Goal: Task Accomplishment & Management: Manage account settings

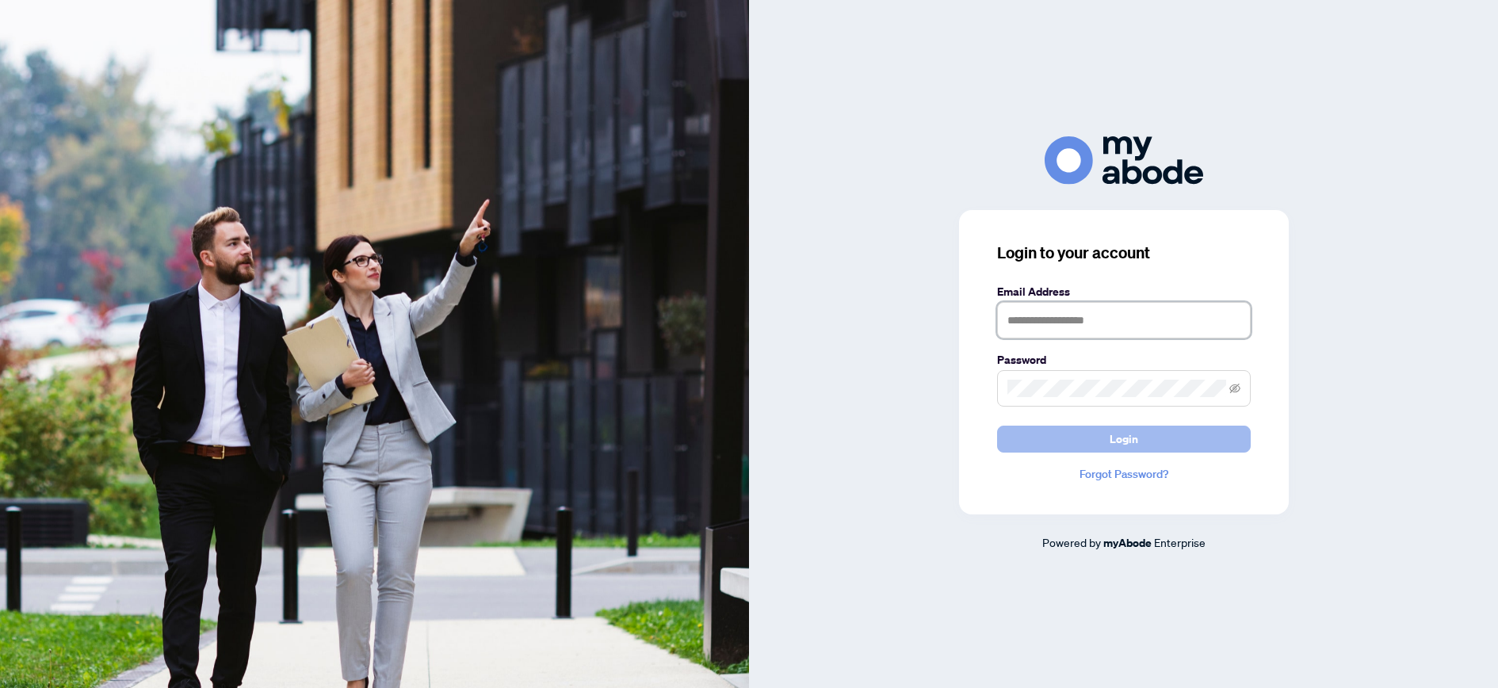
type input "**********"
click at [1104, 432] on button "Login" at bounding box center [1124, 439] width 254 height 27
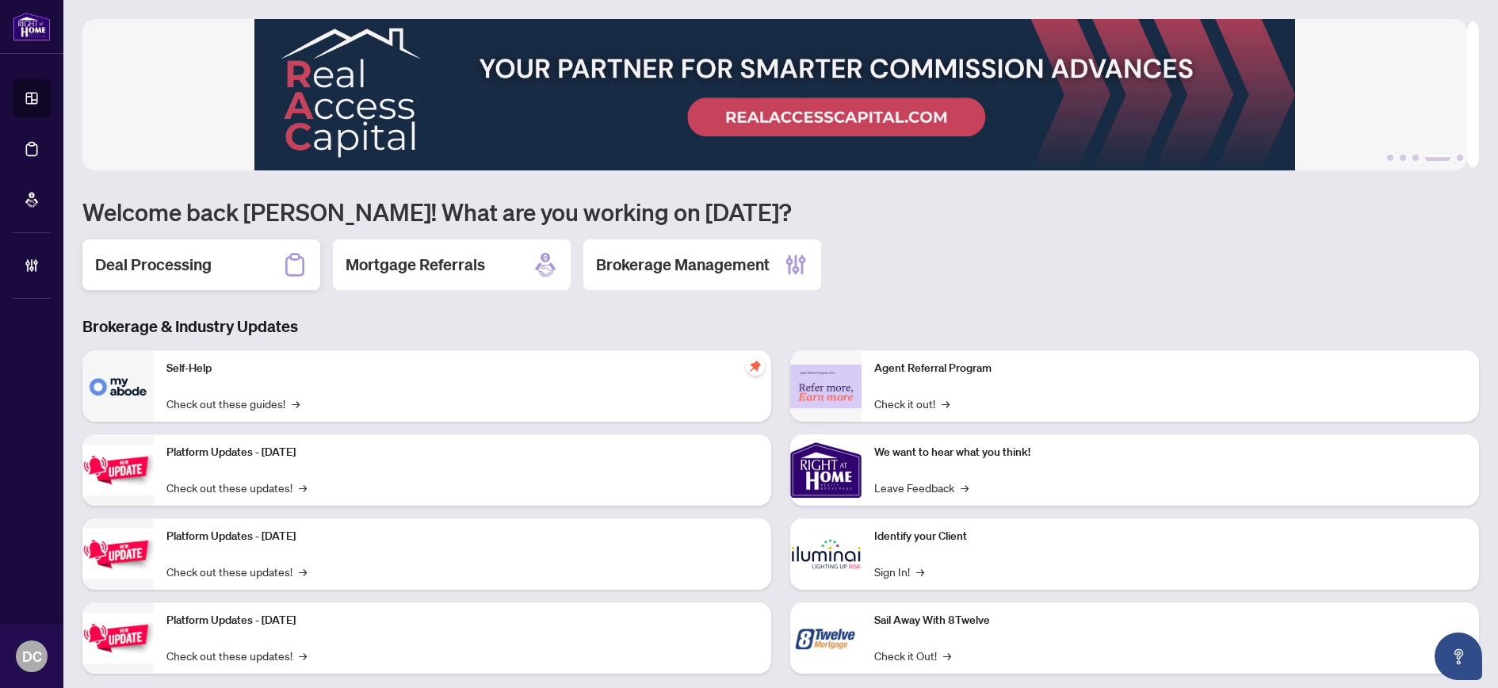
click at [153, 263] on h2 "Deal Processing" at bounding box center [153, 265] width 116 height 22
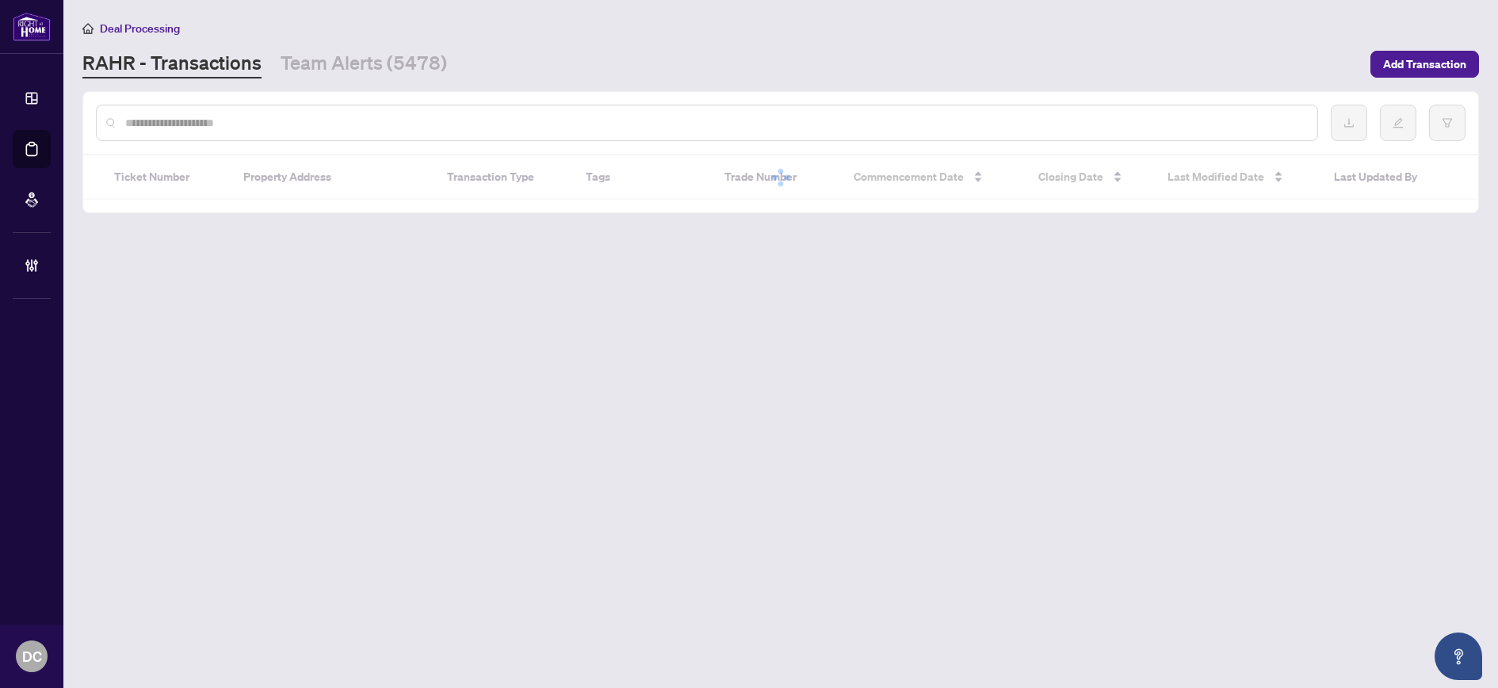
click at [187, 115] on input "text" at bounding box center [714, 122] width 1179 height 17
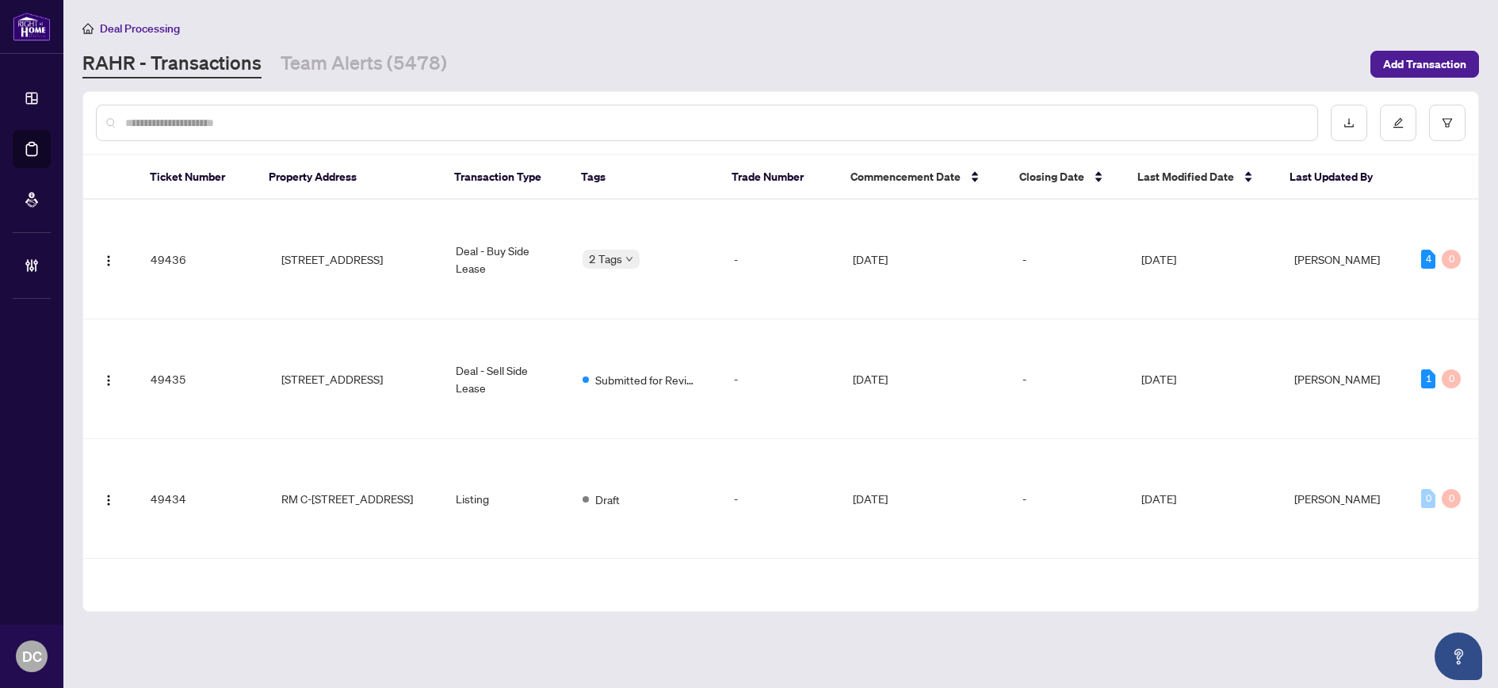
paste input "*******"
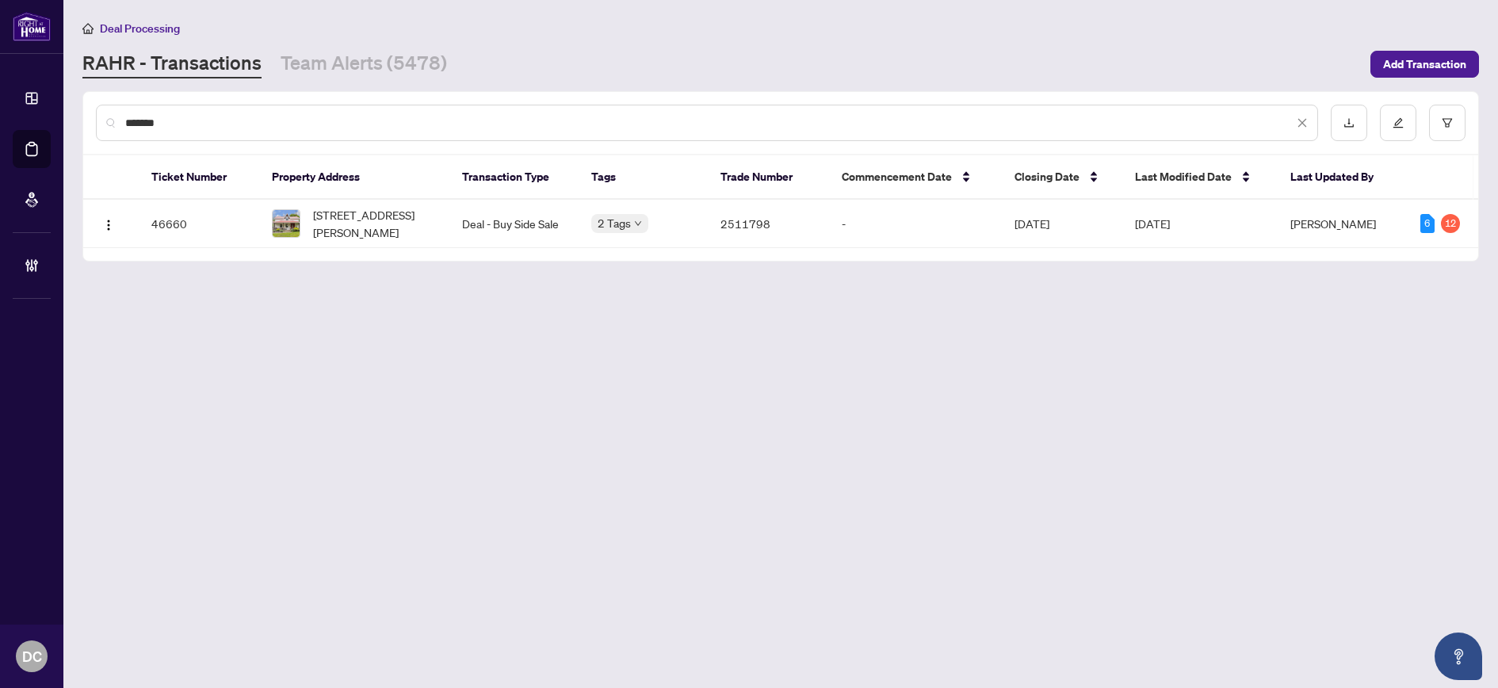
type input "*******"
click at [424, 241] on td "[STREET_ADDRESS][PERSON_NAME]" at bounding box center [354, 224] width 190 height 48
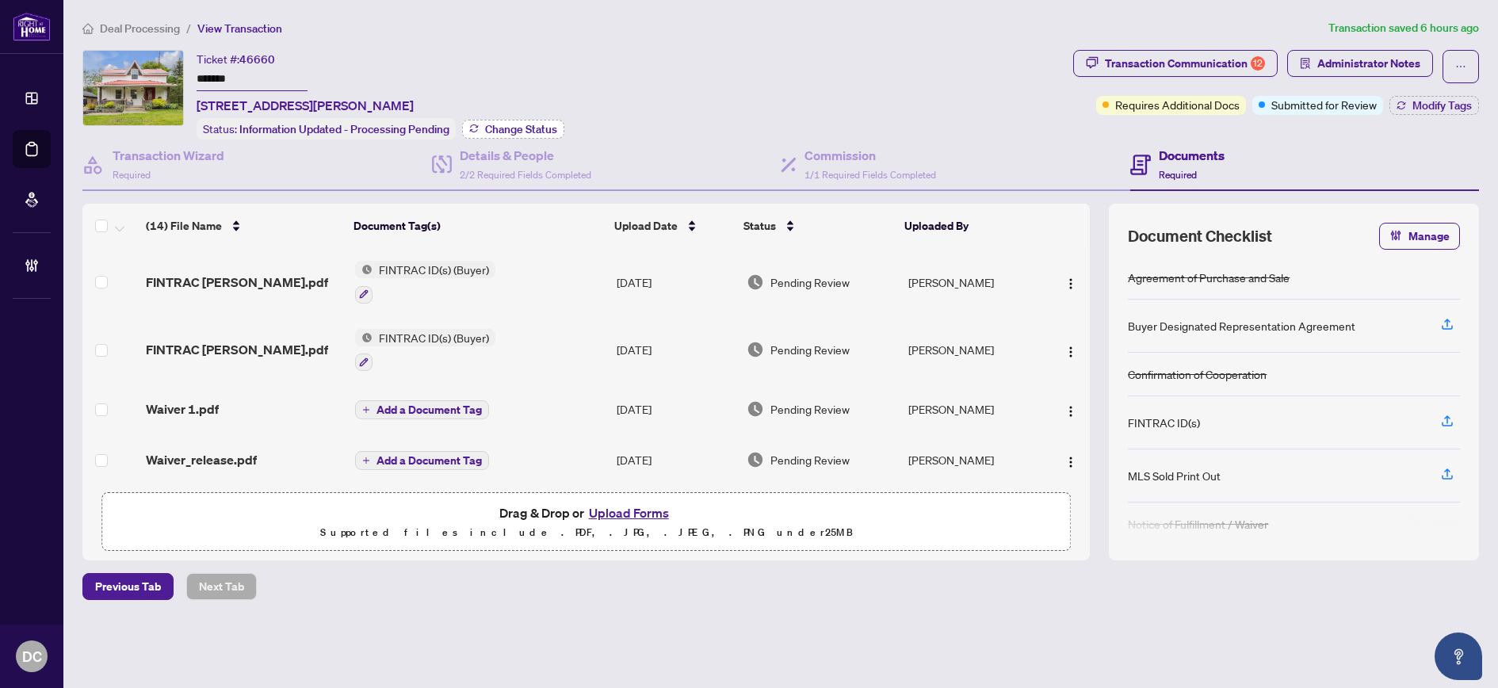
click at [539, 124] on span "Change Status" at bounding box center [521, 129] width 72 height 11
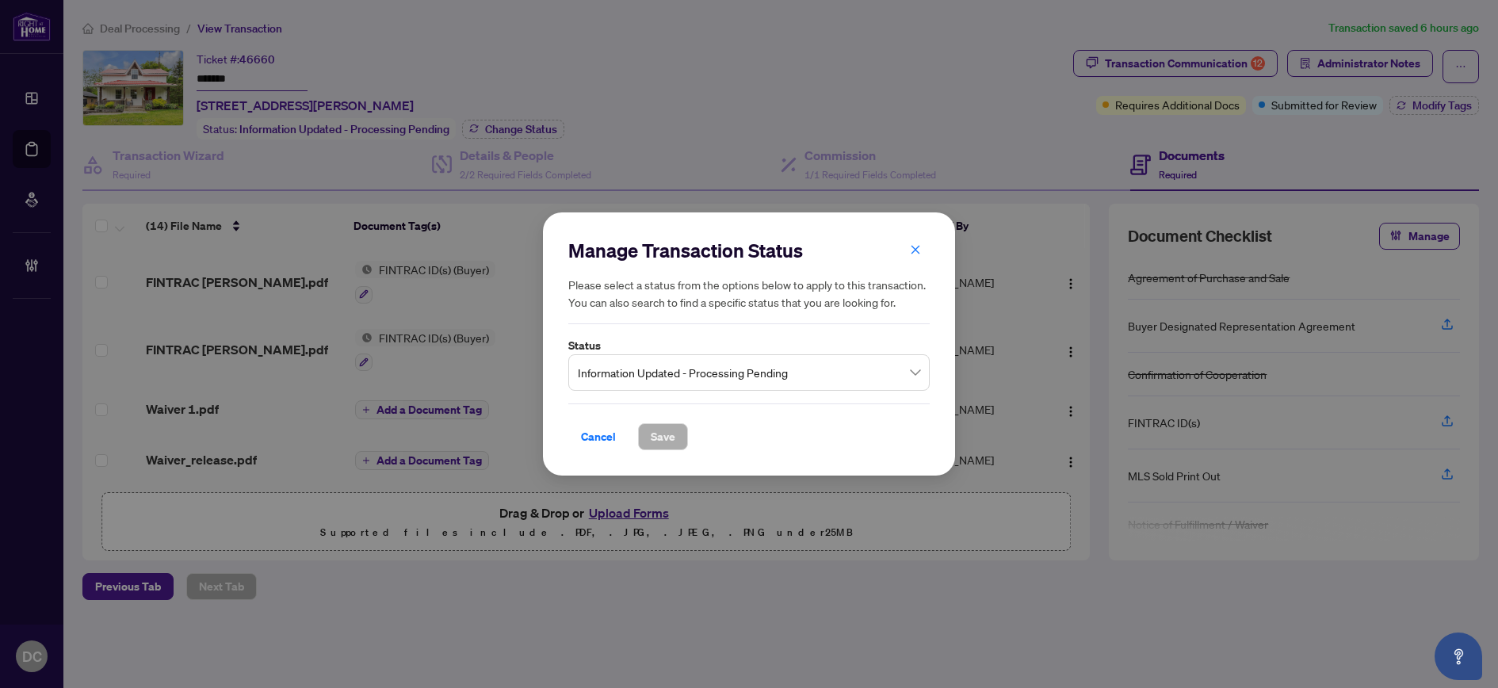
click at [756, 363] on span "Information Updated - Processing Pending" at bounding box center [749, 372] width 342 height 30
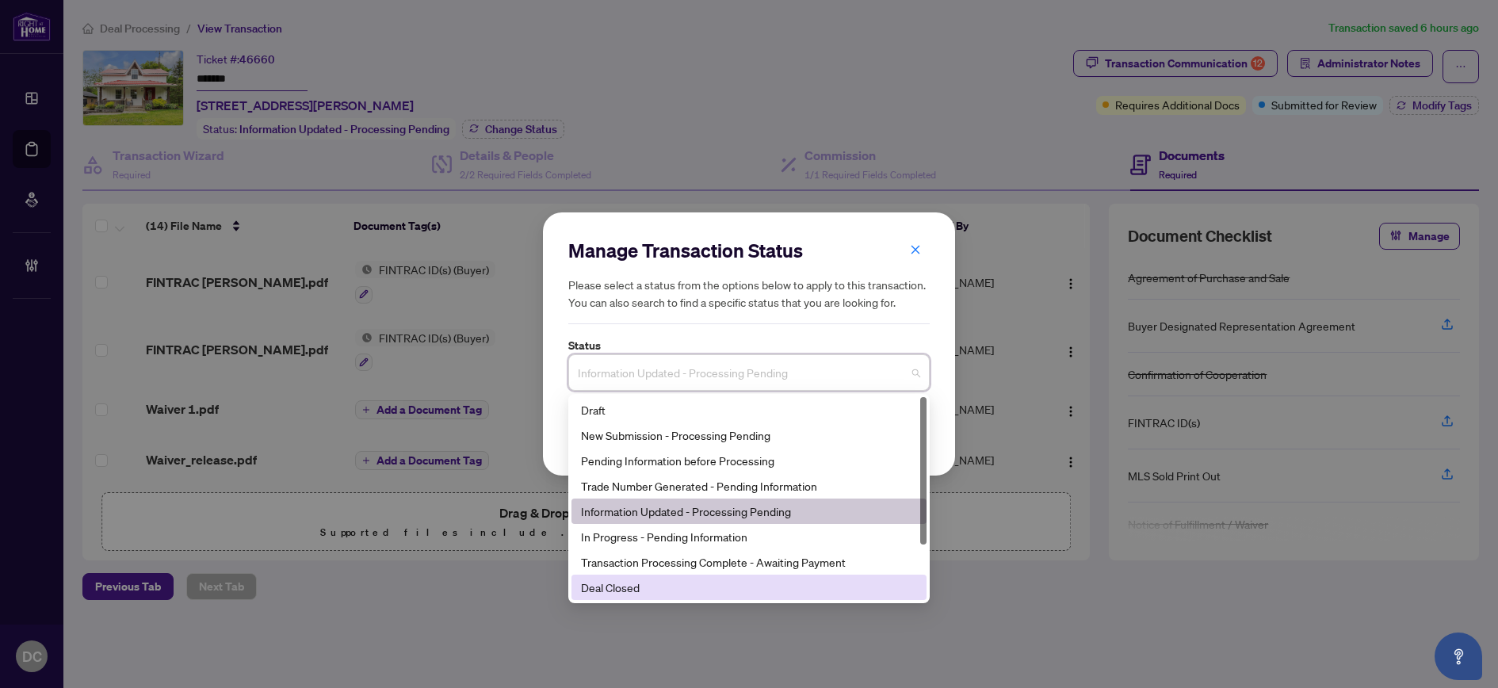
click at [633, 586] on div "Deal Closed" at bounding box center [749, 586] width 336 height 17
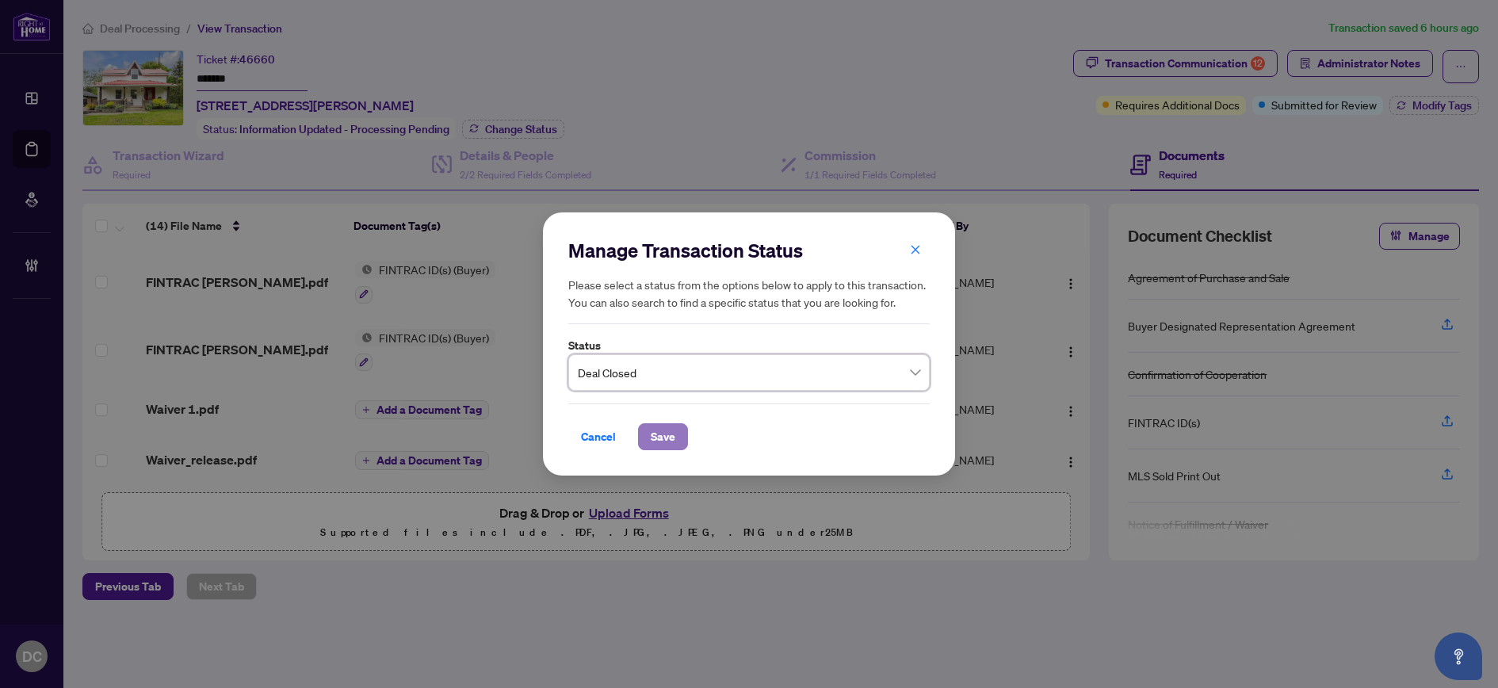
click at [658, 440] on span "Save" at bounding box center [663, 436] width 25 height 25
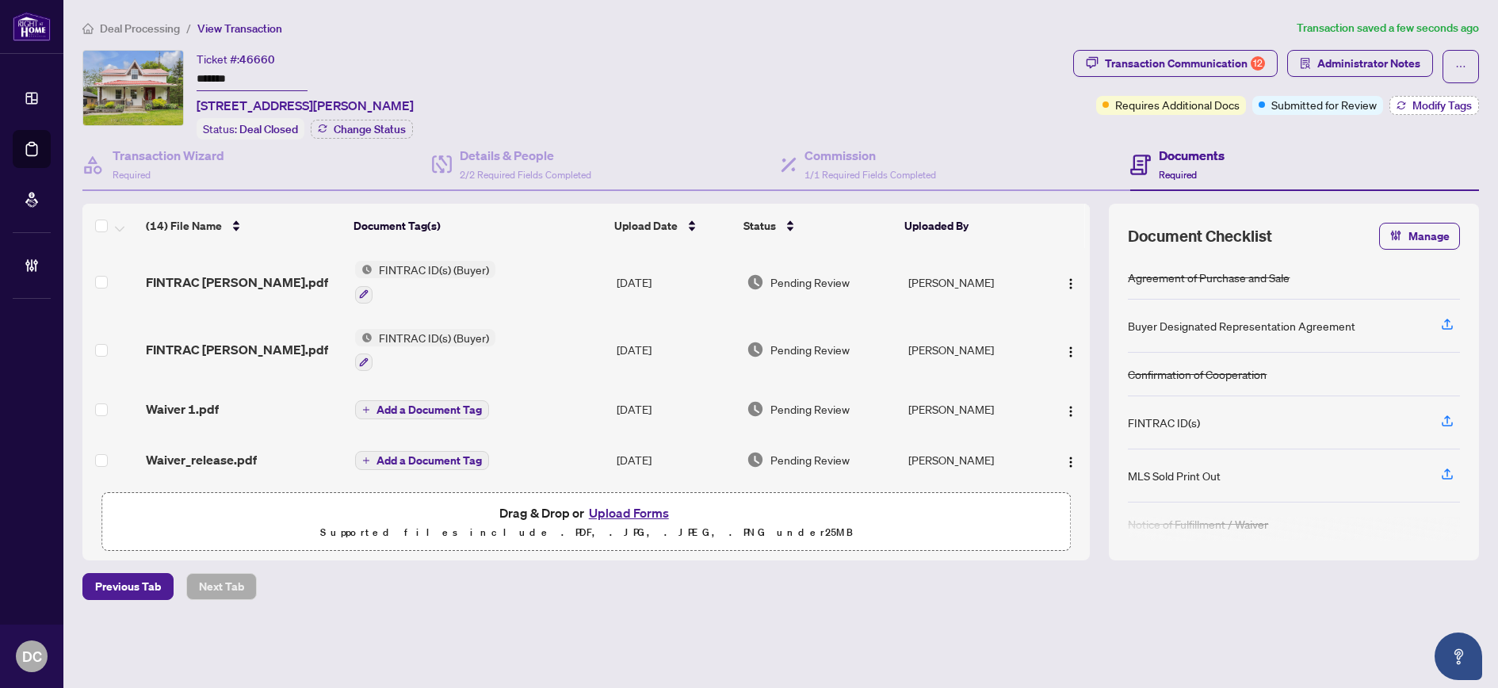
click at [1417, 109] on span "Modify Tags" at bounding box center [1441, 105] width 59 height 11
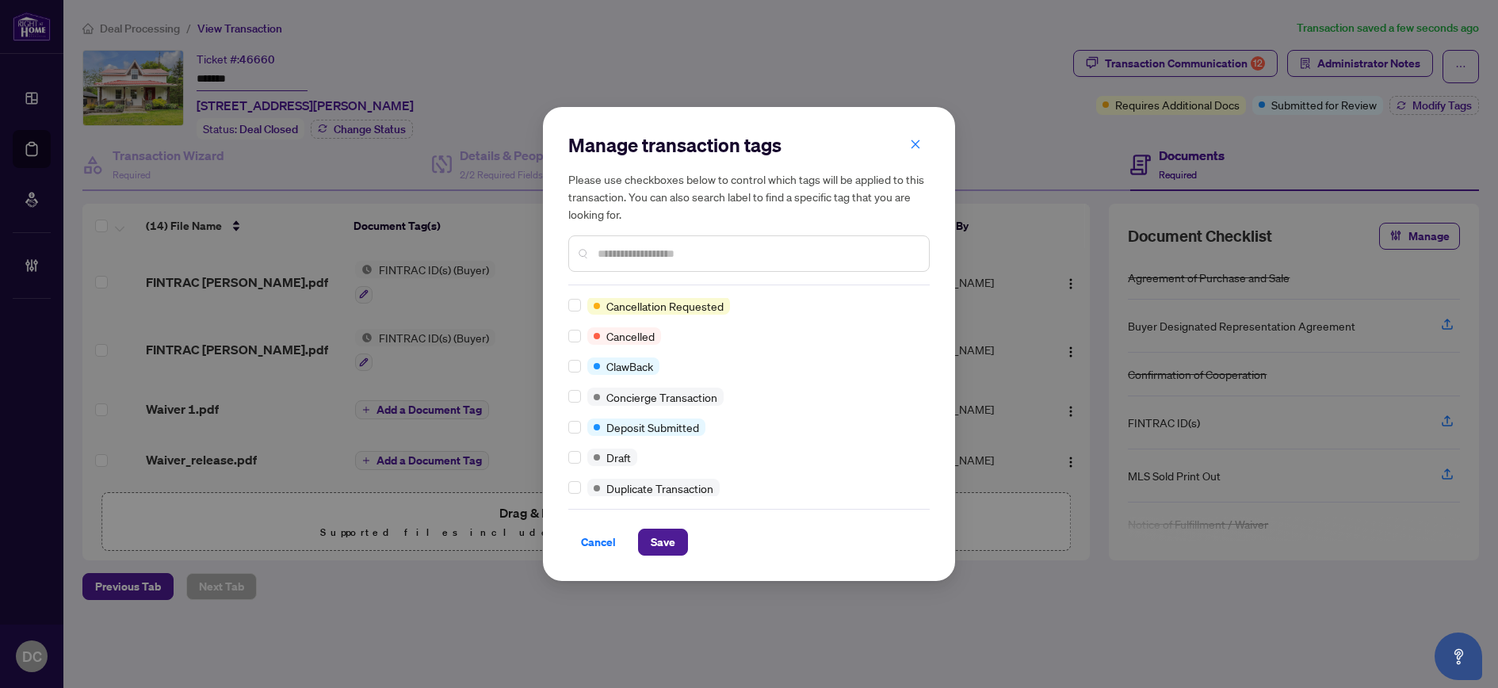
scroll to position [238, 0]
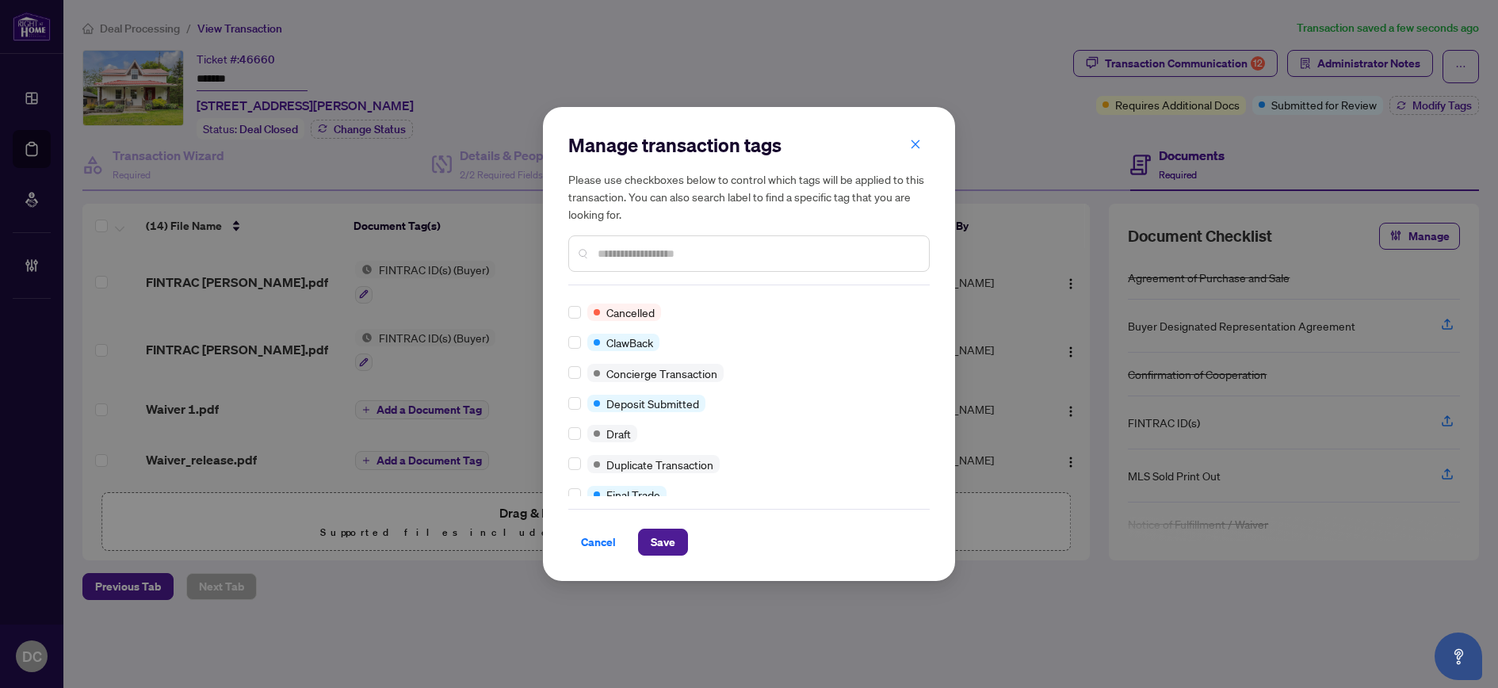
click at [668, 256] on input "text" at bounding box center [756, 253] width 319 height 17
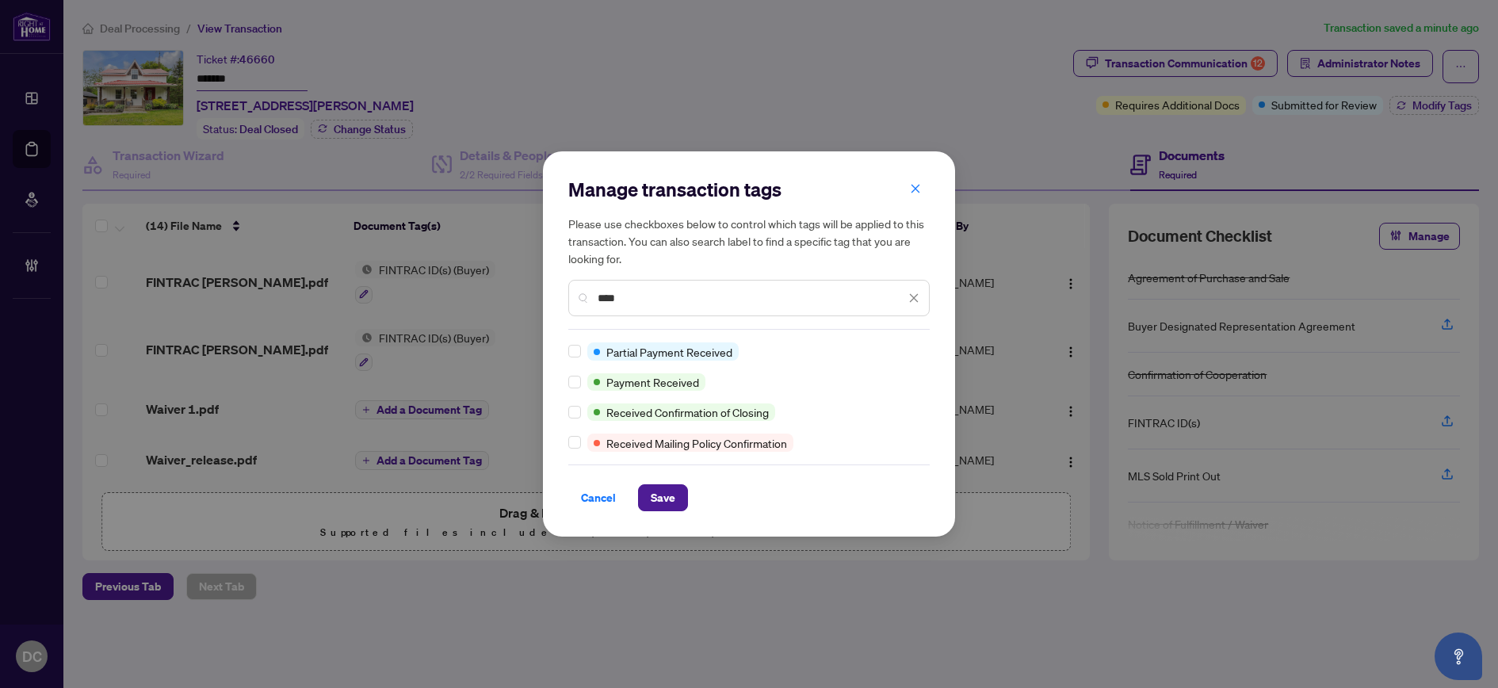
scroll to position [0, 0]
type input "****"
click at [655, 494] on span "Save" at bounding box center [663, 497] width 25 height 25
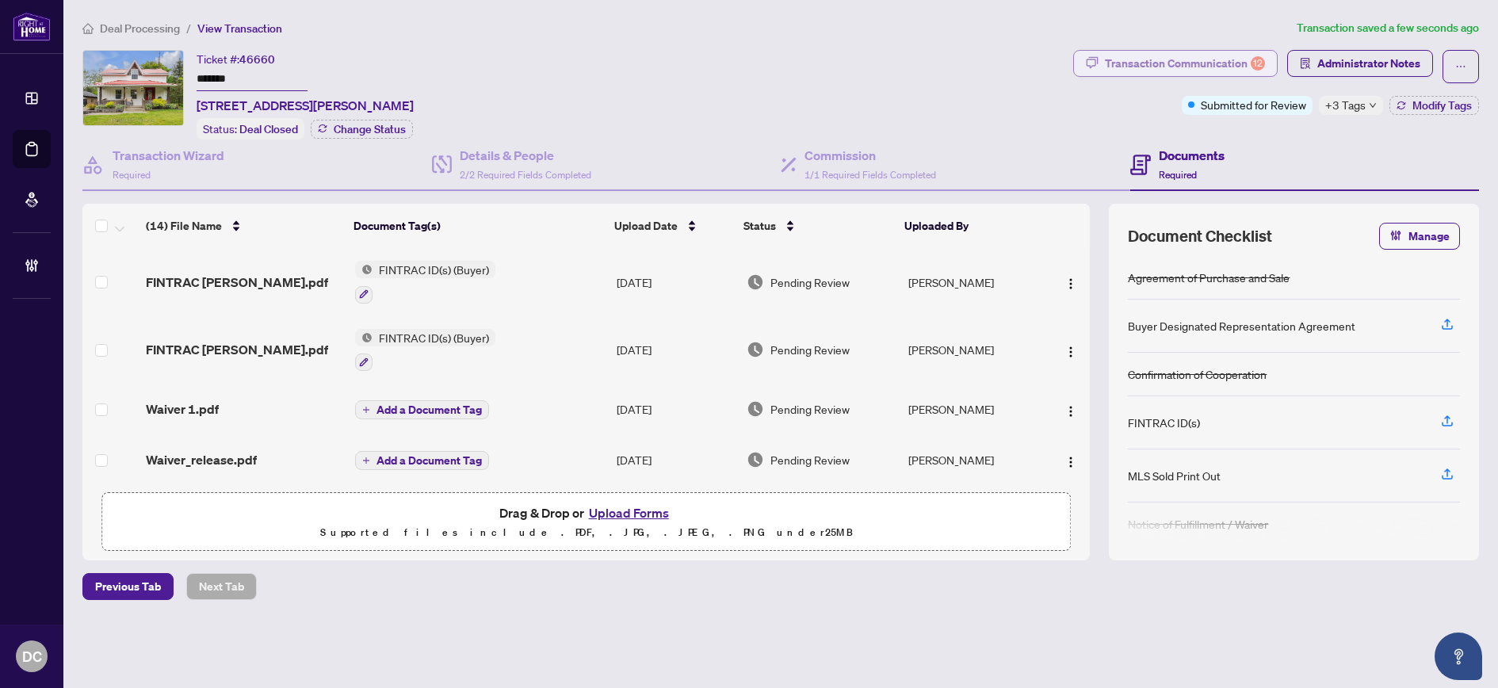
click at [1154, 68] on div "Transaction Communication 12" at bounding box center [1185, 63] width 160 height 25
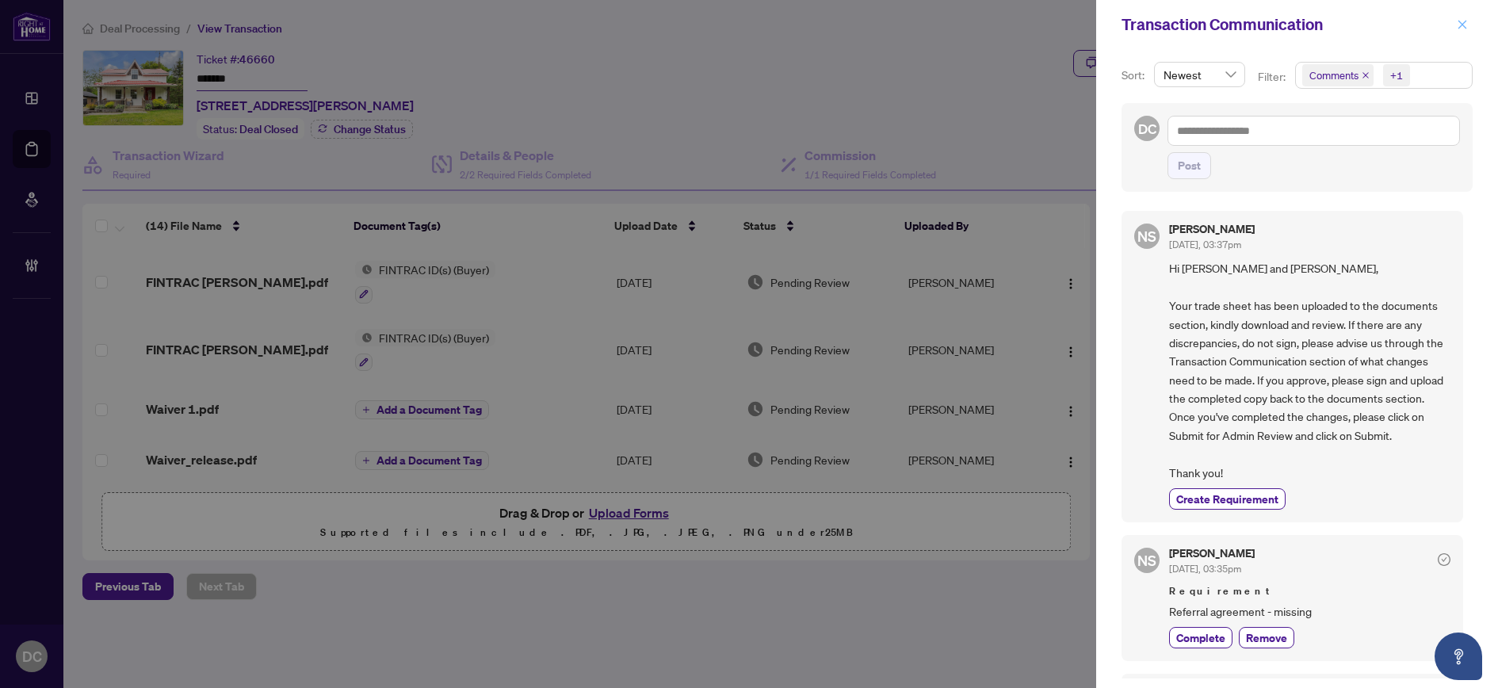
click at [1459, 24] on icon "close" at bounding box center [1461, 24] width 11 height 11
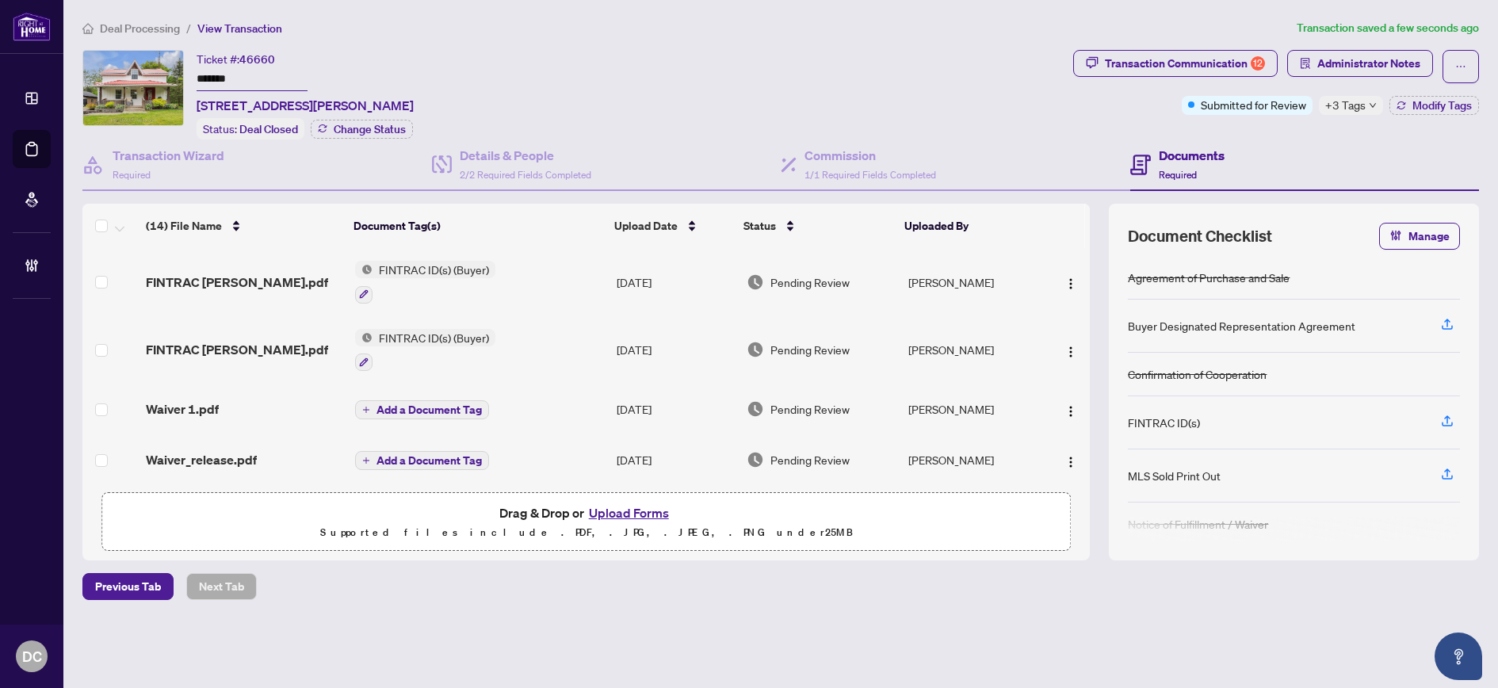
click at [1386, 74] on span "Administrator Notes" at bounding box center [1368, 63] width 103 height 25
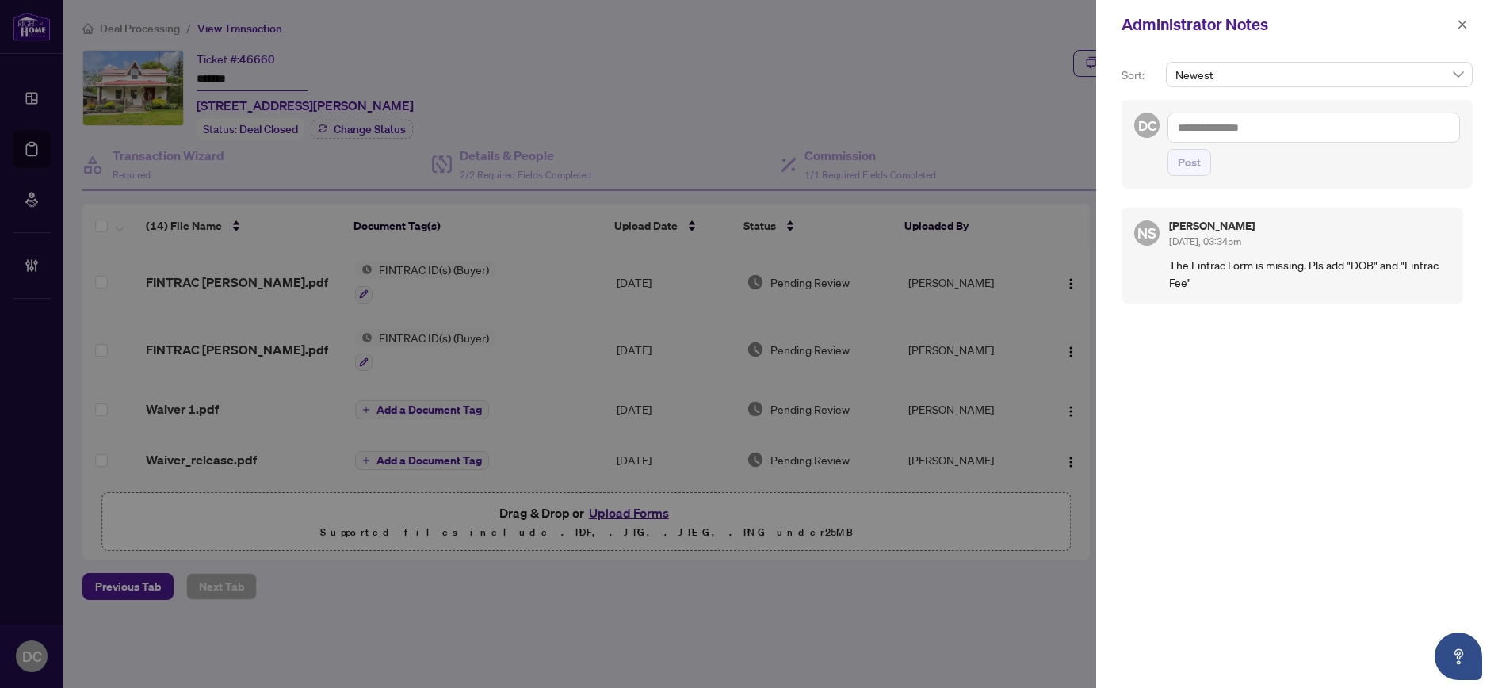
click at [1451, 28] on div "Administrator Notes" at bounding box center [1297, 24] width 402 height 49
click at [1380, 128] on textarea at bounding box center [1313, 128] width 292 height 30
paste textarea "**********"
type textarea "**********"
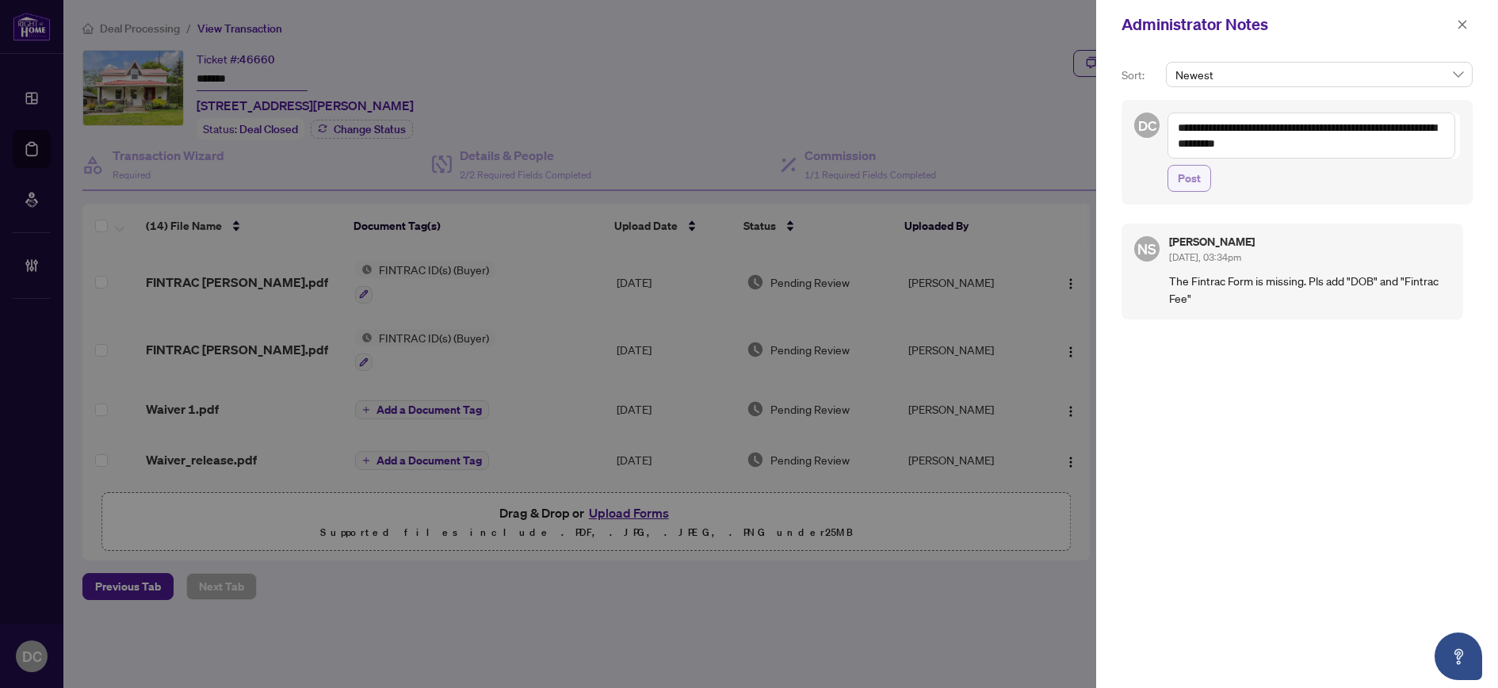
click at [1194, 169] on span "Post" at bounding box center [1188, 178] width 23 height 25
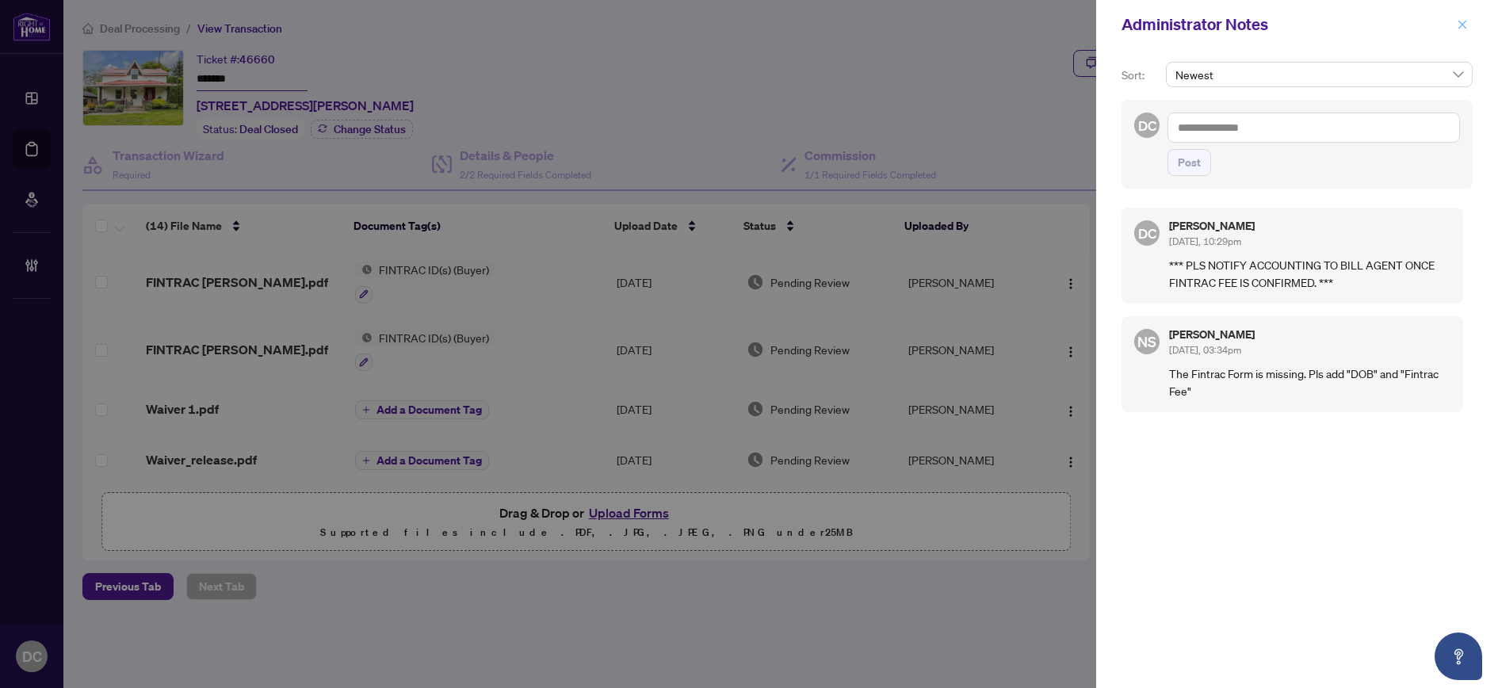
click at [1459, 24] on icon "close" at bounding box center [1461, 24] width 11 height 11
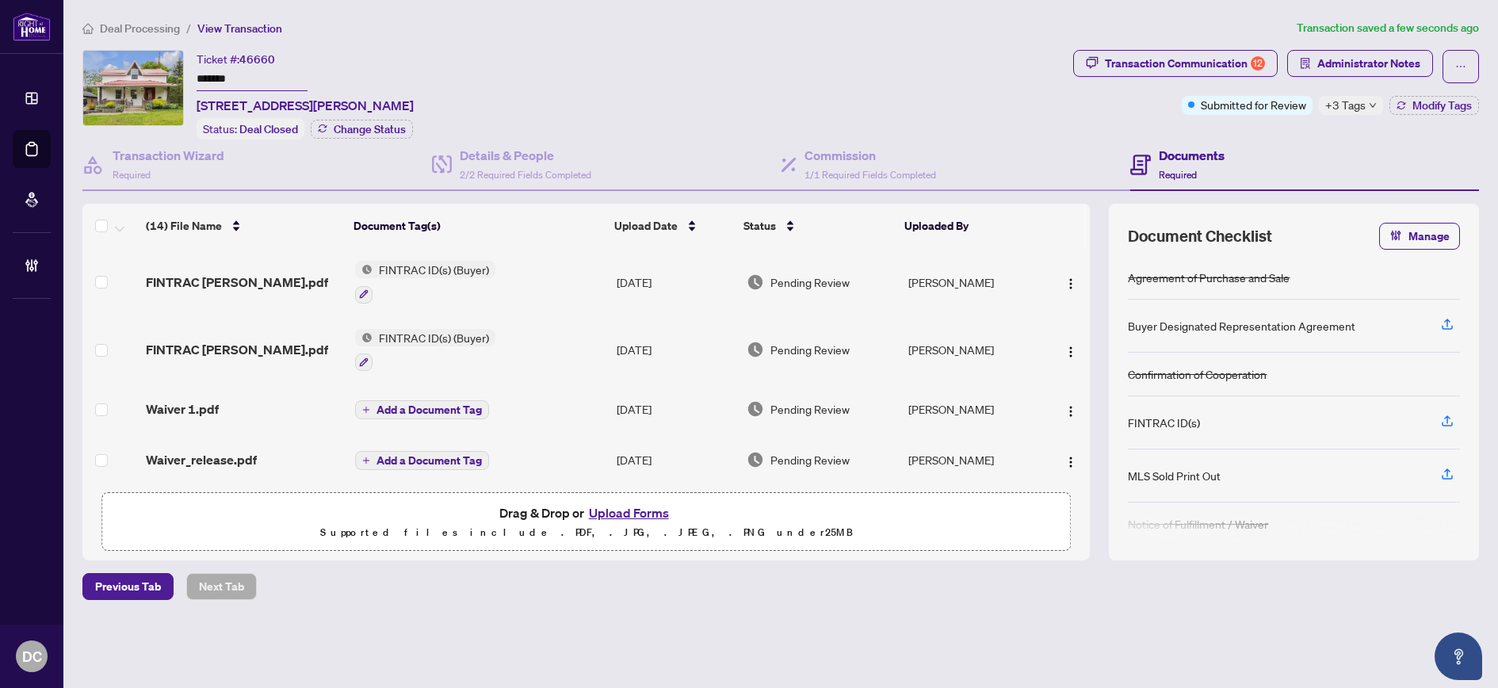
click at [94, 21] on span "Deal Processing" at bounding box center [130, 28] width 97 height 14
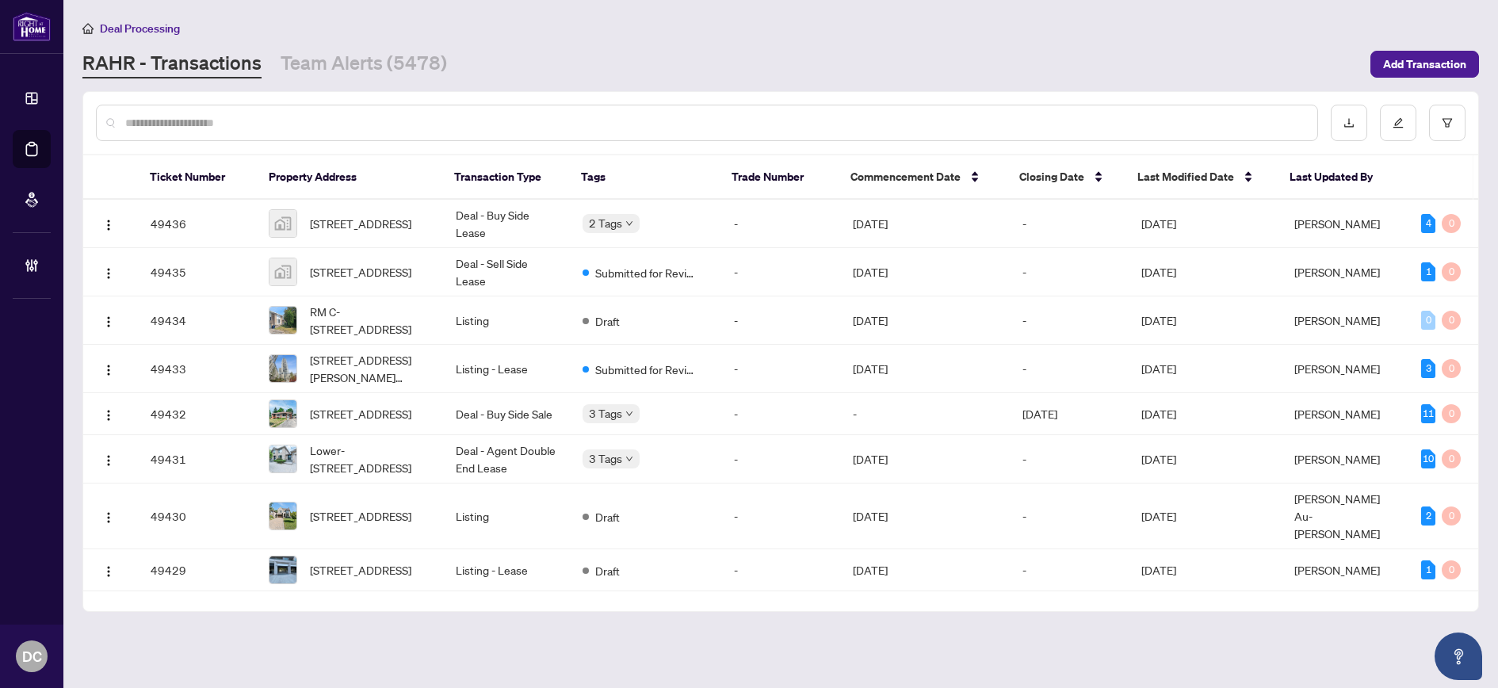
click at [328, 109] on div at bounding box center [707, 123] width 1222 height 36
click at [326, 118] on input "text" at bounding box center [714, 122] width 1179 height 17
paste input "*******"
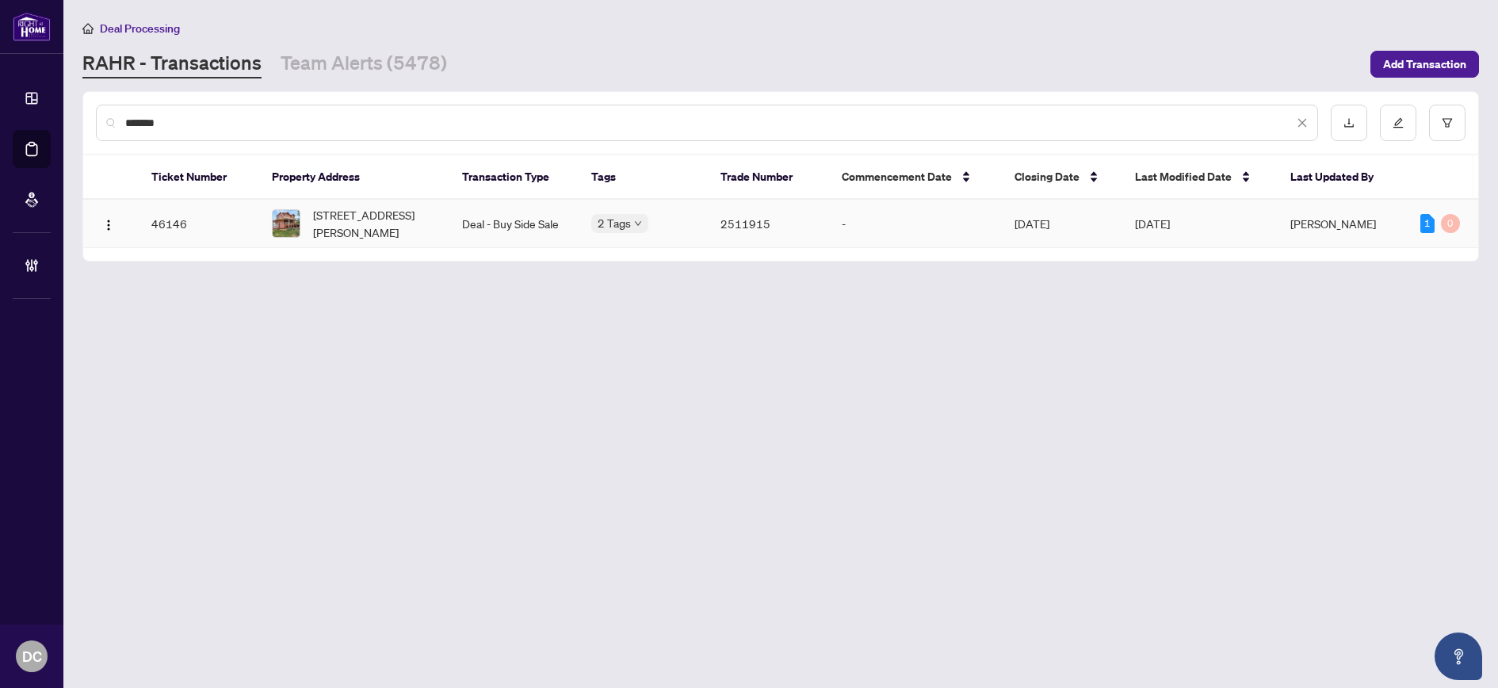
type input "*******"
click at [361, 225] on span "118 Outlet Rd, Prince Edward County, Ontario K0K 1P0, Canada" at bounding box center [375, 223] width 124 height 35
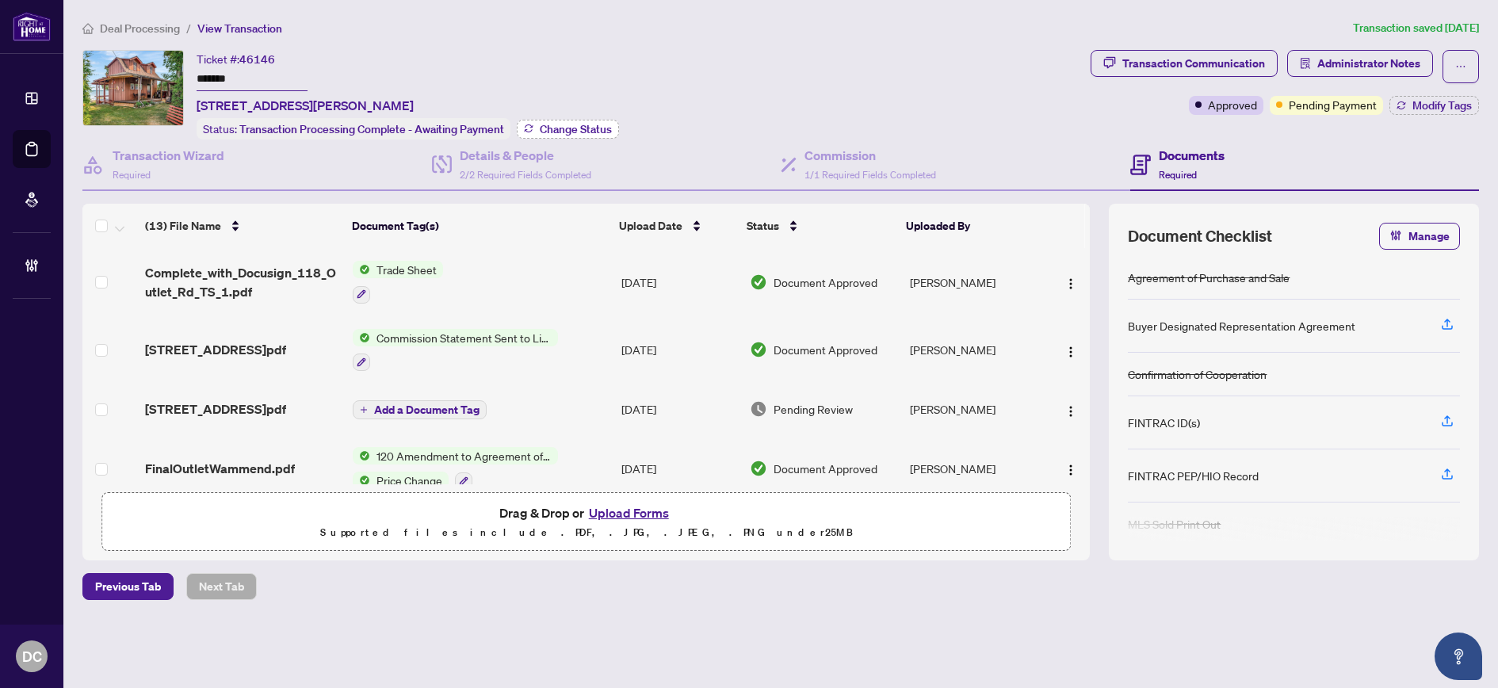
click at [604, 124] on span "Change Status" at bounding box center [576, 129] width 72 height 11
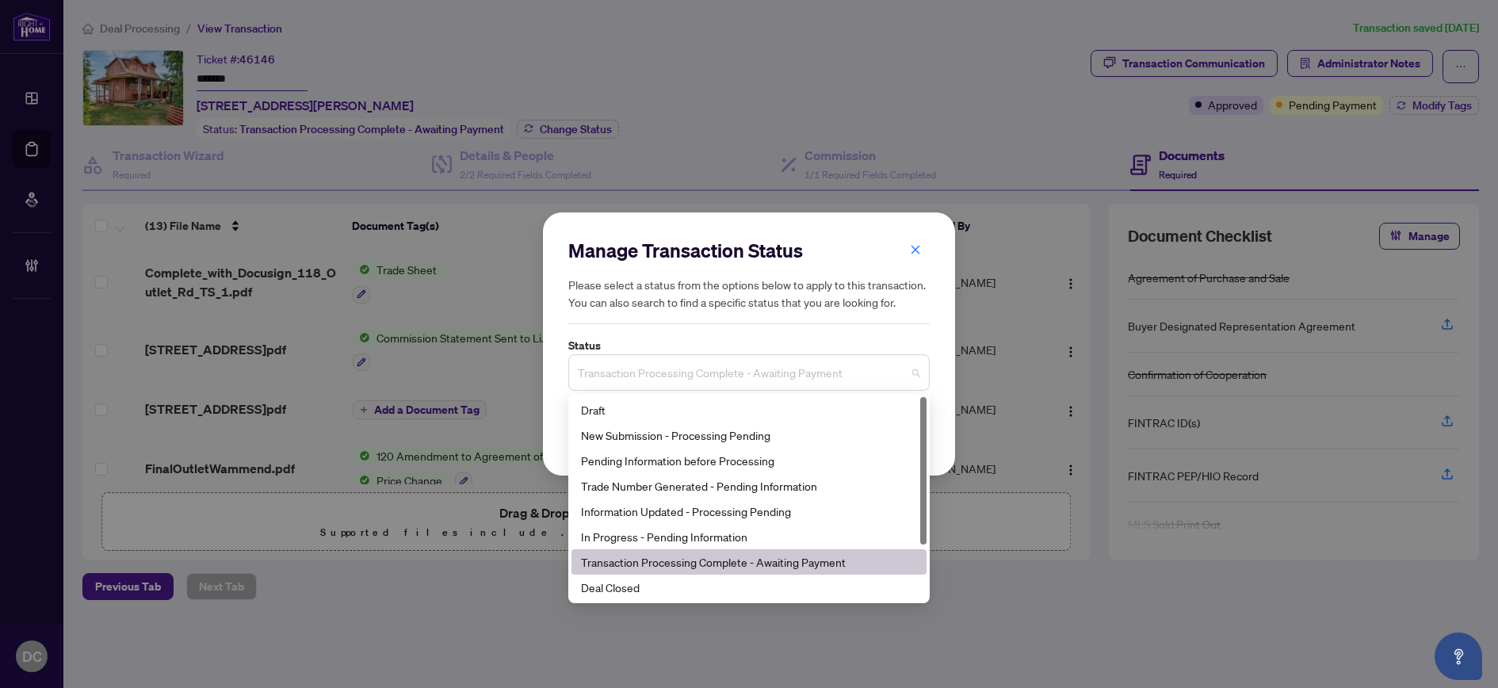
click at [798, 376] on span "Transaction Processing Complete - Awaiting Payment" at bounding box center [749, 372] width 342 height 30
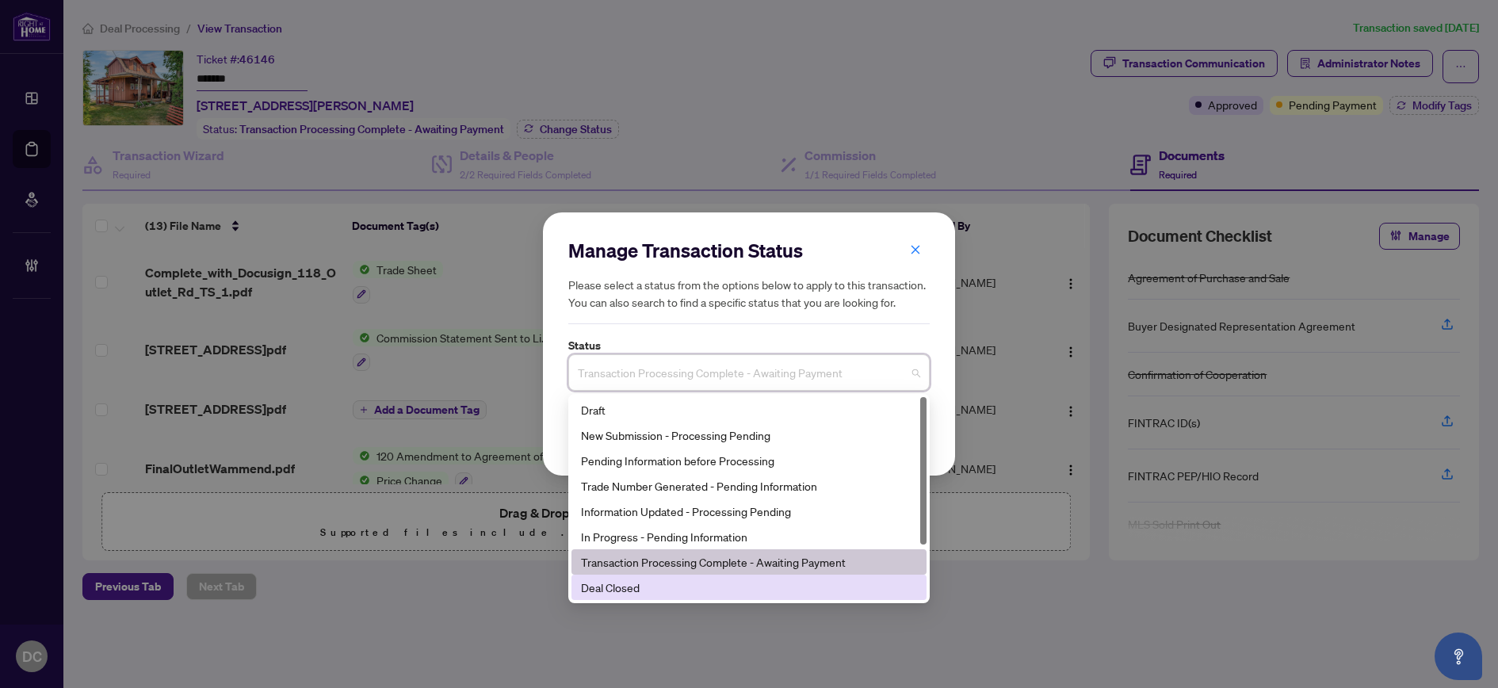
click at [689, 589] on div "Deal Closed" at bounding box center [749, 586] width 336 height 17
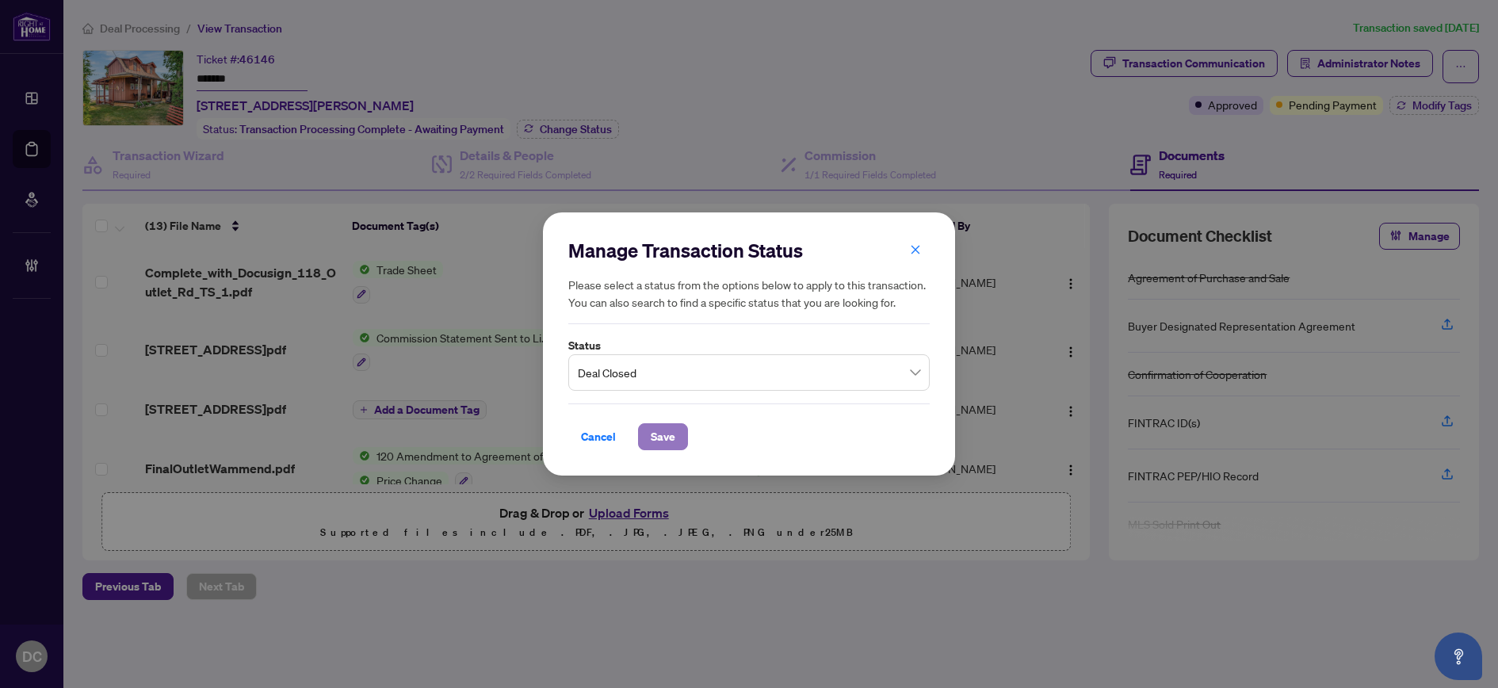
click at [680, 437] on button "Save" at bounding box center [663, 436] width 50 height 27
click at [1436, 96] on div "Manage Transaction Status Please select a status from the options below to appl…" at bounding box center [749, 344] width 1498 height 688
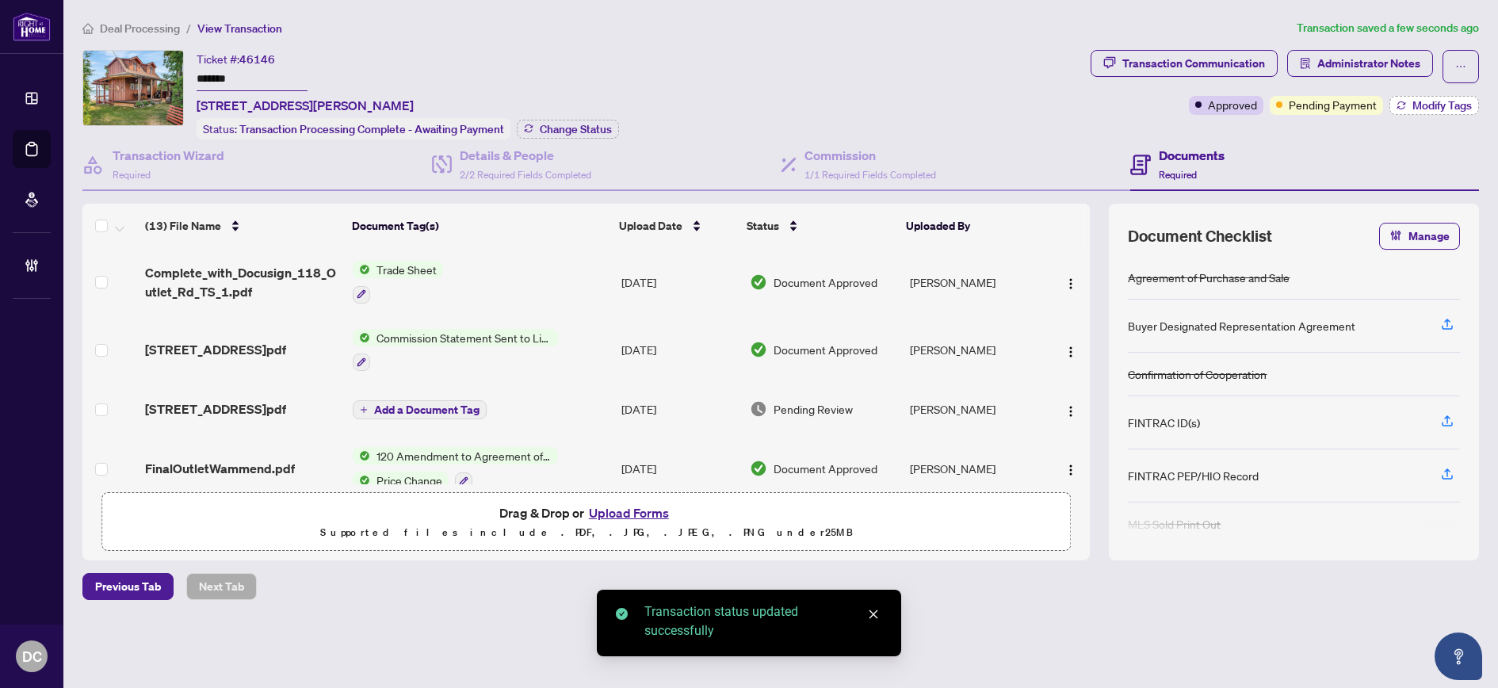
click at [1435, 101] on span "Modify Tags" at bounding box center [1441, 105] width 59 height 11
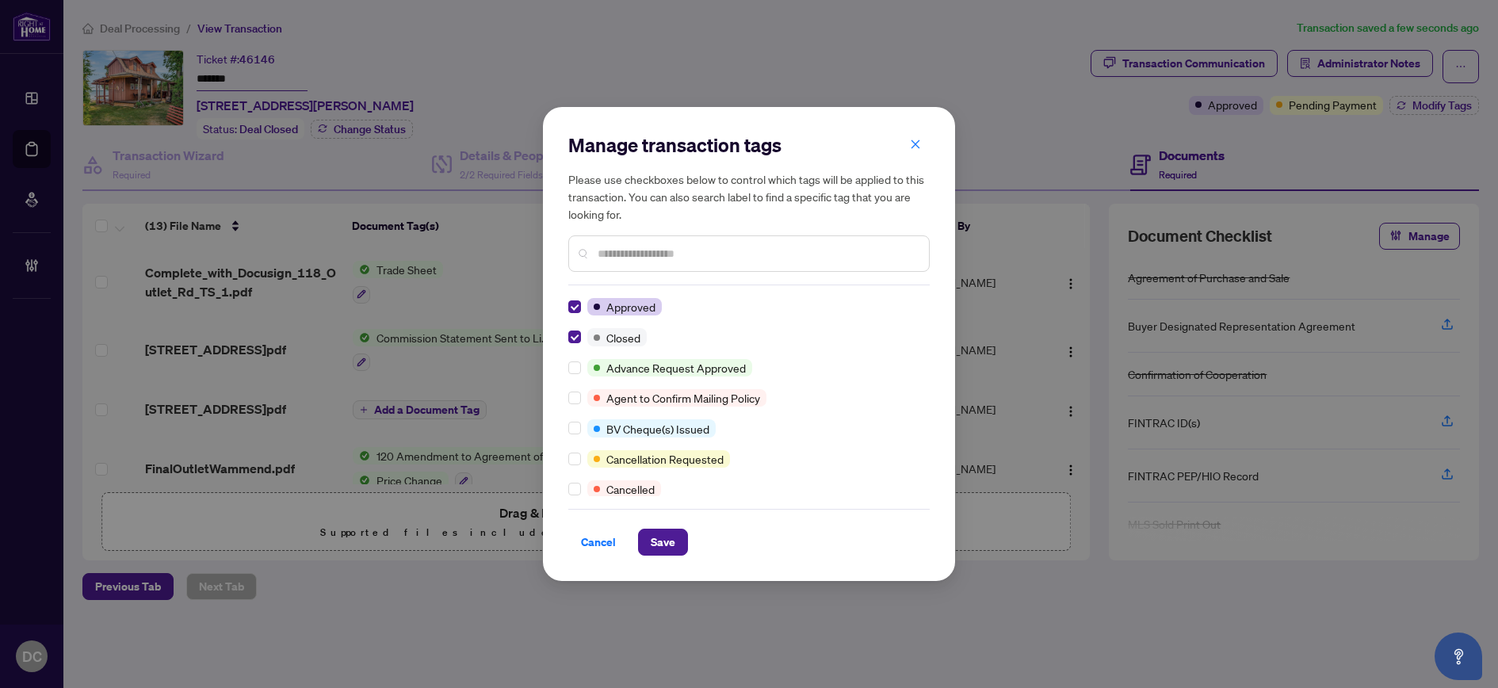
scroll to position [238, 0]
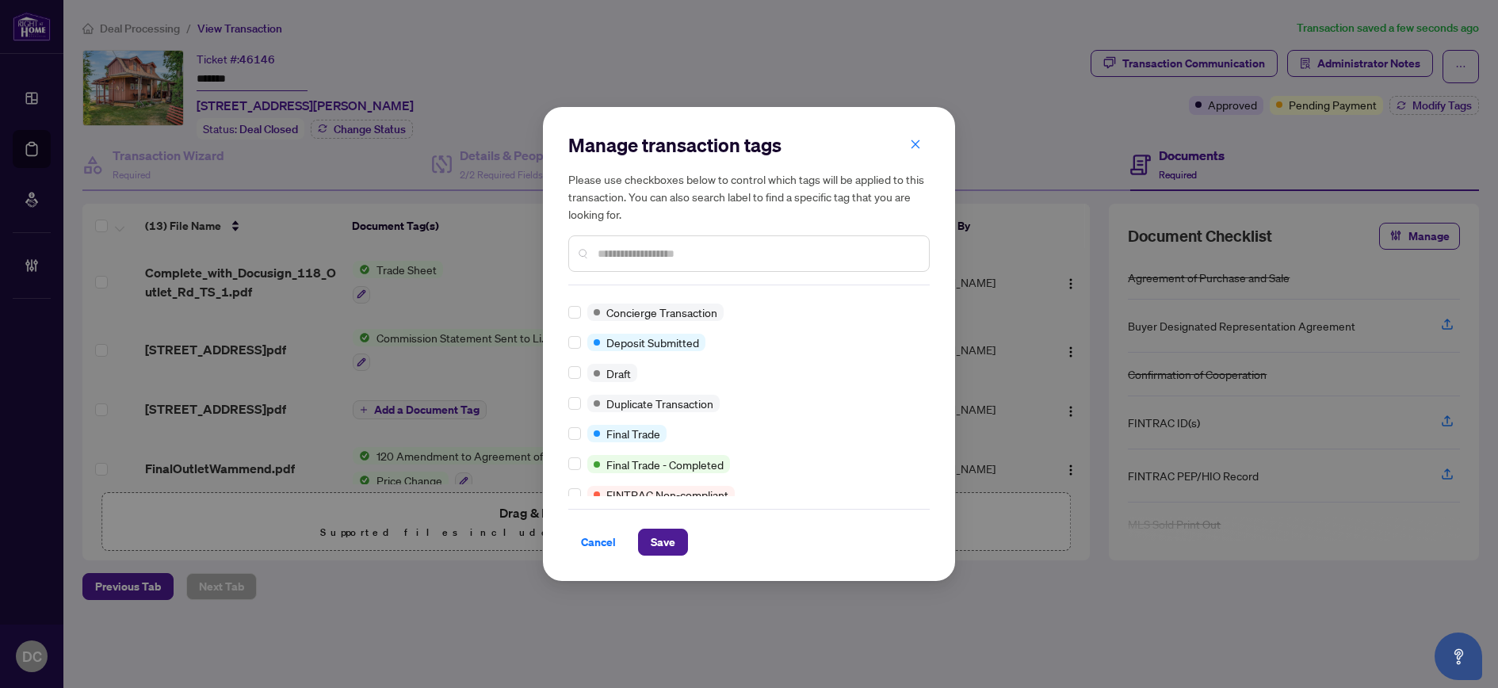
click at [584, 436] on div at bounding box center [577, 433] width 19 height 17
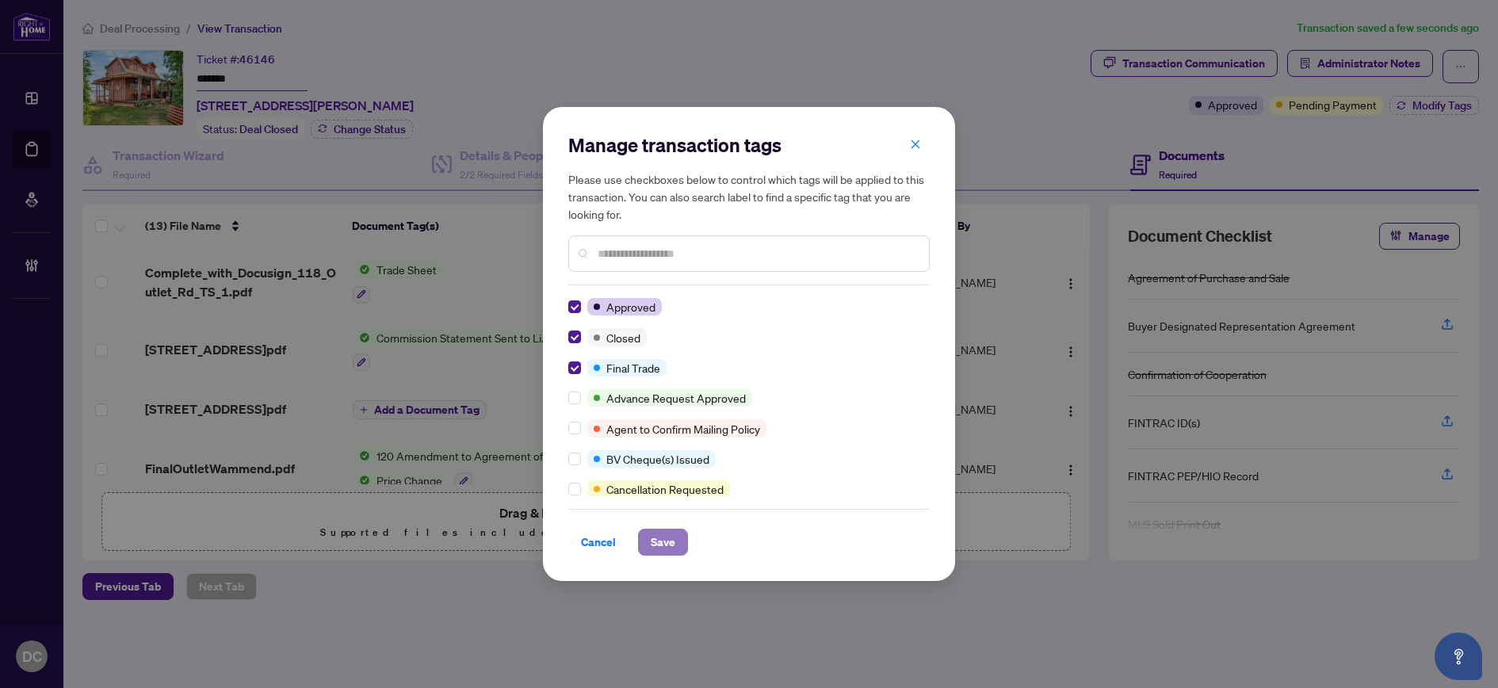
click at [662, 538] on span "Save" at bounding box center [663, 541] width 25 height 25
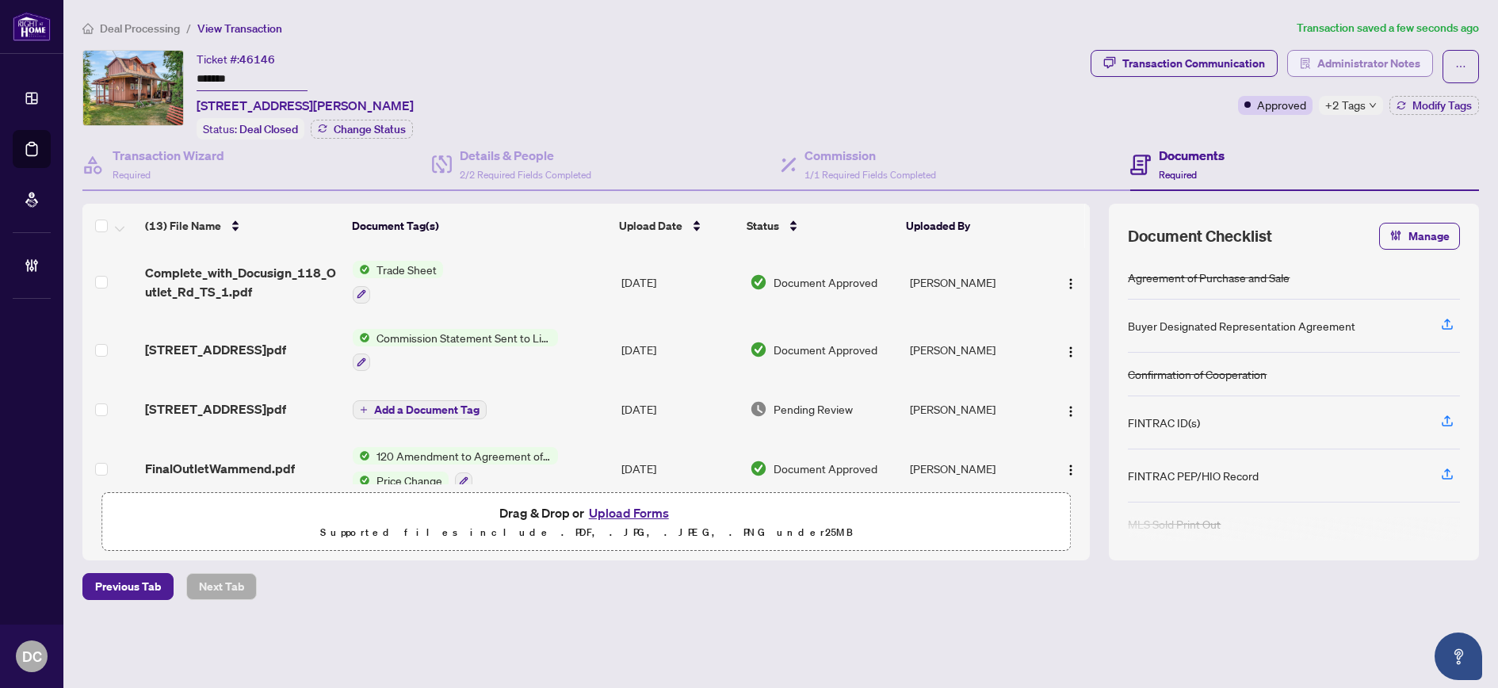
click at [1364, 68] on span "Administrator Notes" at bounding box center [1368, 63] width 103 height 25
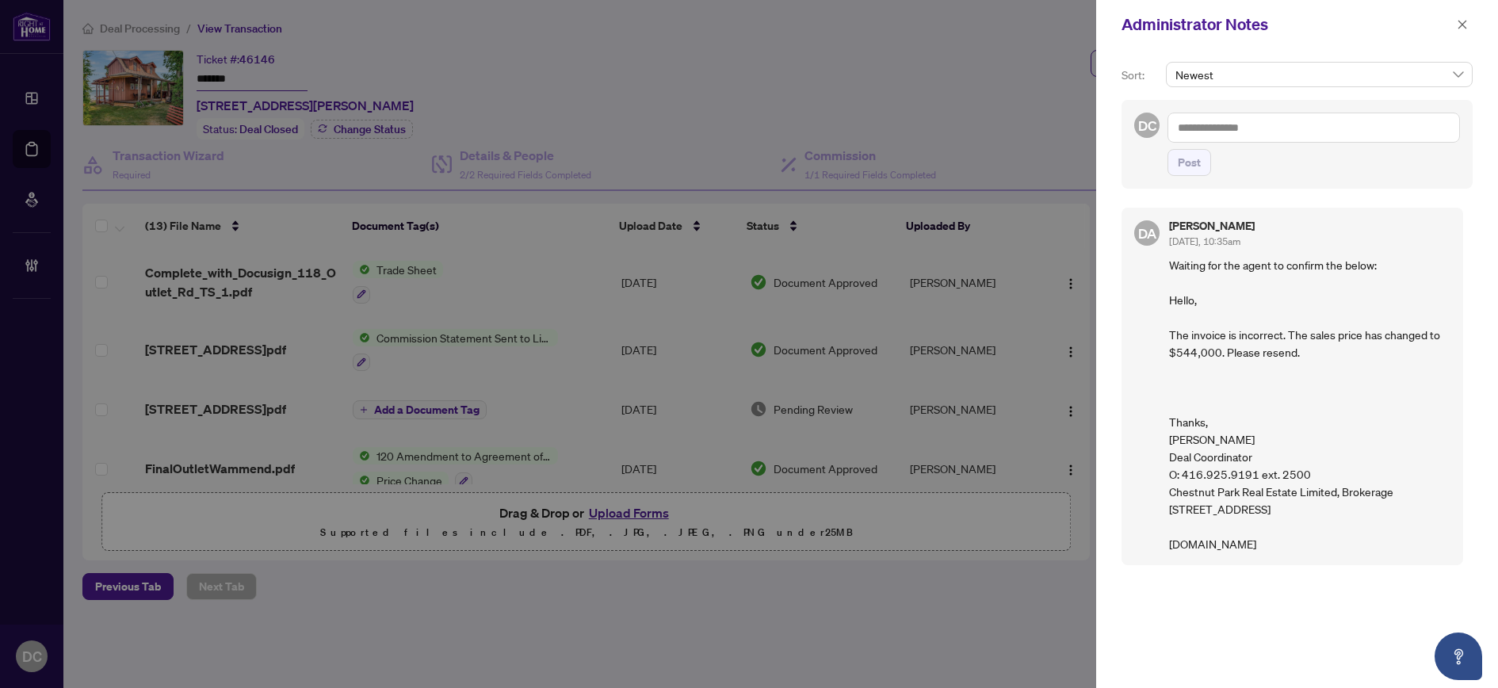
click at [1321, 124] on textarea at bounding box center [1313, 128] width 292 height 30
paste textarea "**********"
type textarea "**********"
click at [1179, 174] on span "Post" at bounding box center [1188, 162] width 23 height 25
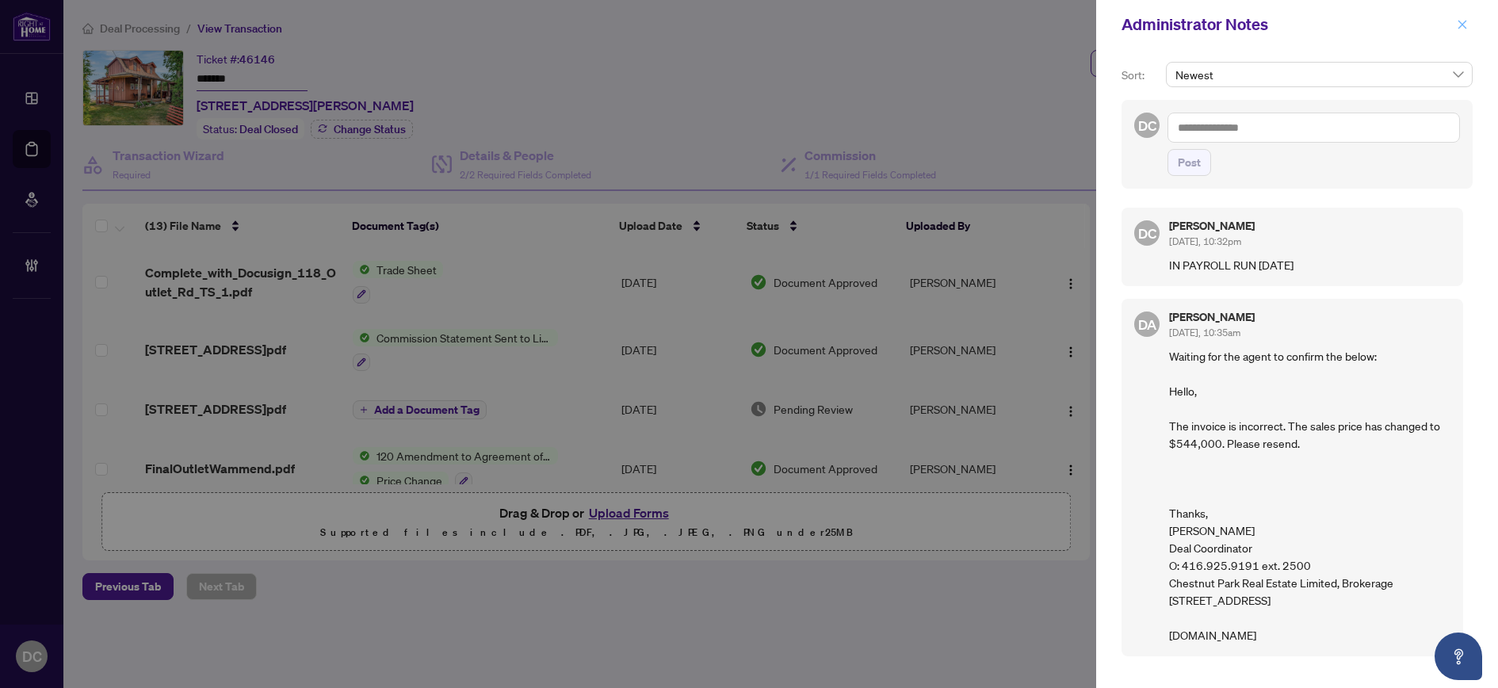
click at [1456, 22] on icon "close" at bounding box center [1461, 24] width 11 height 11
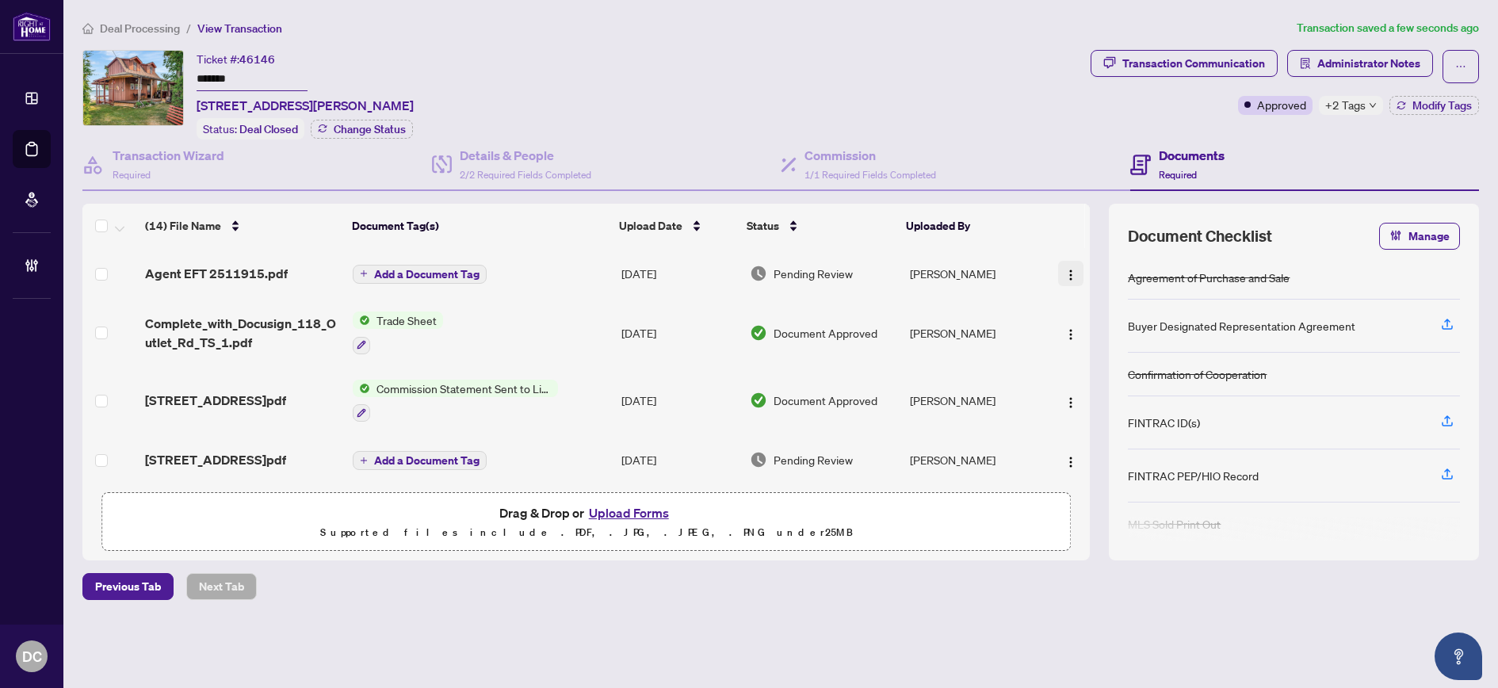
click at [1065, 269] on img "button" at bounding box center [1070, 275] width 13 height 13
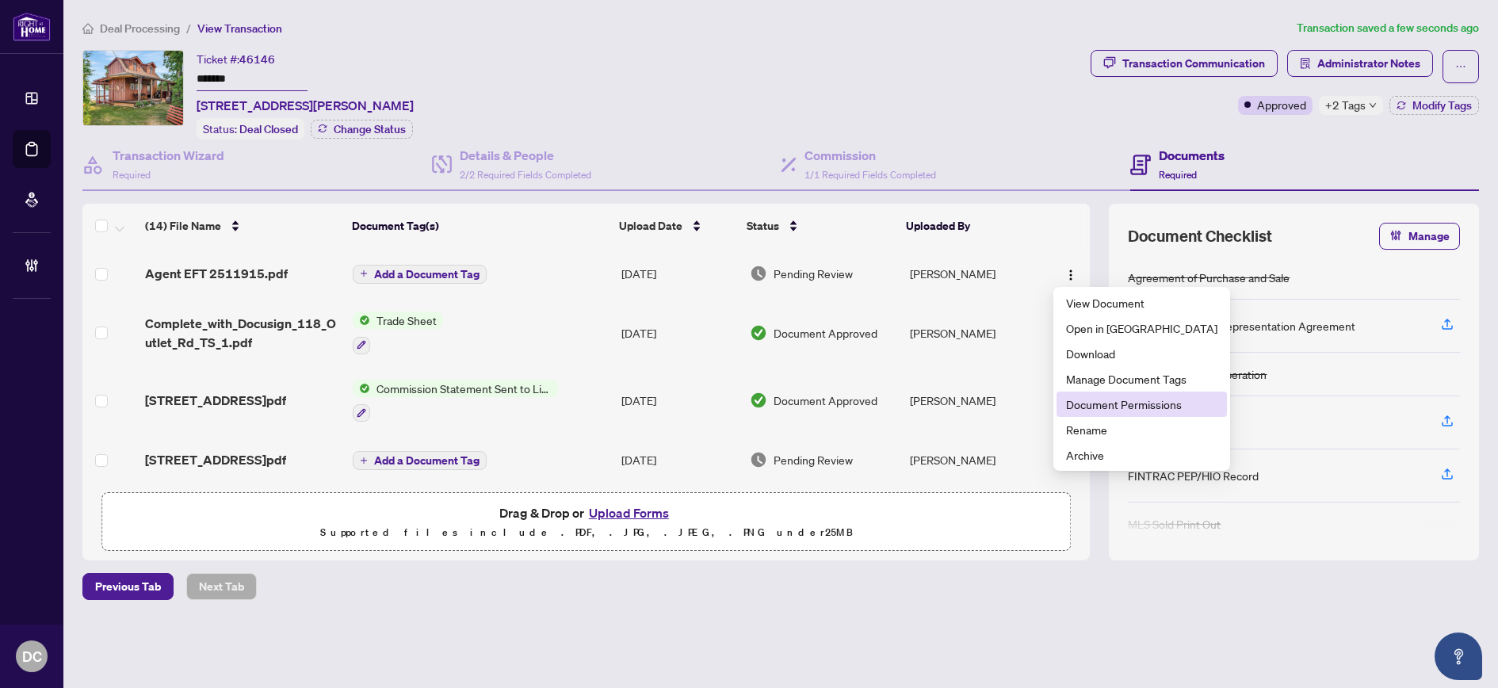
click at [1073, 399] on span "Document Permissions" at bounding box center [1141, 403] width 151 height 17
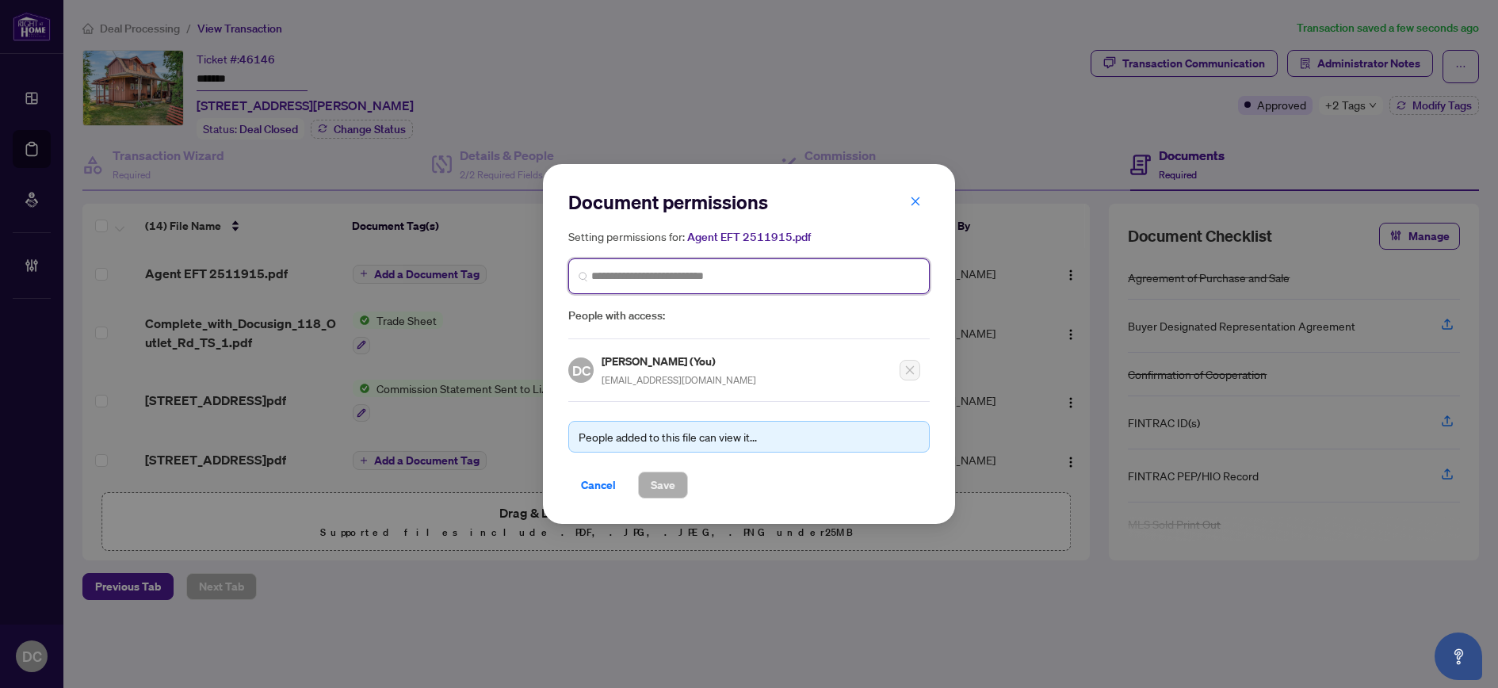
click at [858, 277] on input "search" at bounding box center [755, 276] width 328 height 17
type input "**********"
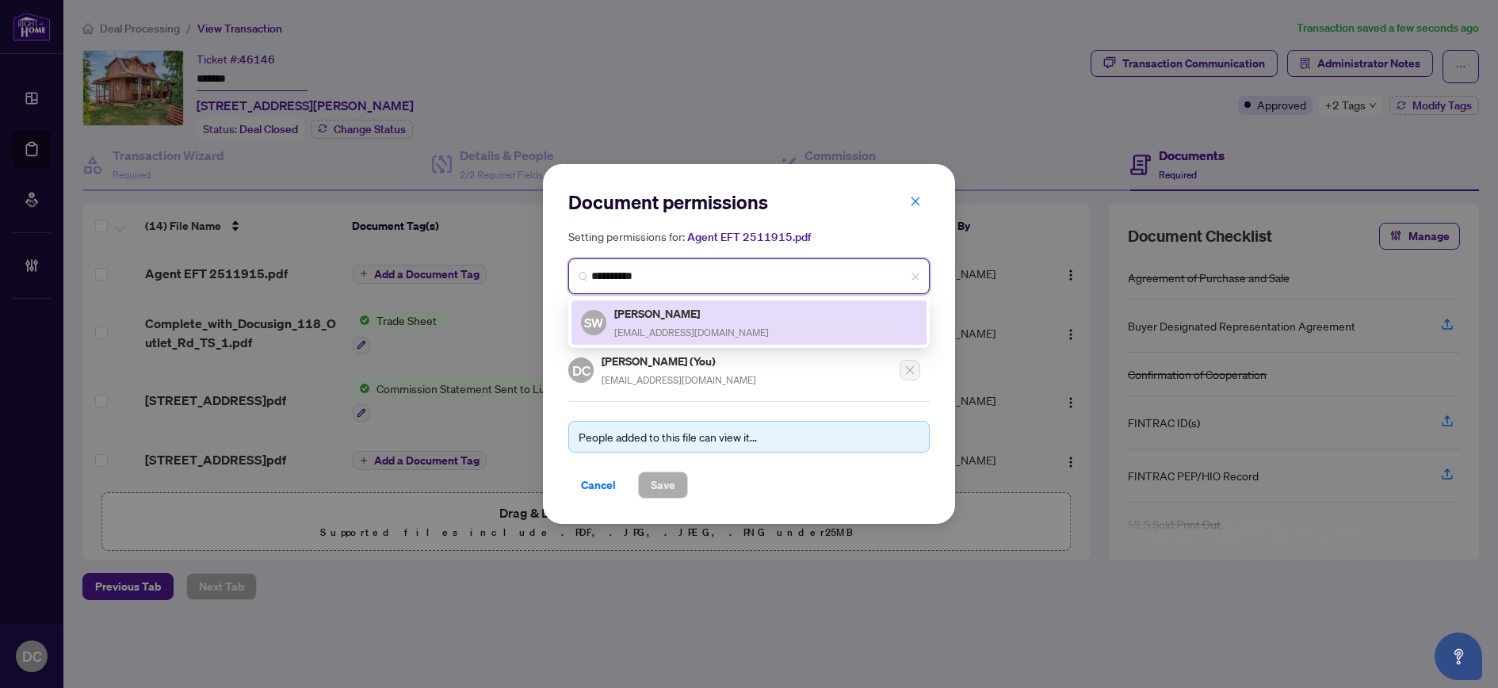
click at [695, 311] on h5 "Steven Wieclawek" at bounding box center [691, 313] width 155 height 18
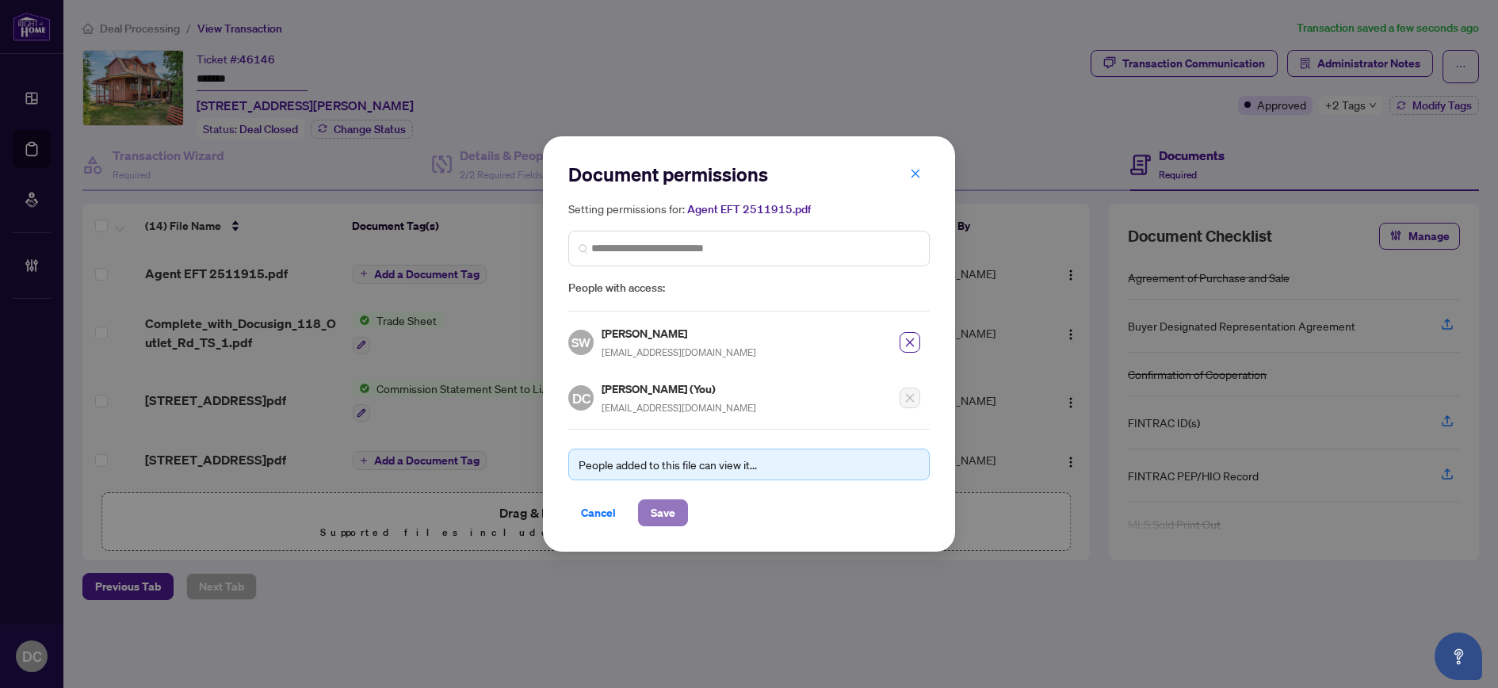
click at [662, 512] on span "Save" at bounding box center [663, 512] width 25 height 25
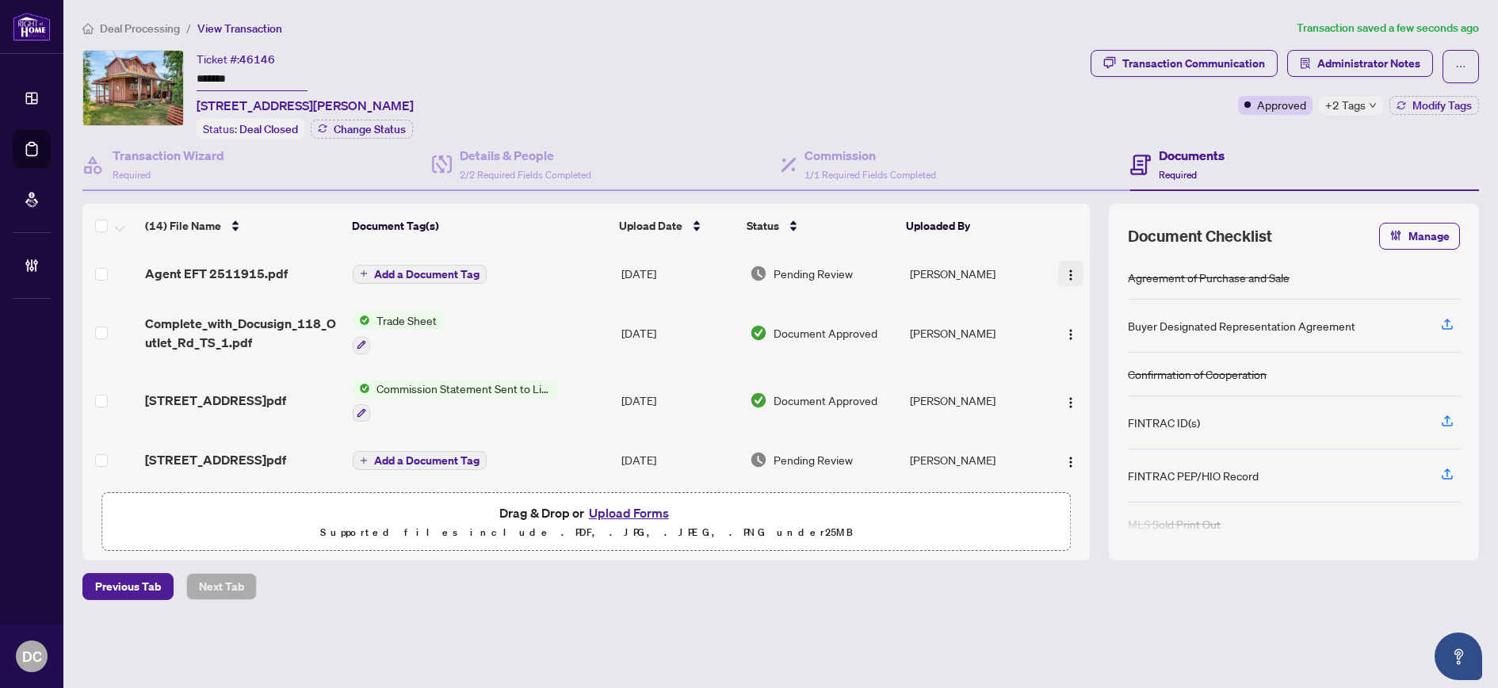
click at [1064, 265] on span "button" at bounding box center [1070, 273] width 13 height 17
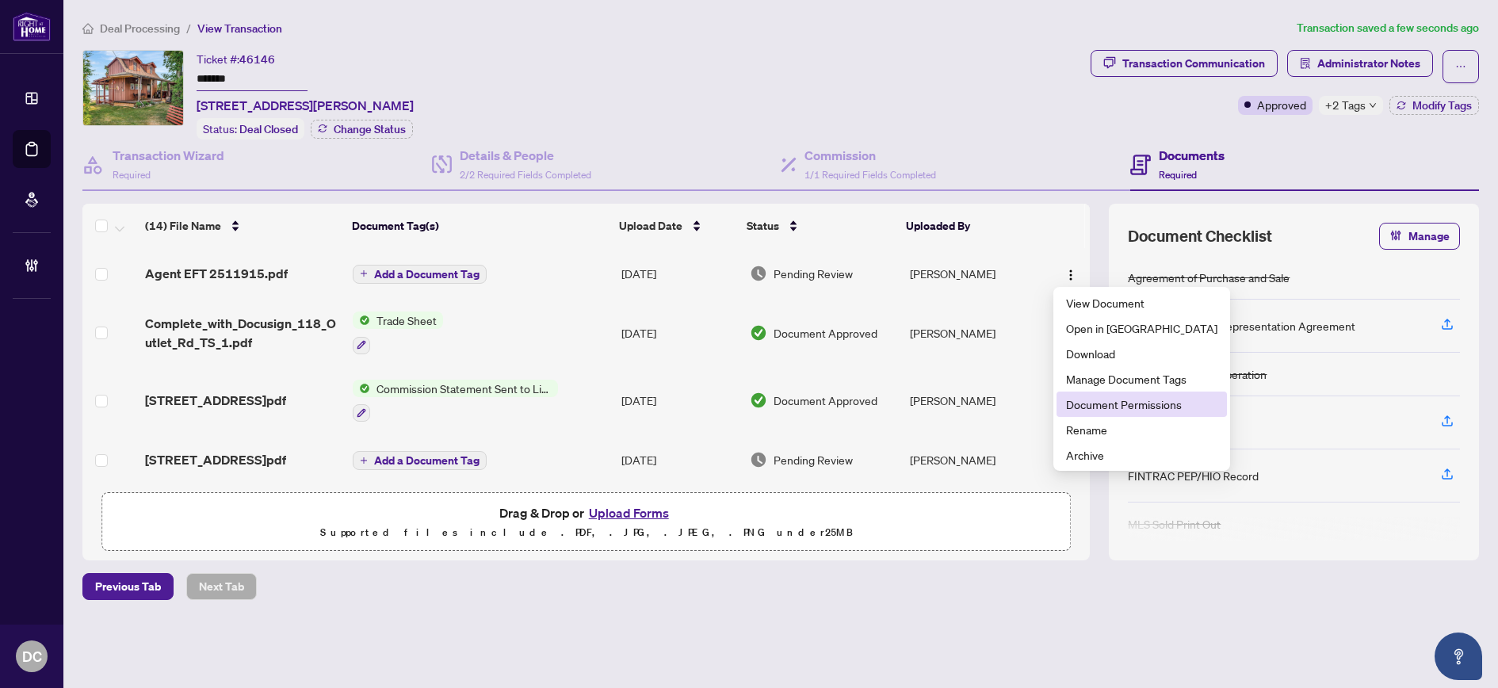
click at [1114, 402] on span "Document Permissions" at bounding box center [1141, 403] width 151 height 17
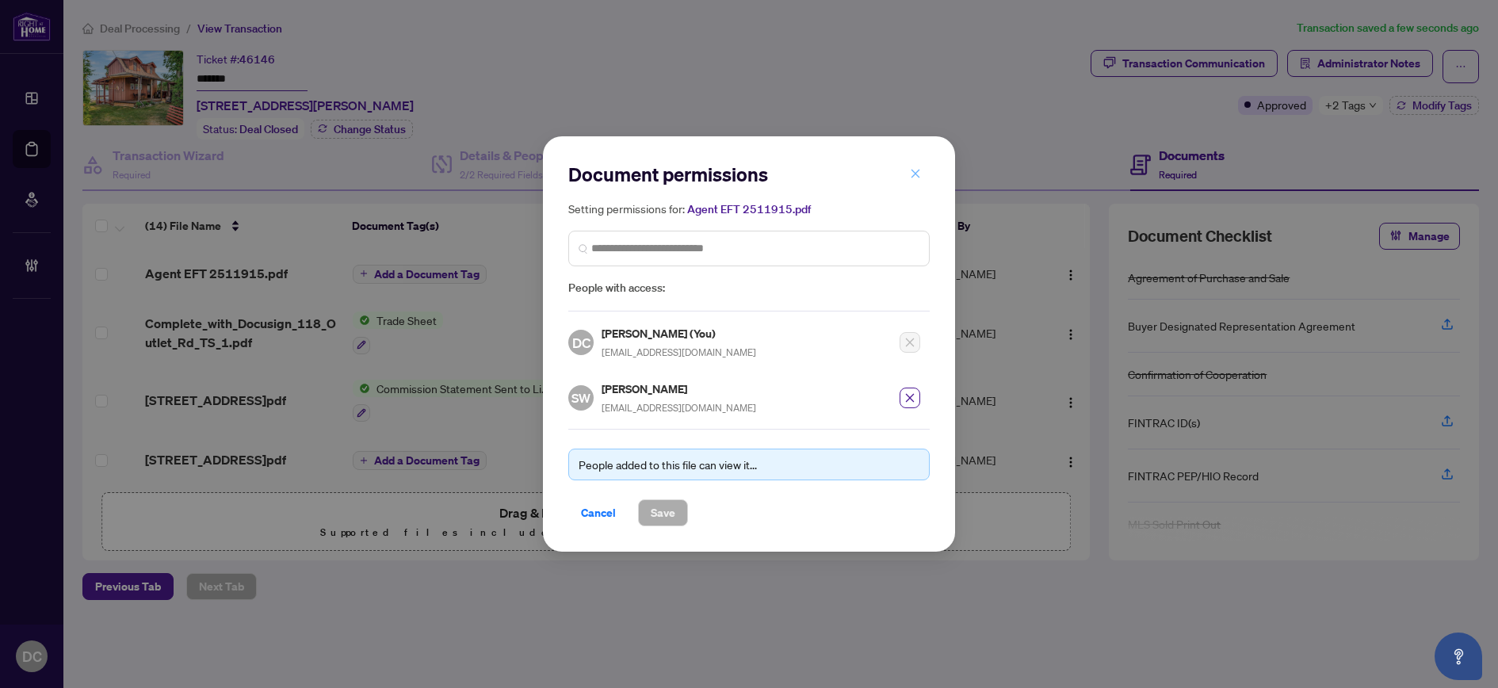
click at [914, 166] on span "button" at bounding box center [915, 173] width 11 height 25
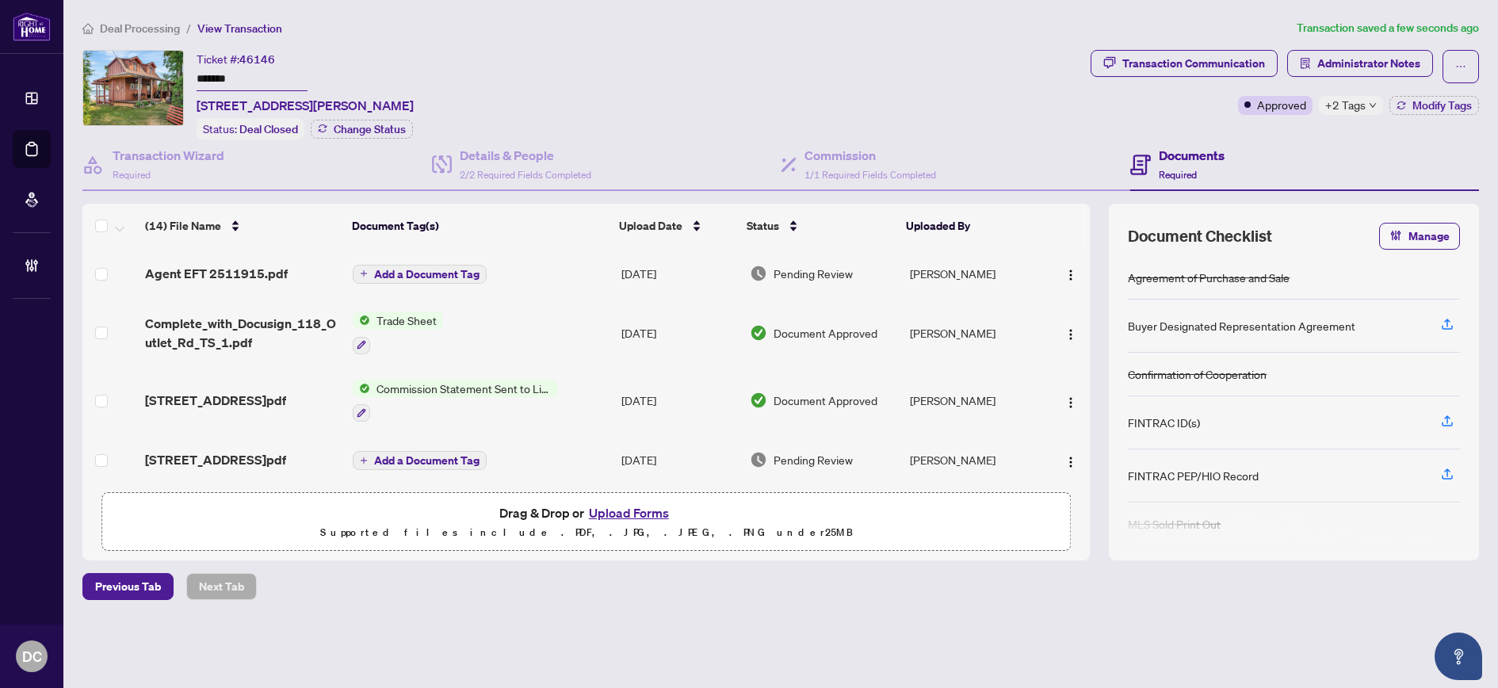
click at [433, 269] on span "Add a Document Tag" at bounding box center [426, 274] width 105 height 11
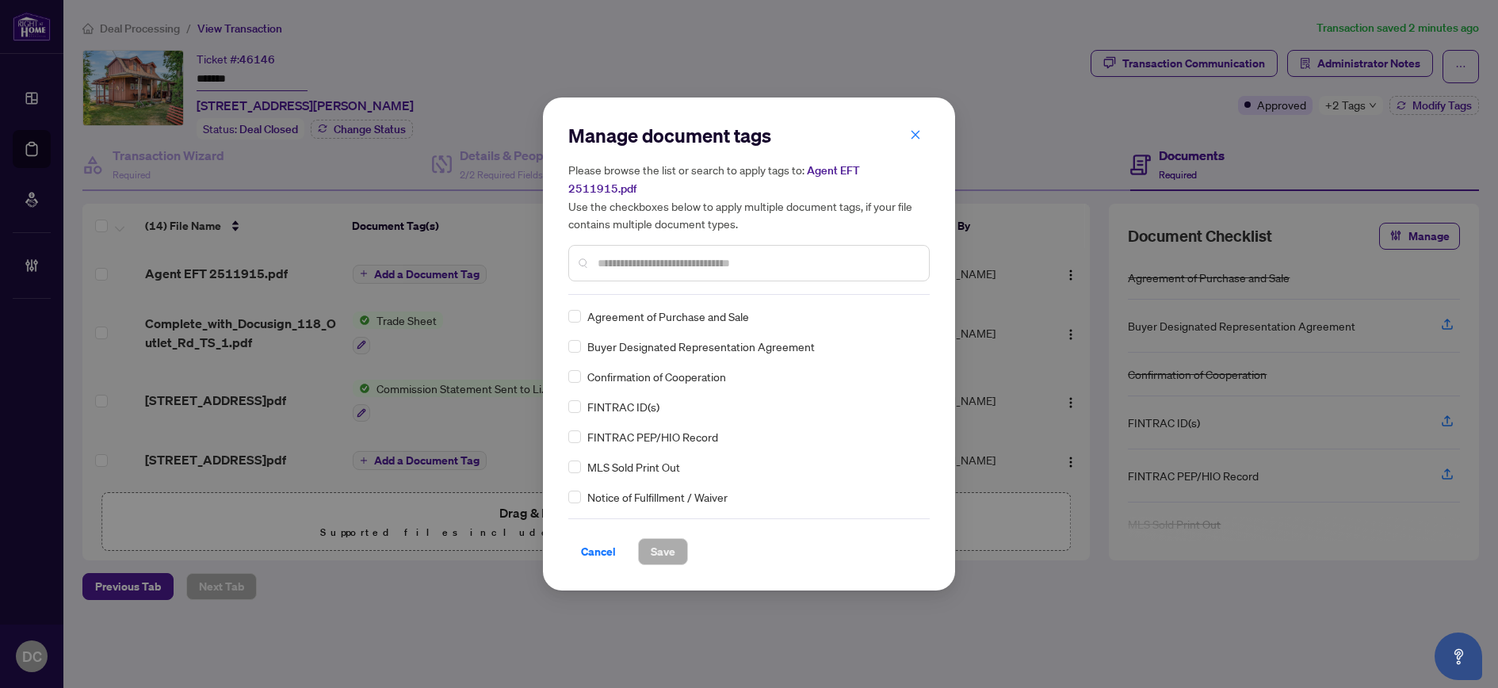
click at [701, 258] on input "text" at bounding box center [756, 262] width 319 height 17
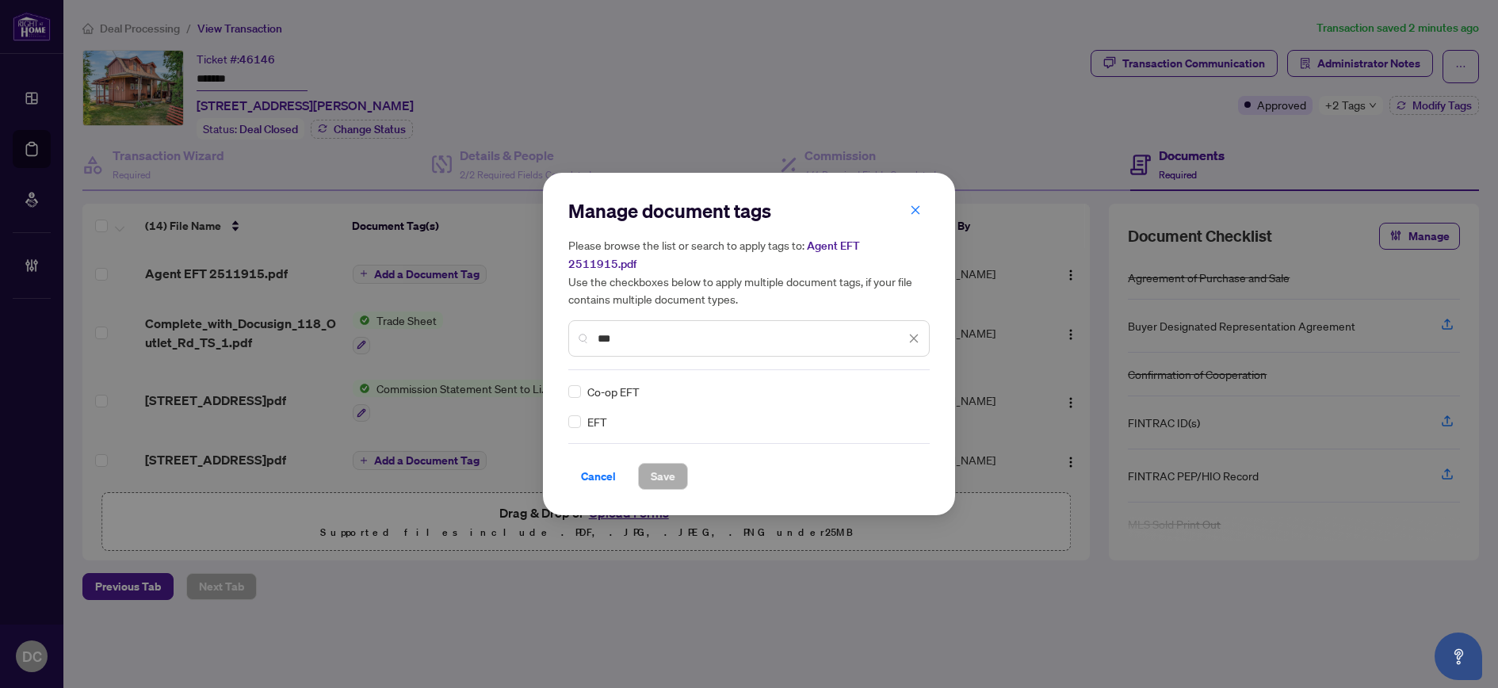
type input "***"
click at [917, 384] on div at bounding box center [904, 392] width 30 height 16
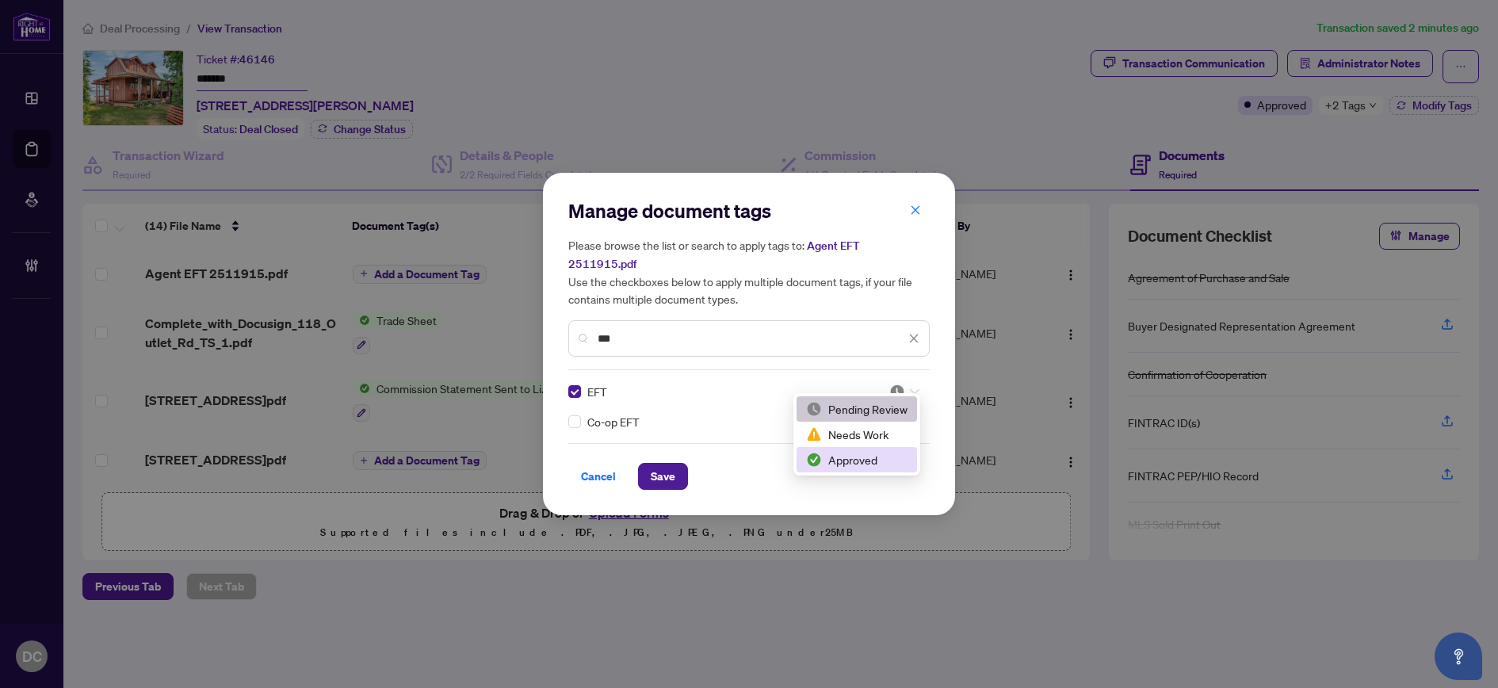
click at [866, 456] on div "Approved" at bounding box center [856, 459] width 101 height 17
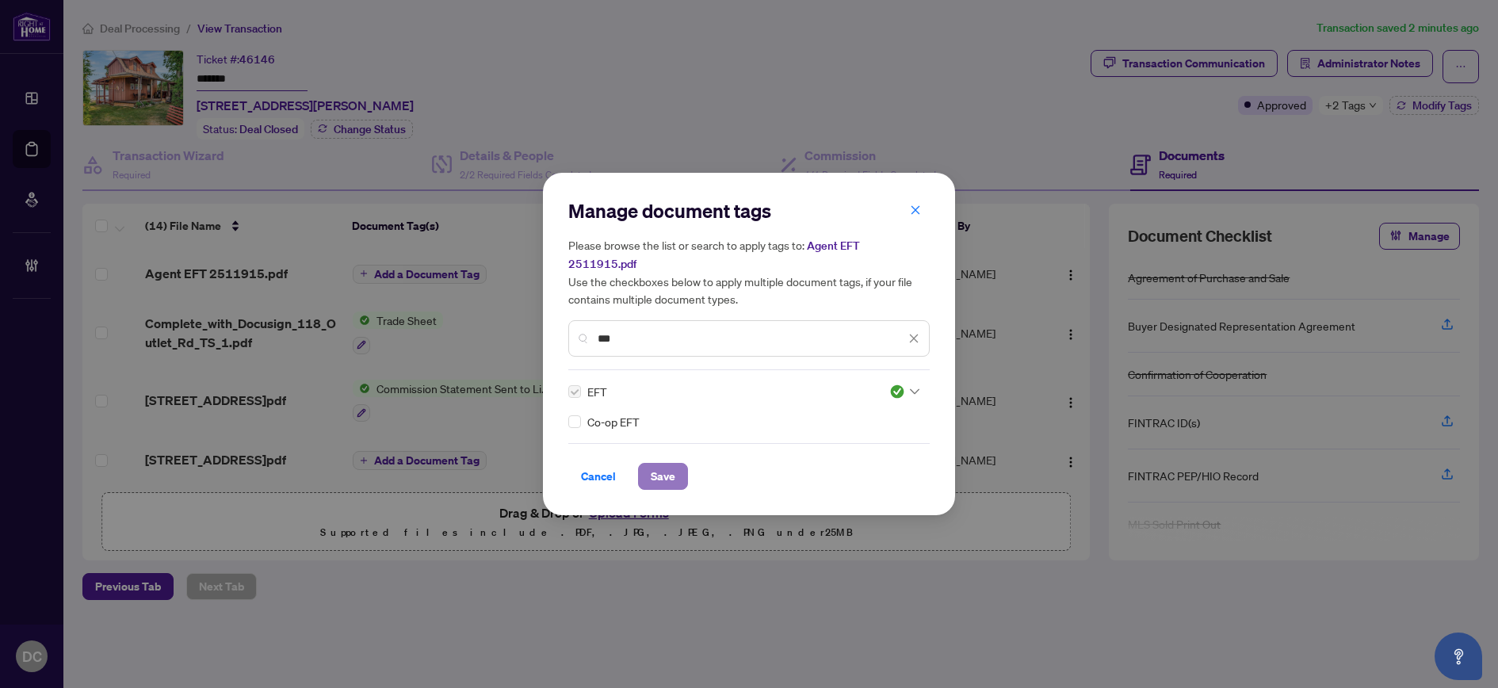
click at [648, 471] on button "Save" at bounding box center [663, 476] width 50 height 27
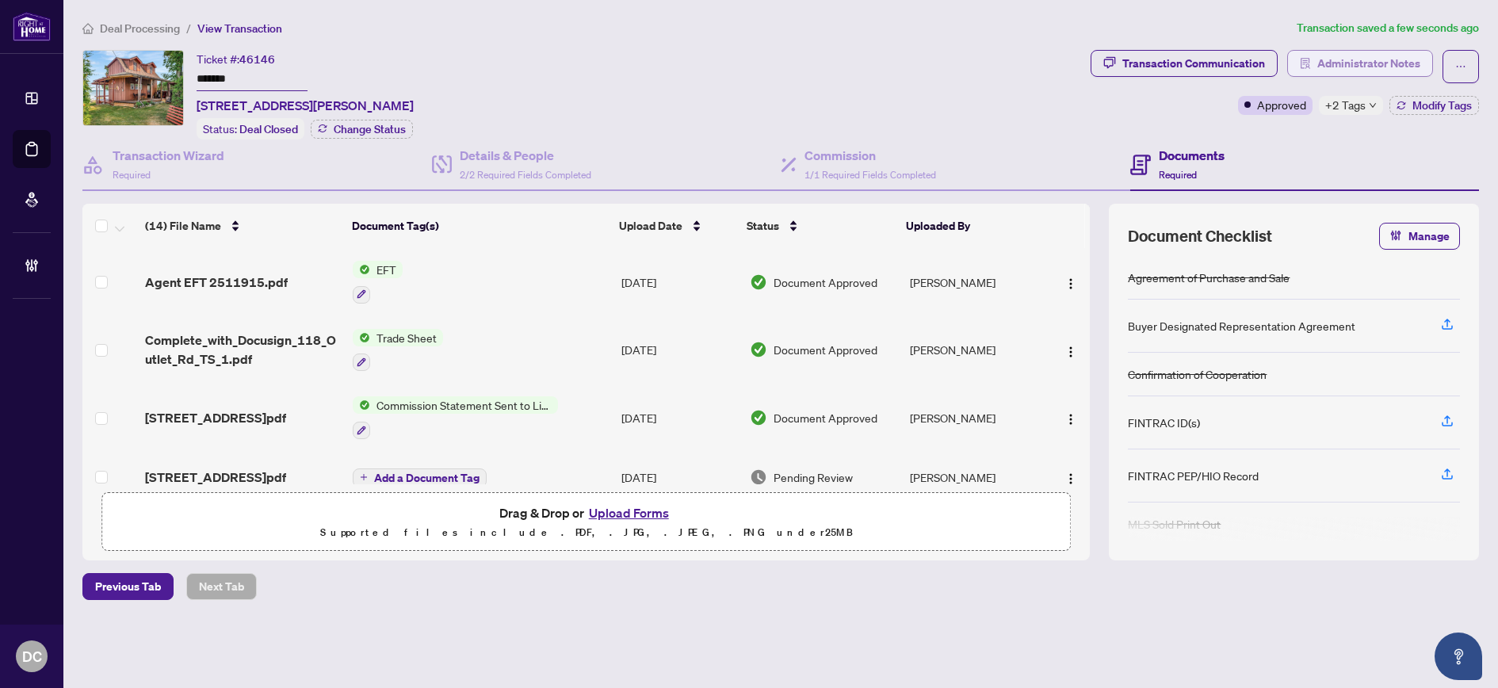
click at [1301, 52] on span "button" at bounding box center [1305, 63] width 11 height 25
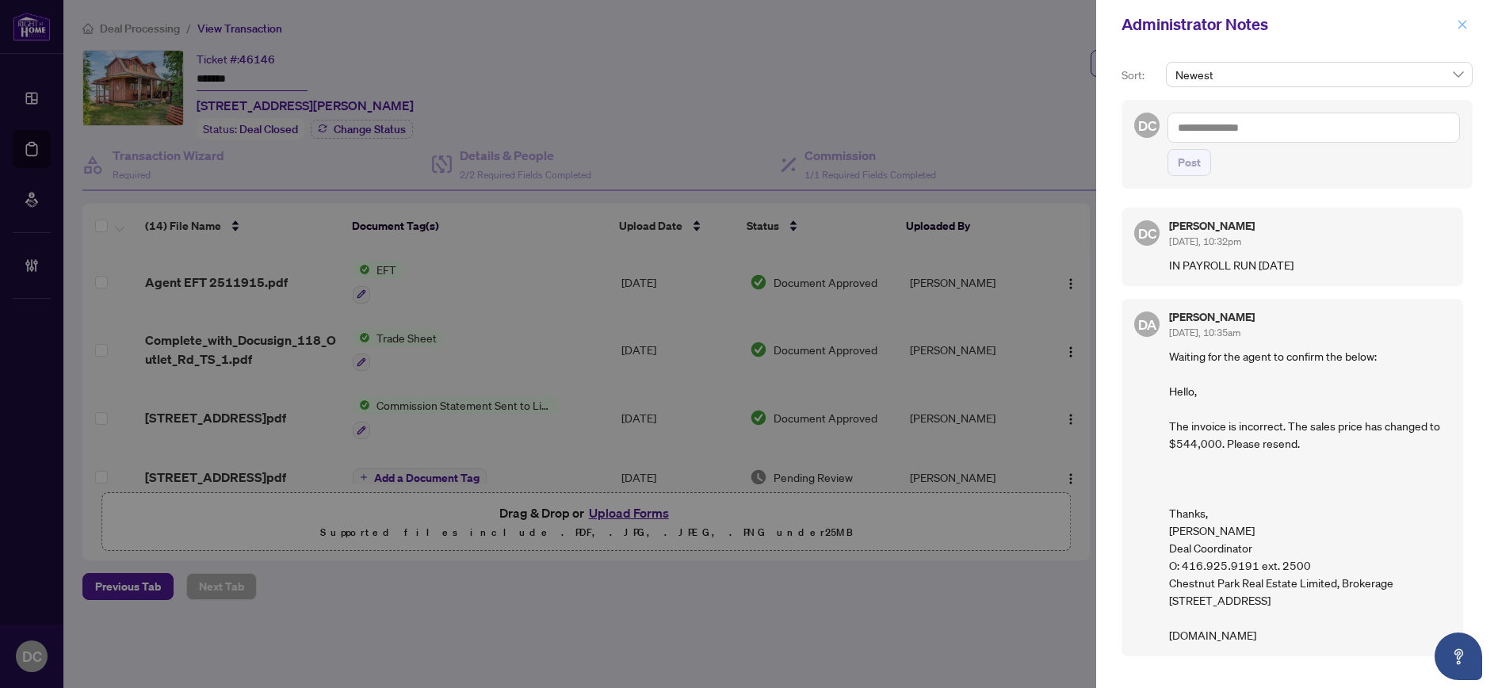
click at [1460, 25] on icon "close" at bounding box center [1461, 24] width 11 height 11
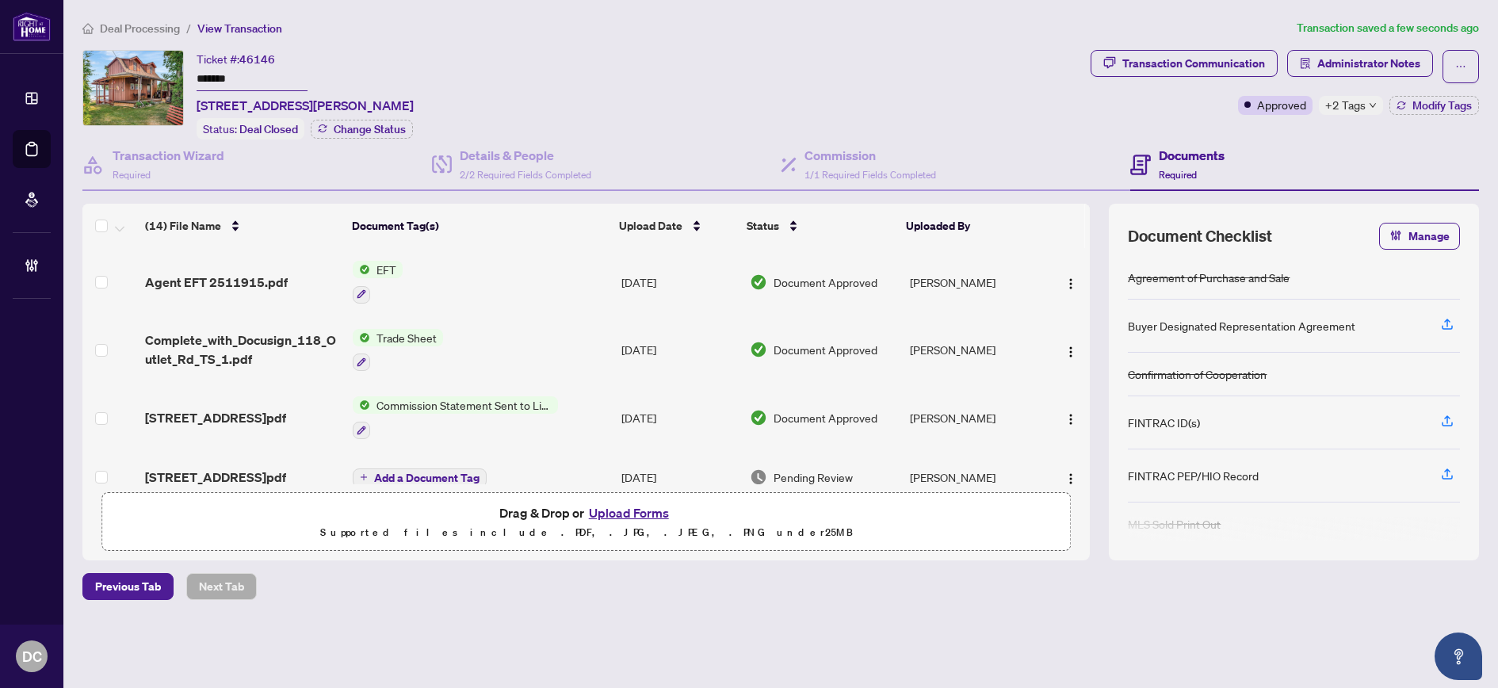
drag, startPoint x: 381, startPoint y: 126, endPoint x: 538, endPoint y: 78, distance: 164.2
click at [414, 78] on div "Ticket #: 46146 ******* 118 Outlet Rd, Prince Edward County, Ontario K0K 1P0, C…" at bounding box center [305, 95] width 217 height 90
click at [162, 36] on li "Deal Processing" at bounding box center [130, 28] width 97 height 18
click at [165, 29] on span "Deal Processing" at bounding box center [140, 28] width 80 height 14
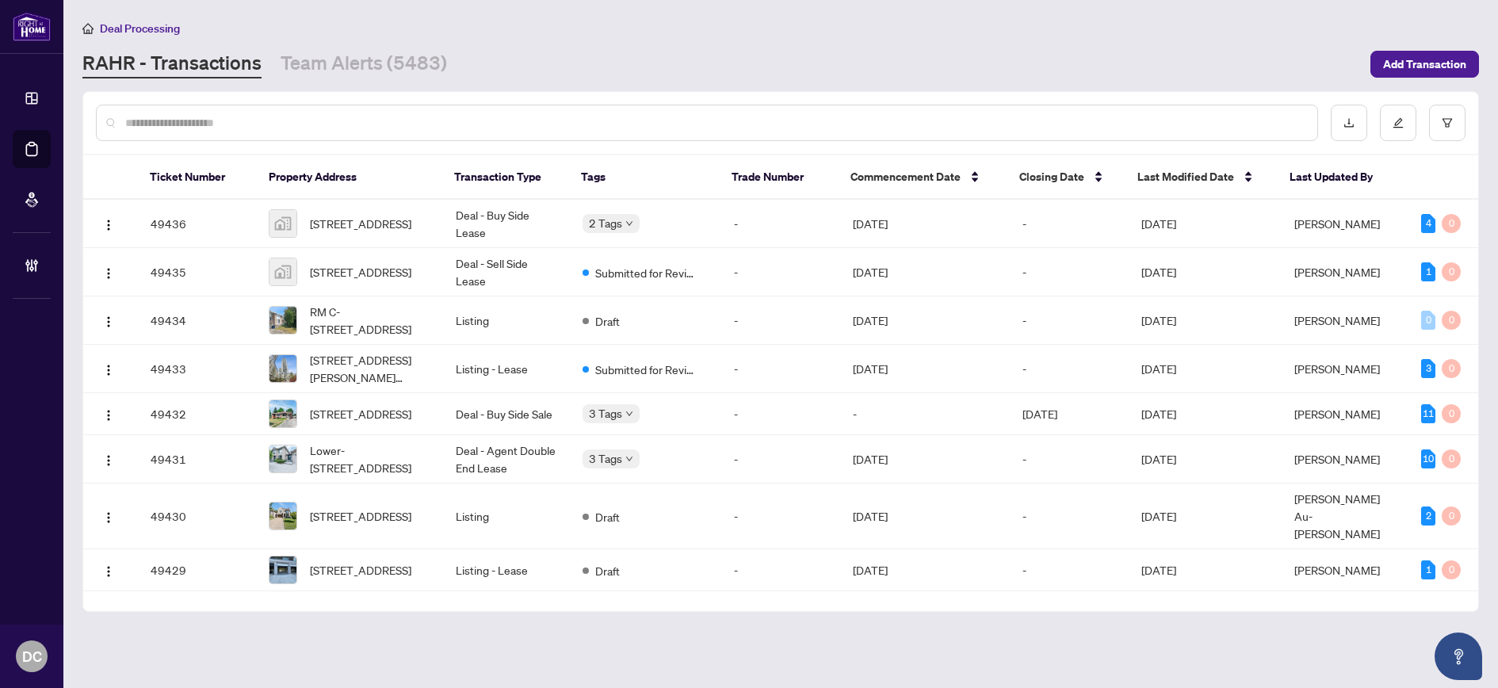
click at [260, 128] on input "text" at bounding box center [714, 122] width 1179 height 17
paste input "*******"
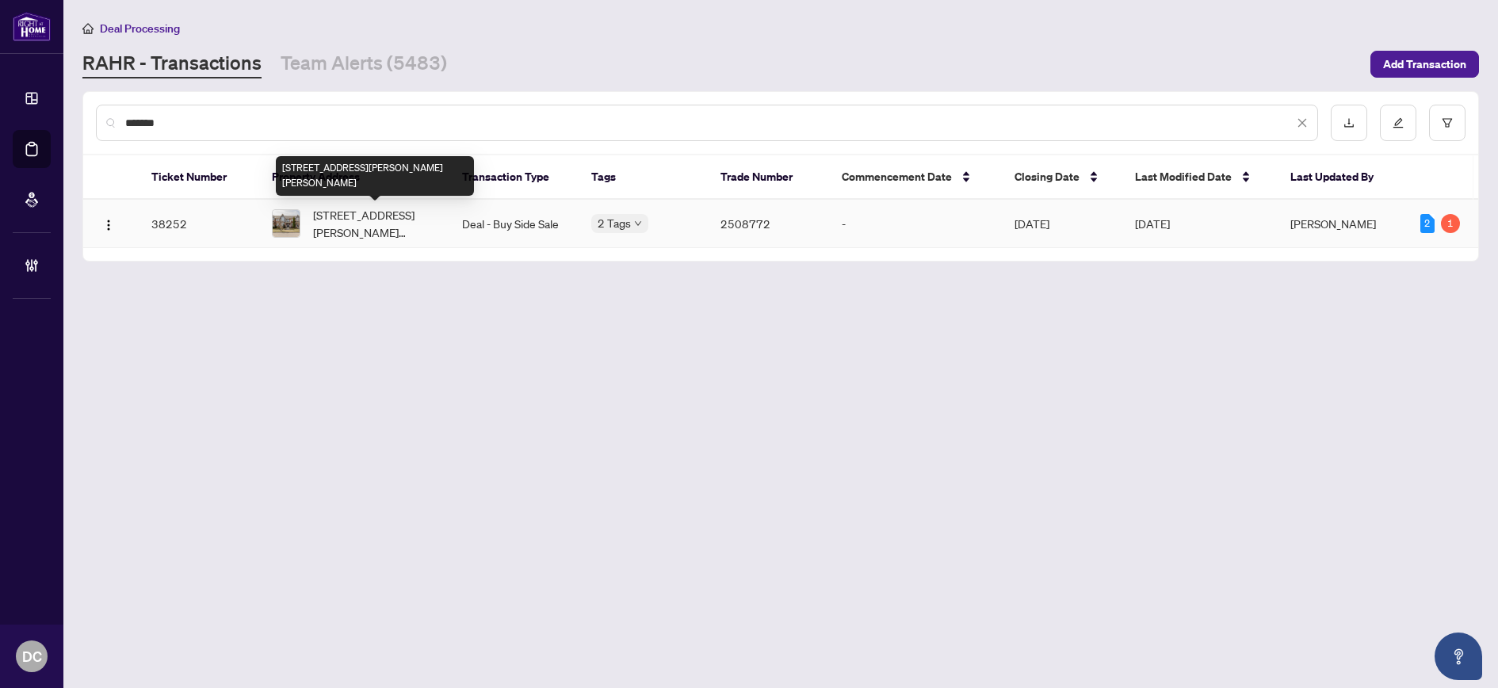
type input "*******"
click at [365, 227] on span "186 Springstead Ave, Hamilton, Ontario L8E 6C8, Canada" at bounding box center [375, 223] width 124 height 35
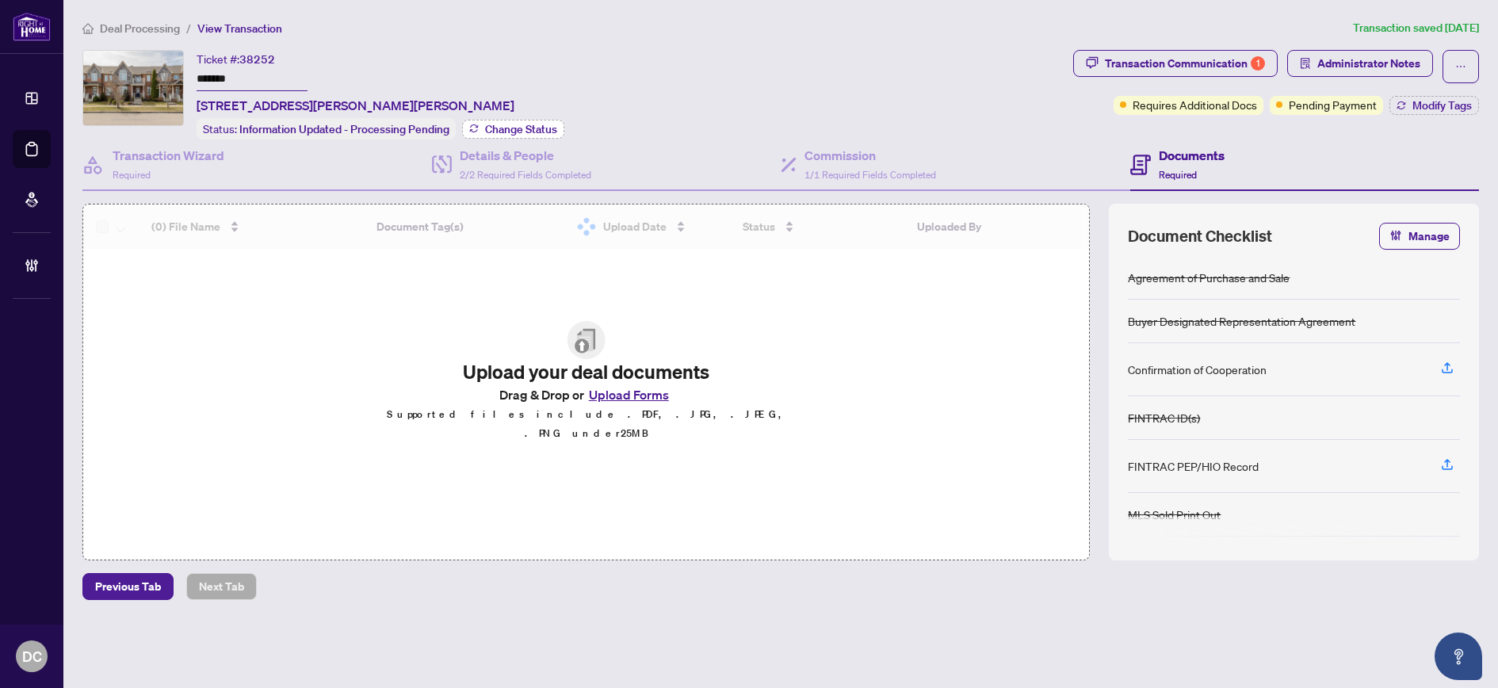
click at [512, 124] on span "Change Status" at bounding box center [521, 129] width 72 height 11
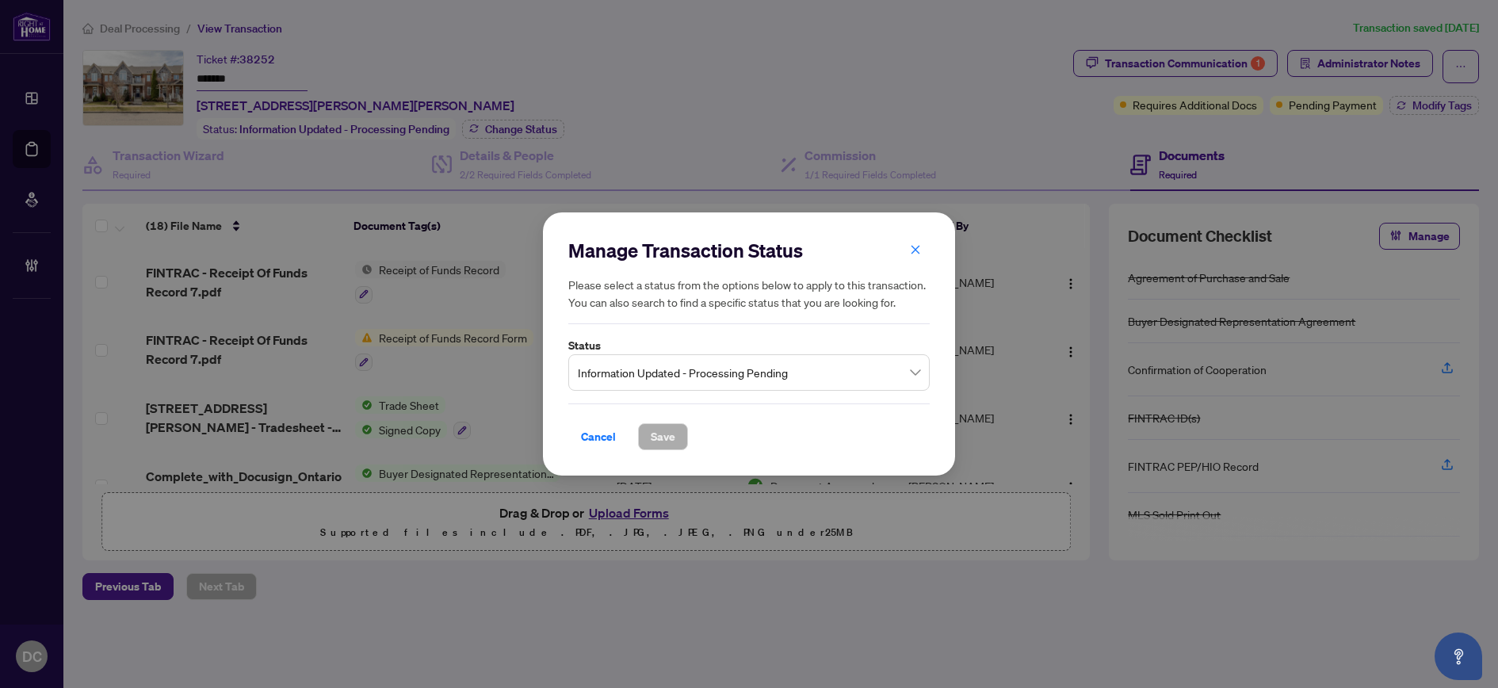
click at [714, 372] on span "Information Updated - Processing Pending" at bounding box center [749, 372] width 342 height 30
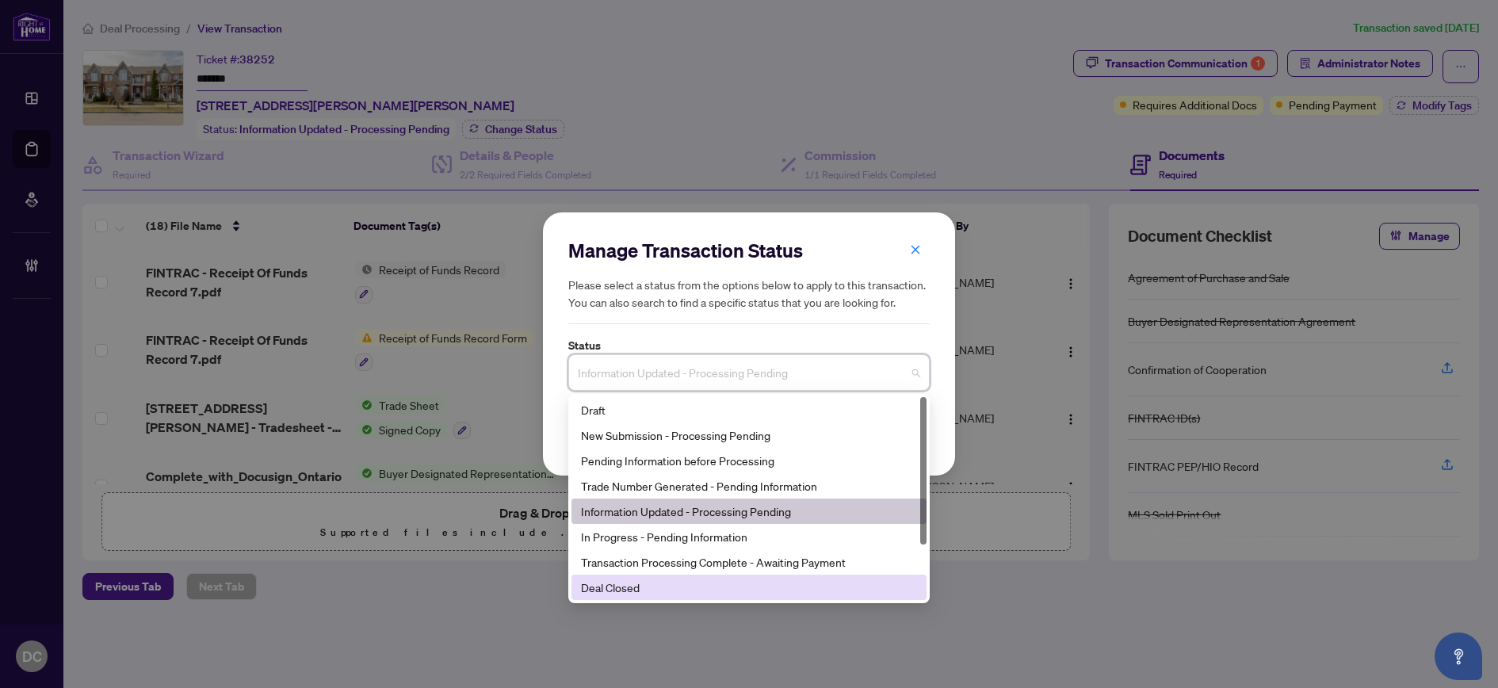
click at [625, 588] on div "Deal Closed" at bounding box center [749, 586] width 336 height 17
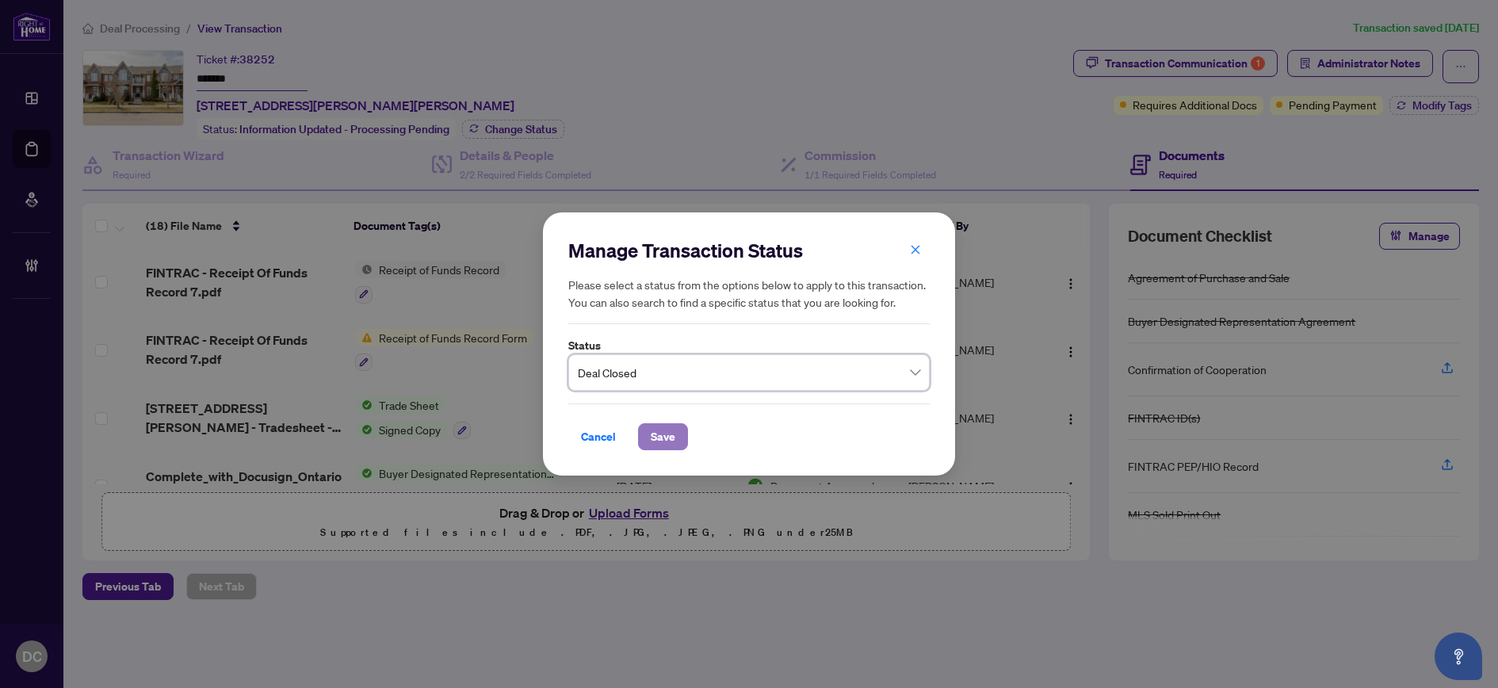
click at [655, 437] on span "Save" at bounding box center [663, 436] width 25 height 25
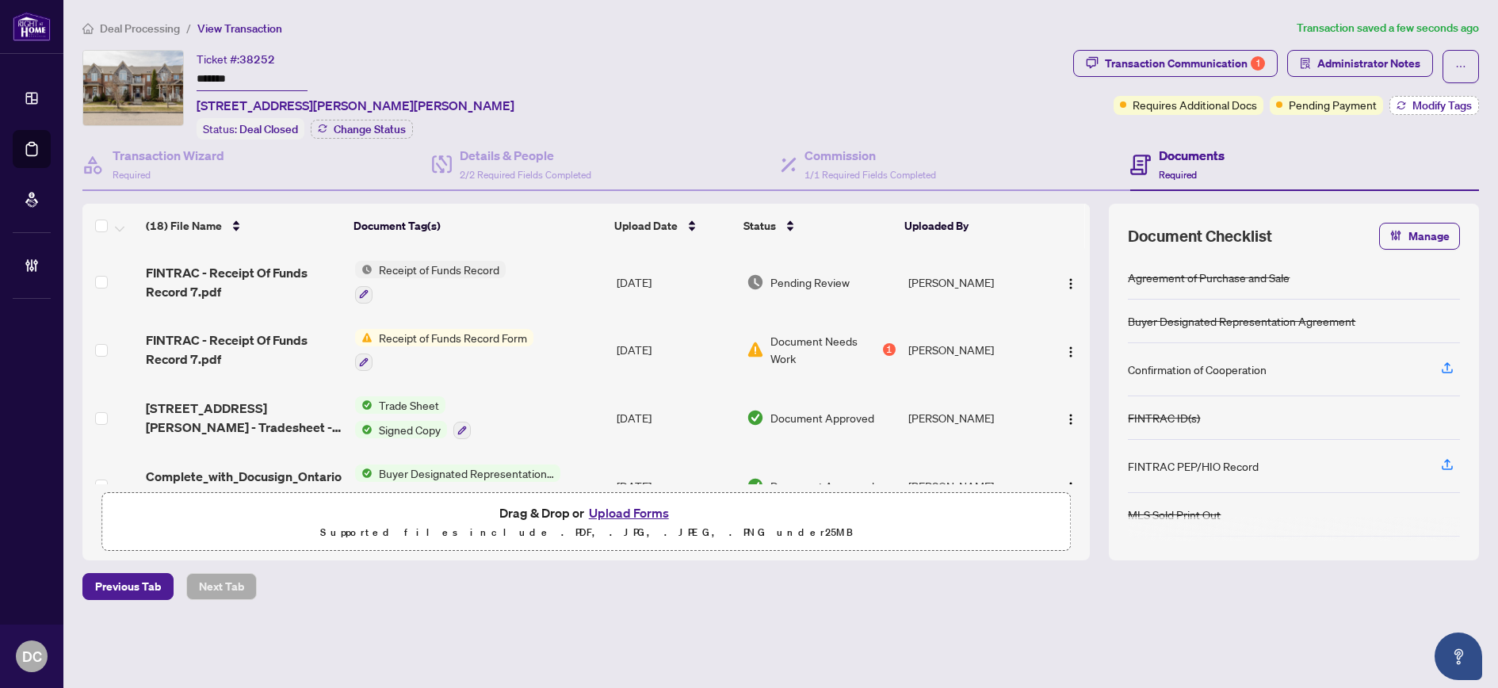
click at [1403, 101] on icon "button" at bounding box center [1401, 106] width 10 height 10
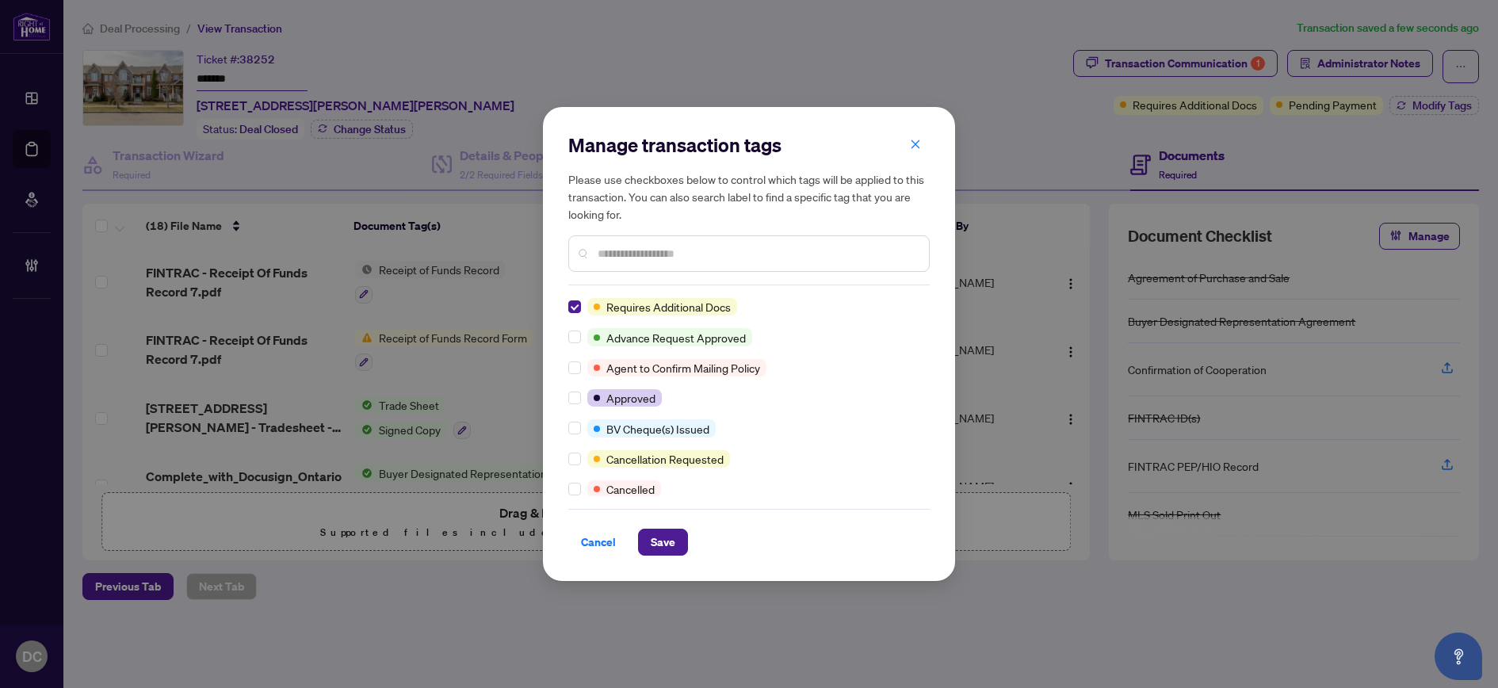
click at [632, 247] on input "text" at bounding box center [756, 253] width 319 height 17
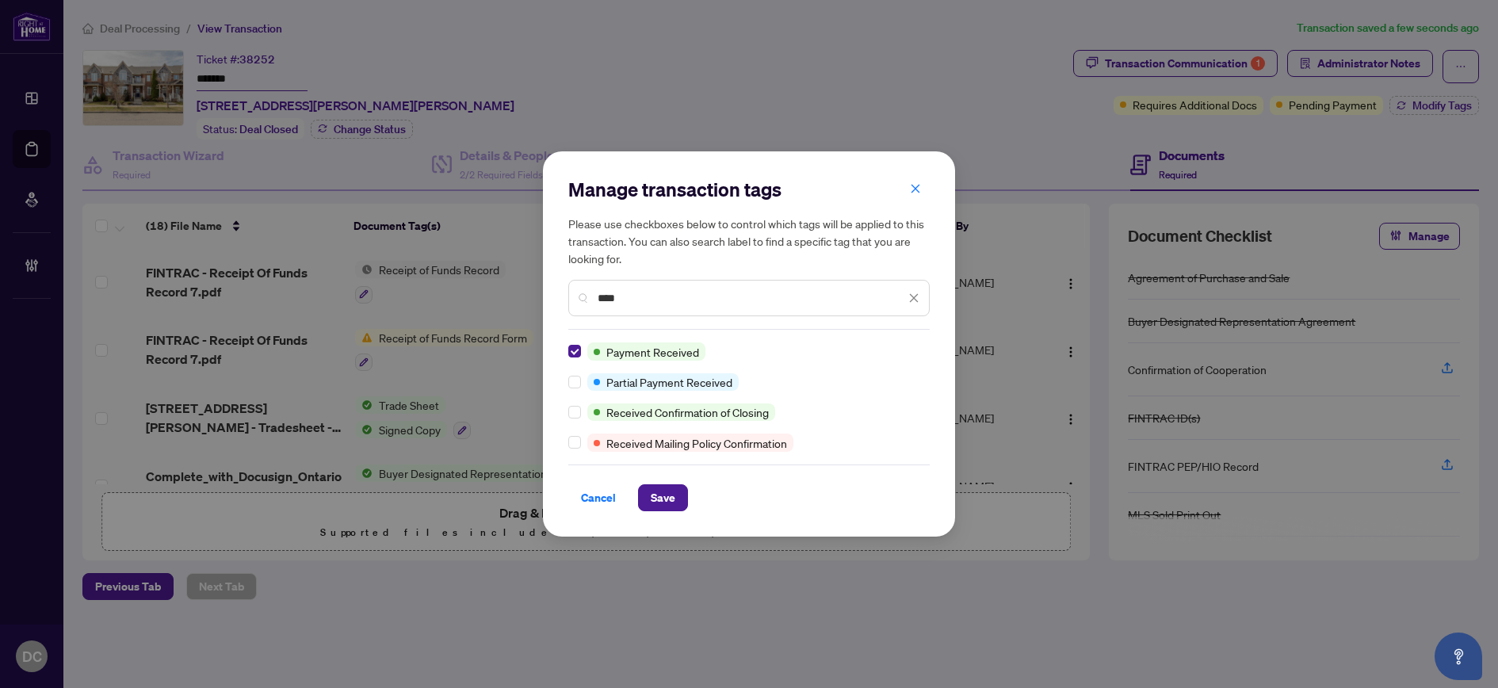
drag, startPoint x: 601, startPoint y: 284, endPoint x: 532, endPoint y: 289, distance: 69.1
click at [532, 286] on div "Manage transaction tags Please use checkboxes below to control which tags will …" at bounding box center [749, 344] width 1498 height 688
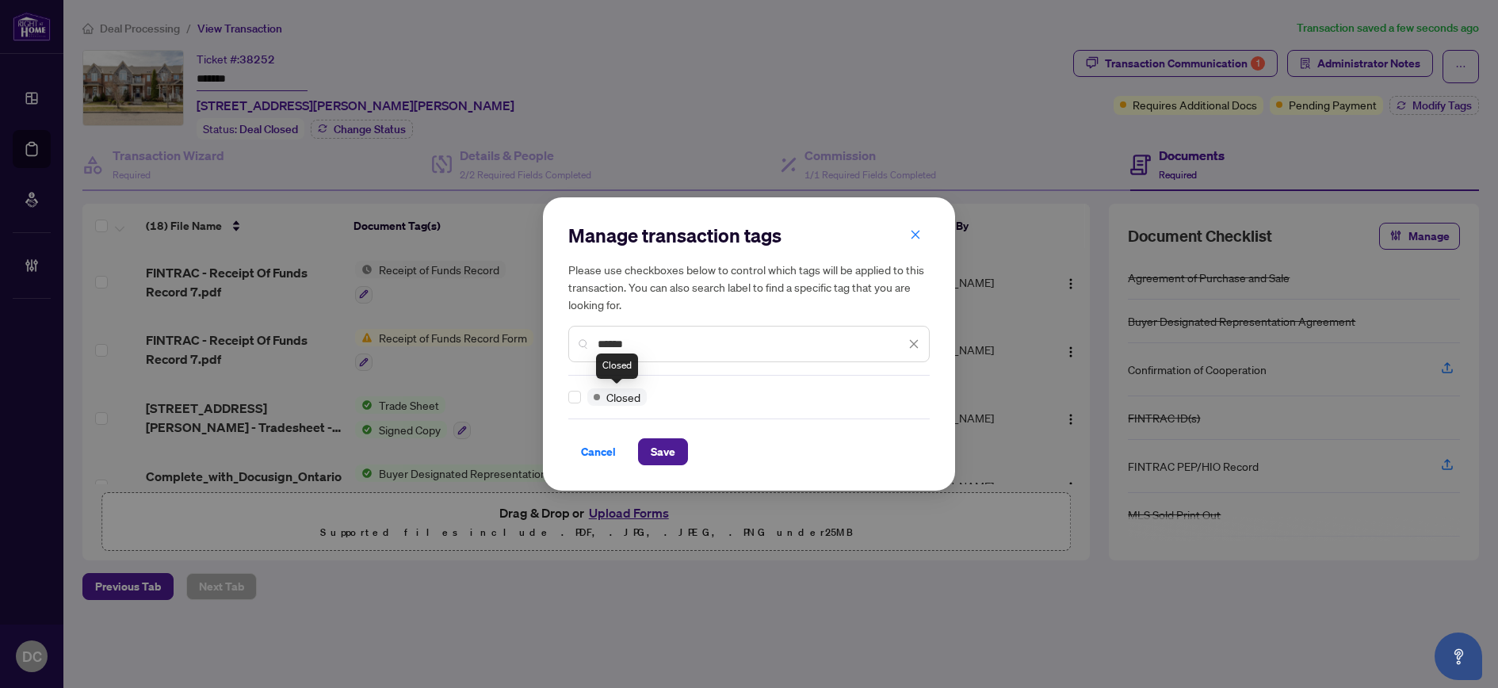
type input "******"
click at [660, 441] on span "Save" at bounding box center [663, 451] width 25 height 25
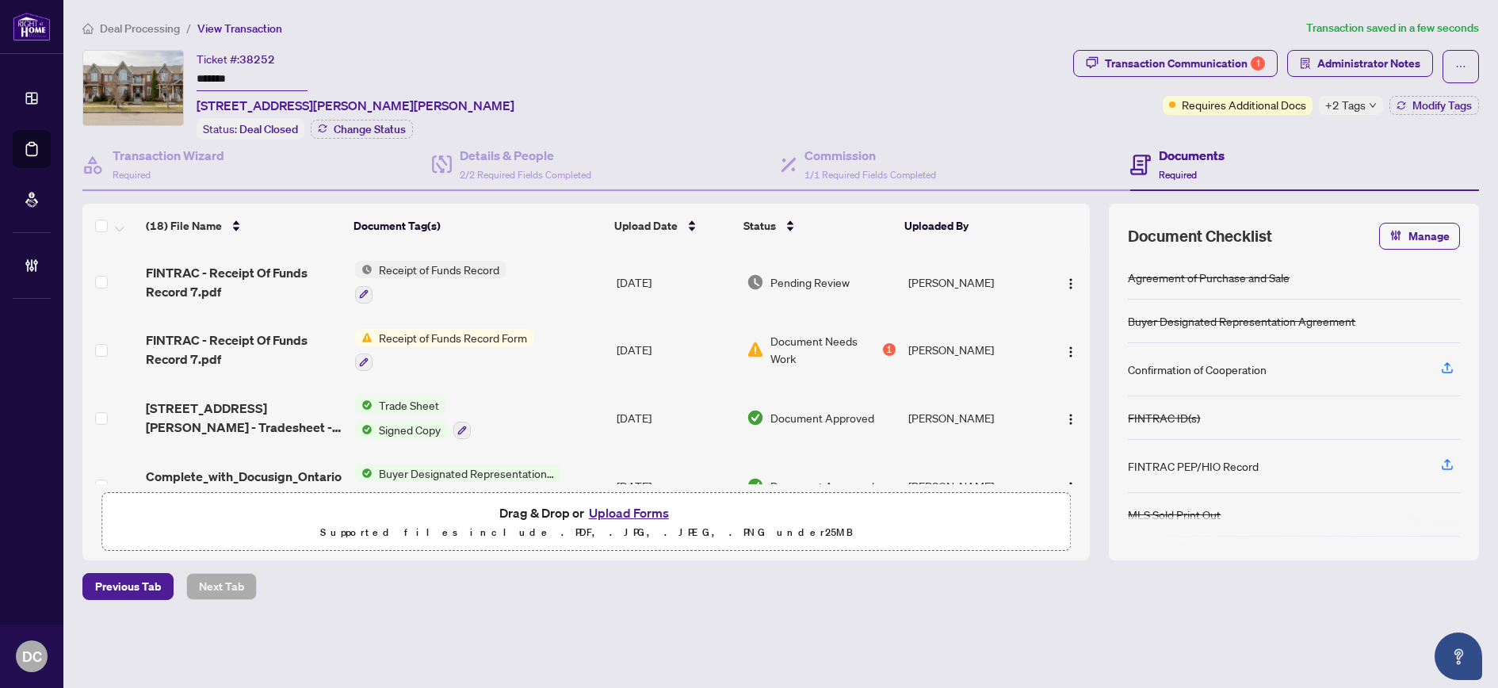
click at [169, 25] on span "Deal Processing" at bounding box center [140, 28] width 80 height 14
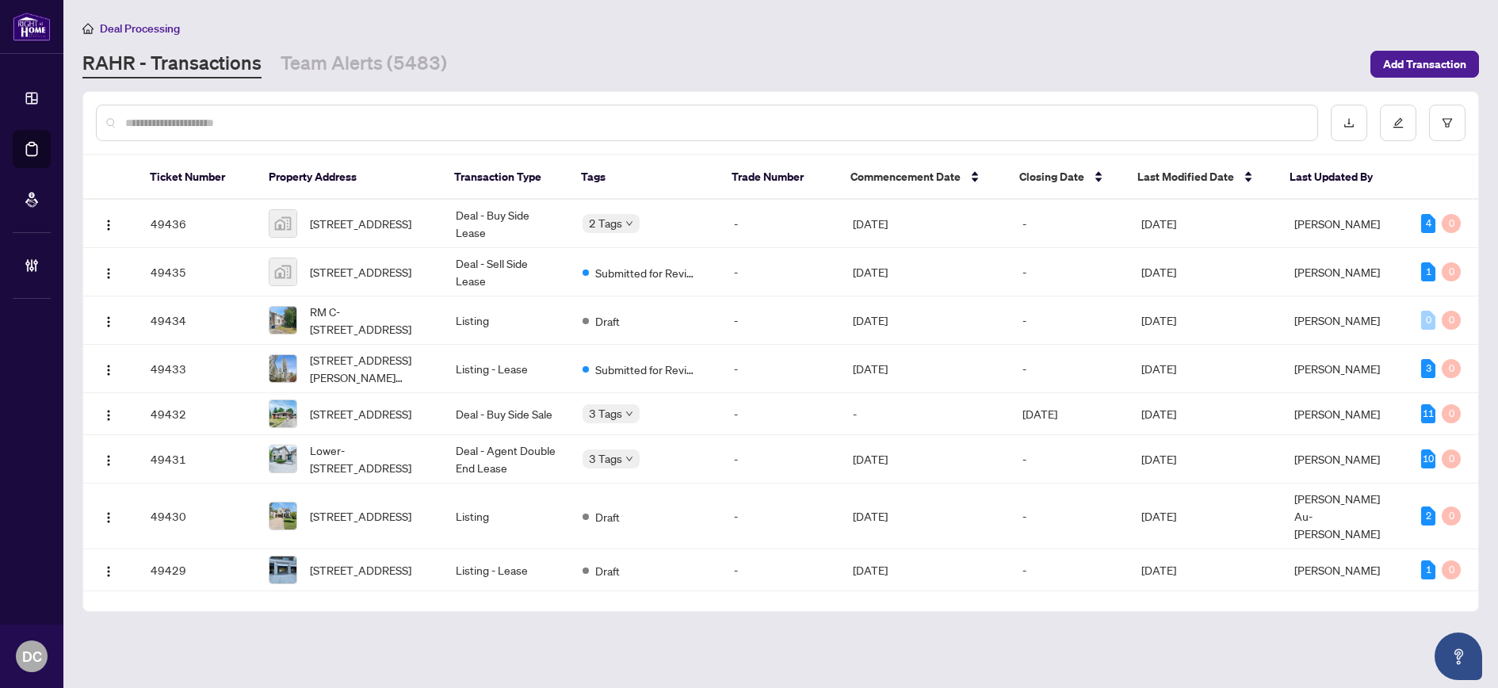
click at [288, 110] on div at bounding box center [707, 123] width 1222 height 36
click at [284, 115] on input "text" at bounding box center [714, 122] width 1179 height 17
type input "*******"
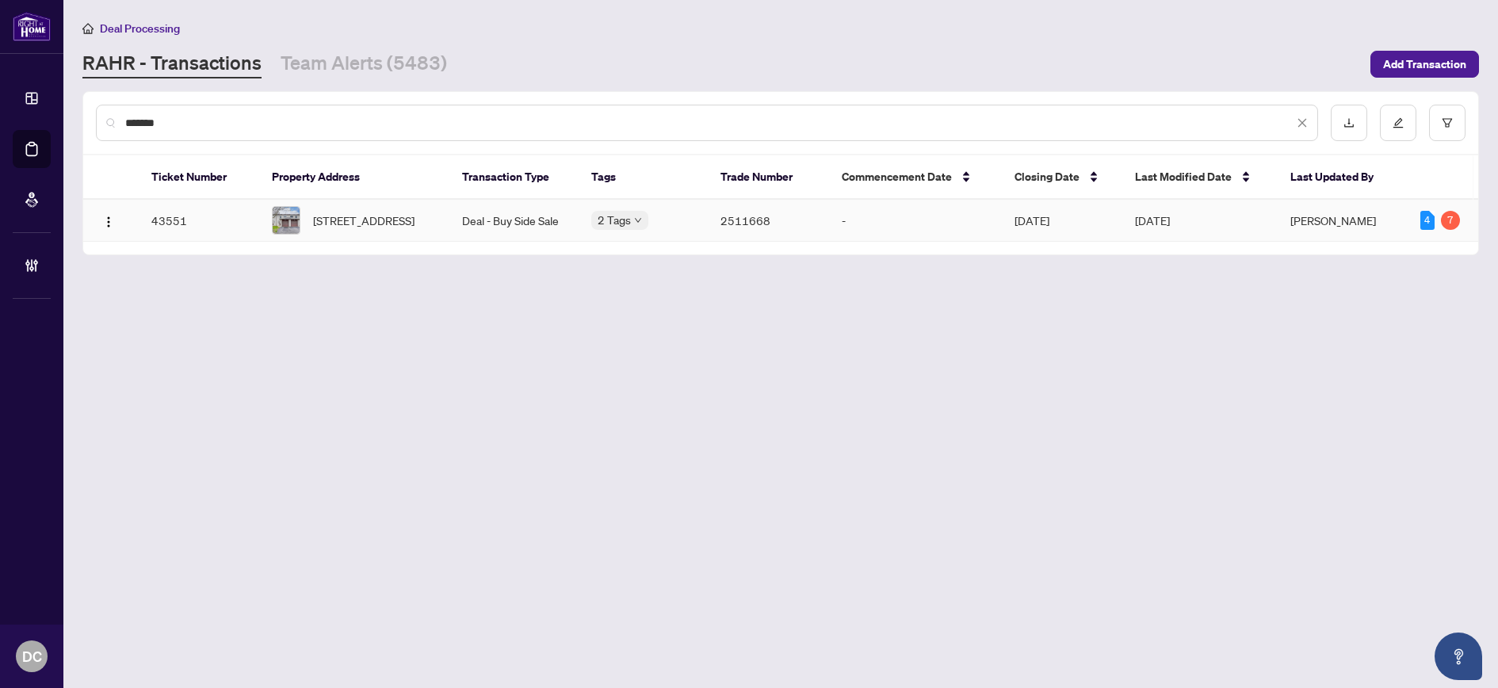
click at [368, 229] on span "20 Niles Way, Markham, Ontario L3T 5B8, Canada" at bounding box center [363, 220] width 101 height 17
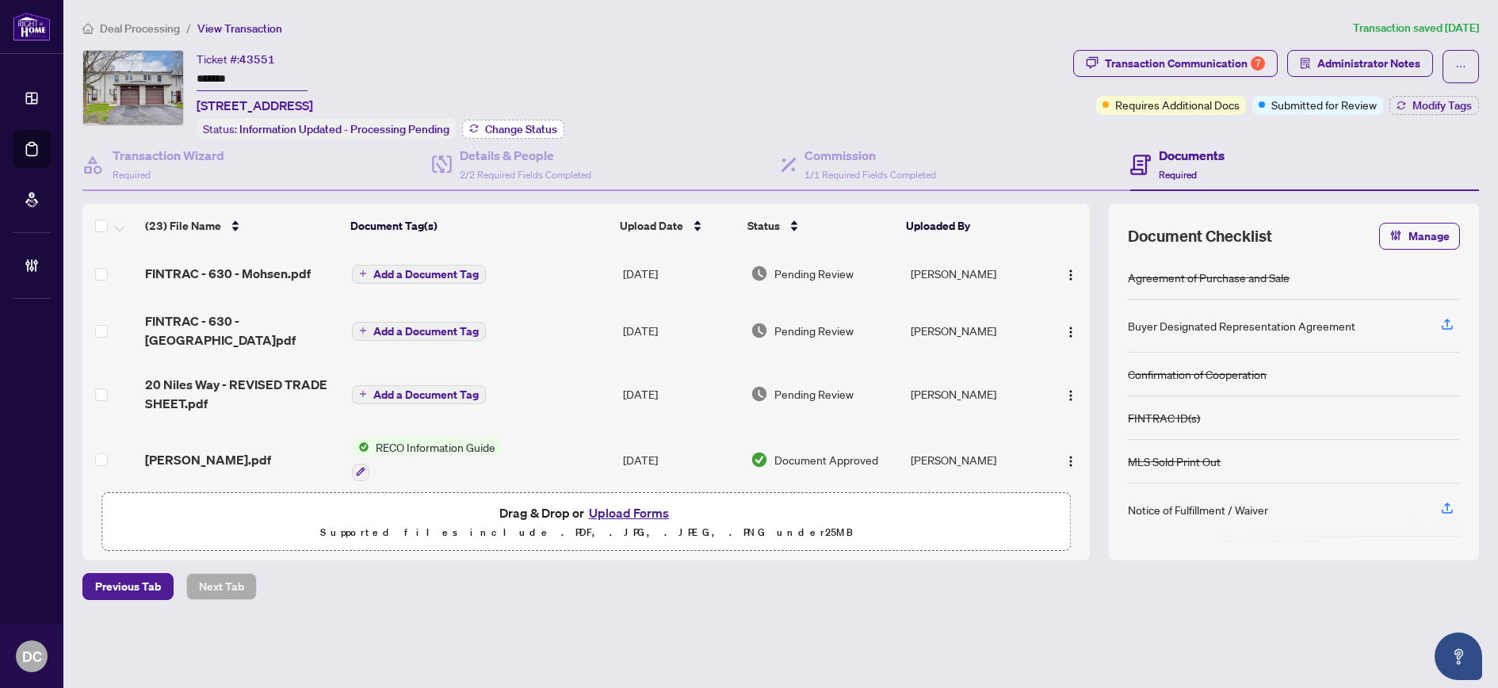
click at [558, 120] on button "Change Status" at bounding box center [513, 129] width 102 height 19
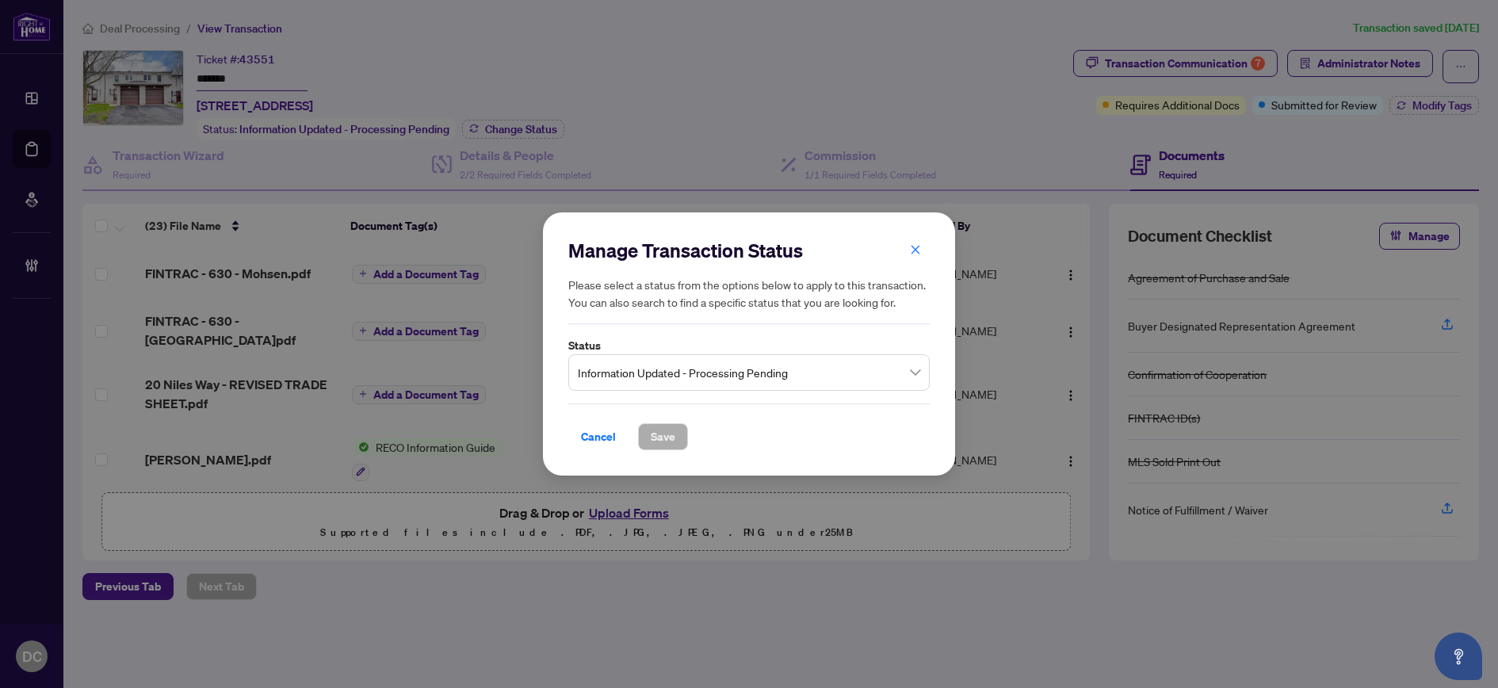
click at [782, 373] on span "Information Updated - Processing Pending" at bounding box center [749, 372] width 342 height 30
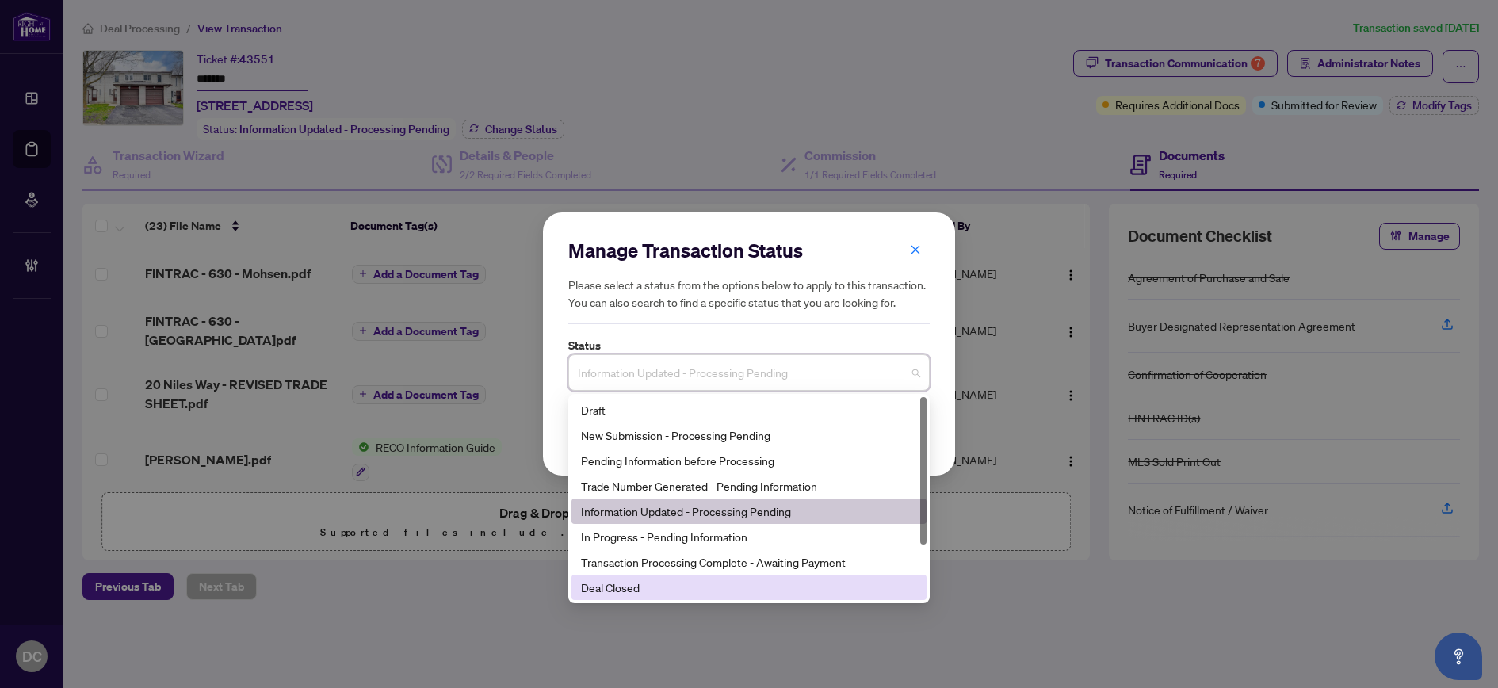
click at [651, 580] on div "Deal Closed" at bounding box center [749, 586] width 336 height 17
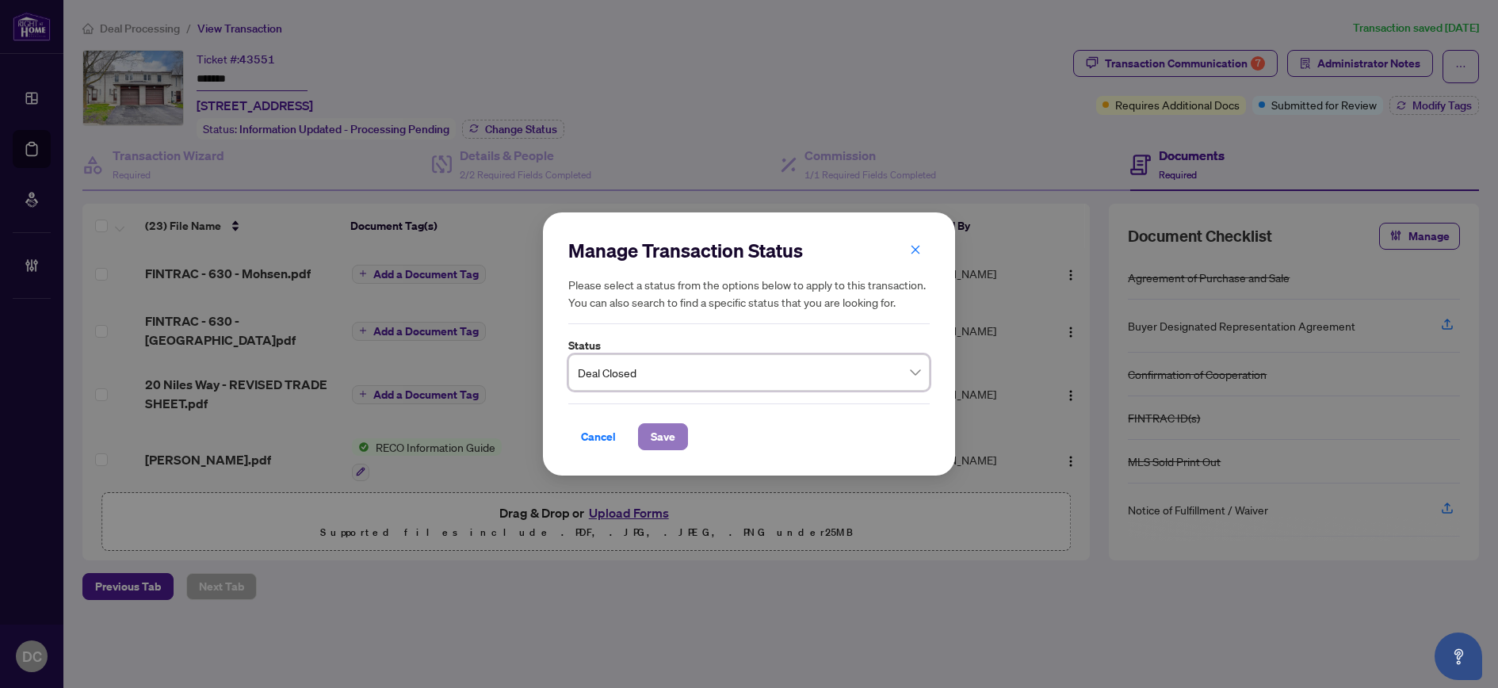
click at [671, 437] on span "Save" at bounding box center [663, 436] width 25 height 25
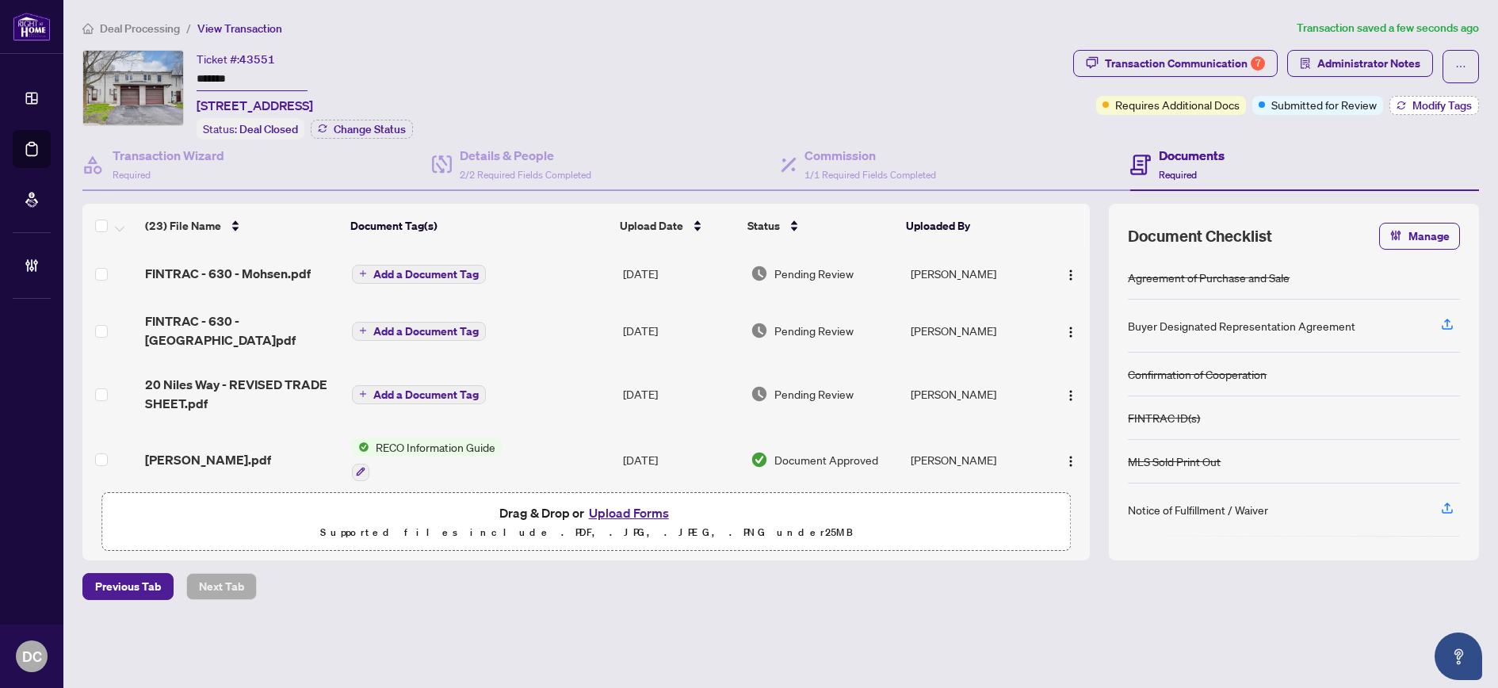
click at [1402, 108] on icon "button" at bounding box center [1401, 106] width 10 height 10
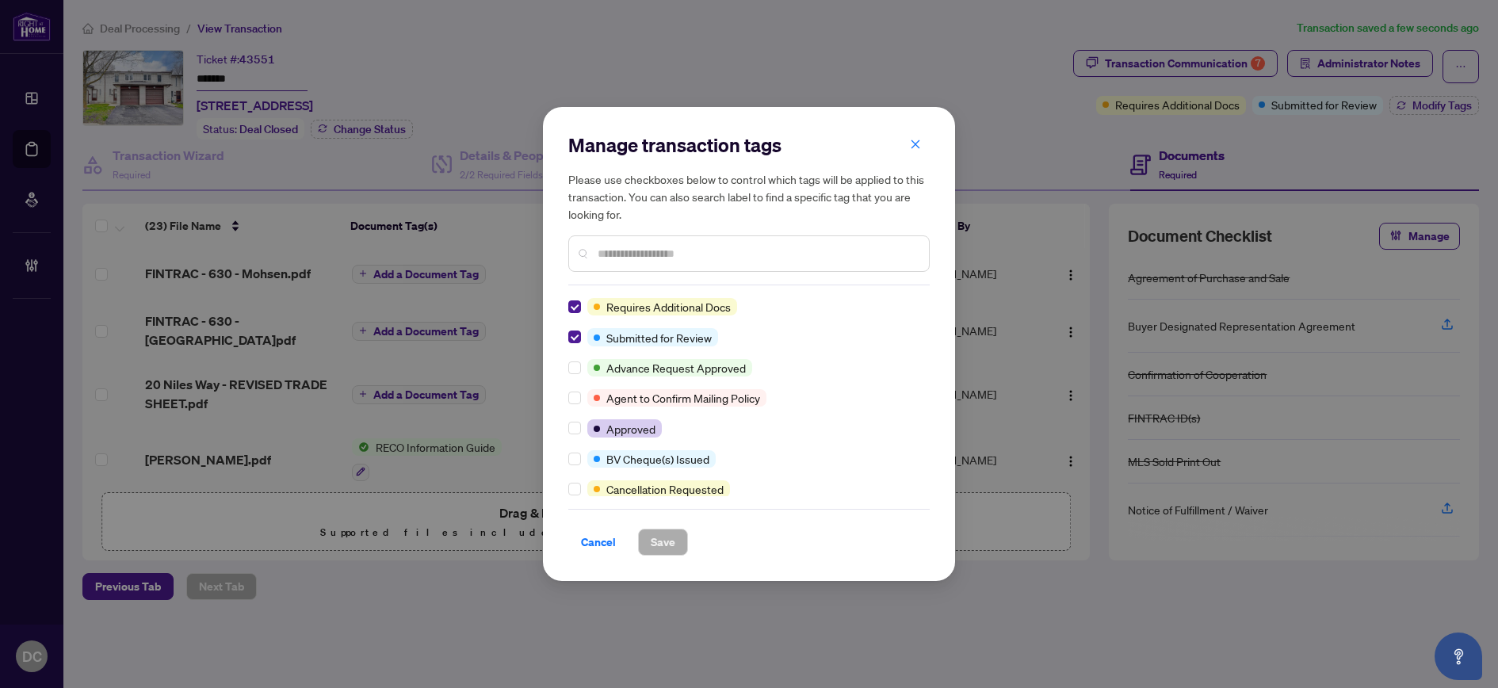
click at [747, 248] on input "text" at bounding box center [756, 253] width 319 height 17
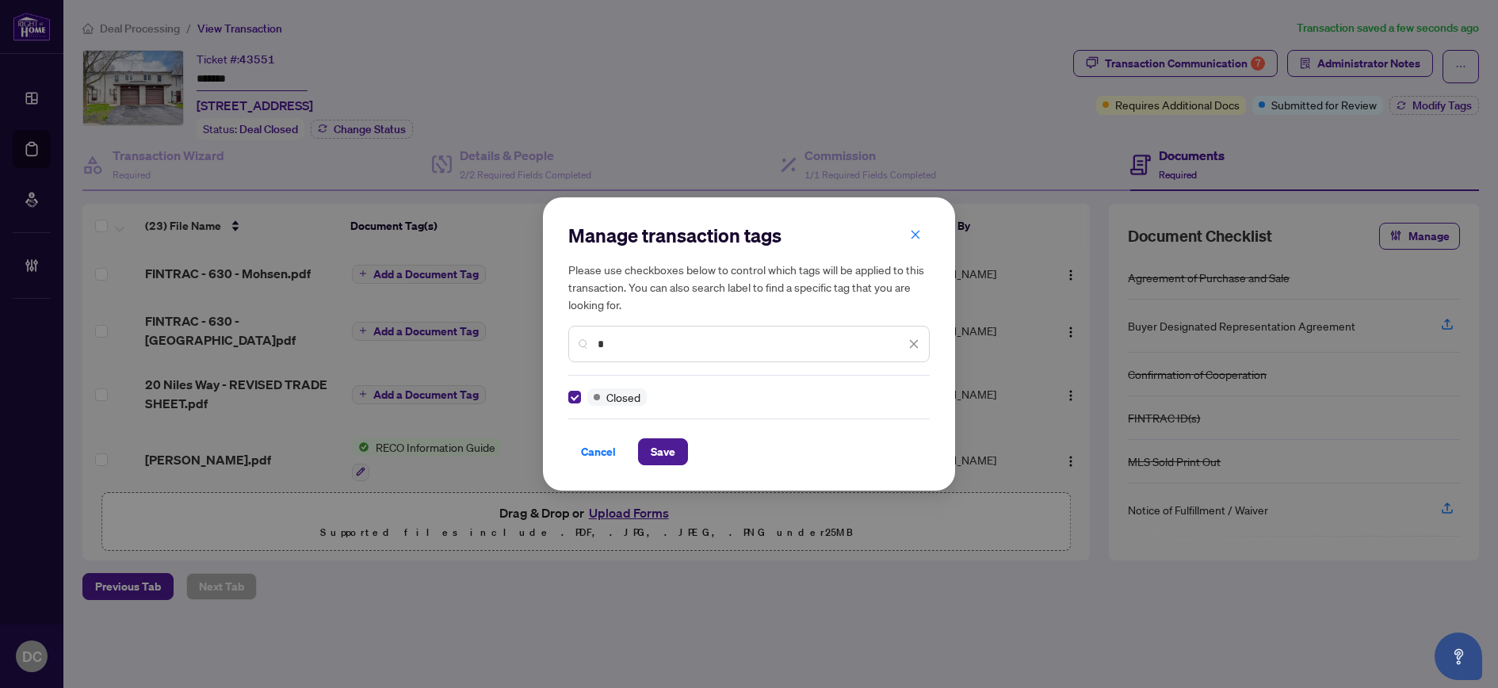
drag, startPoint x: 675, startPoint y: 342, endPoint x: 542, endPoint y: 334, distance: 133.3
click at [542, 334] on div "Manage transaction tags Please use checkboxes below to control which tags will …" at bounding box center [749, 344] width 1498 height 688
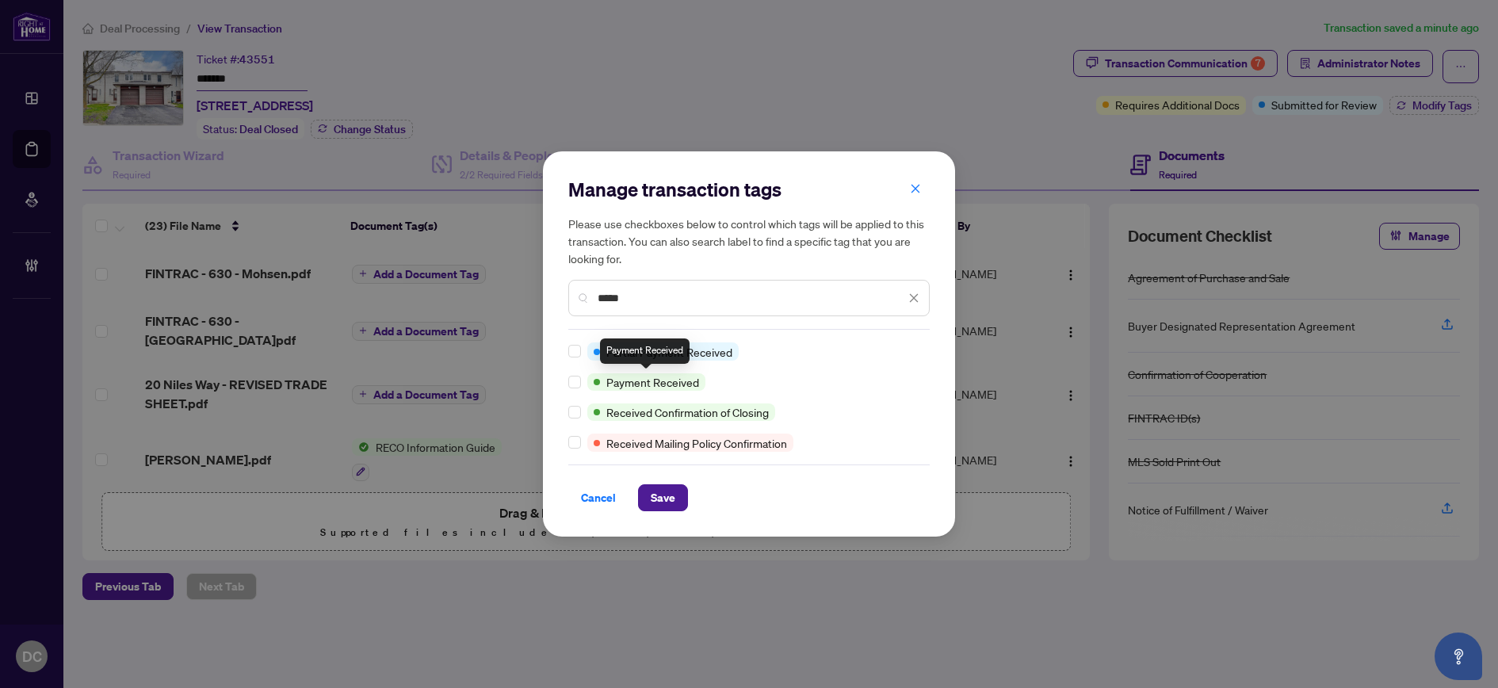
type input "*****"
click at [658, 500] on span "Save" at bounding box center [663, 497] width 25 height 25
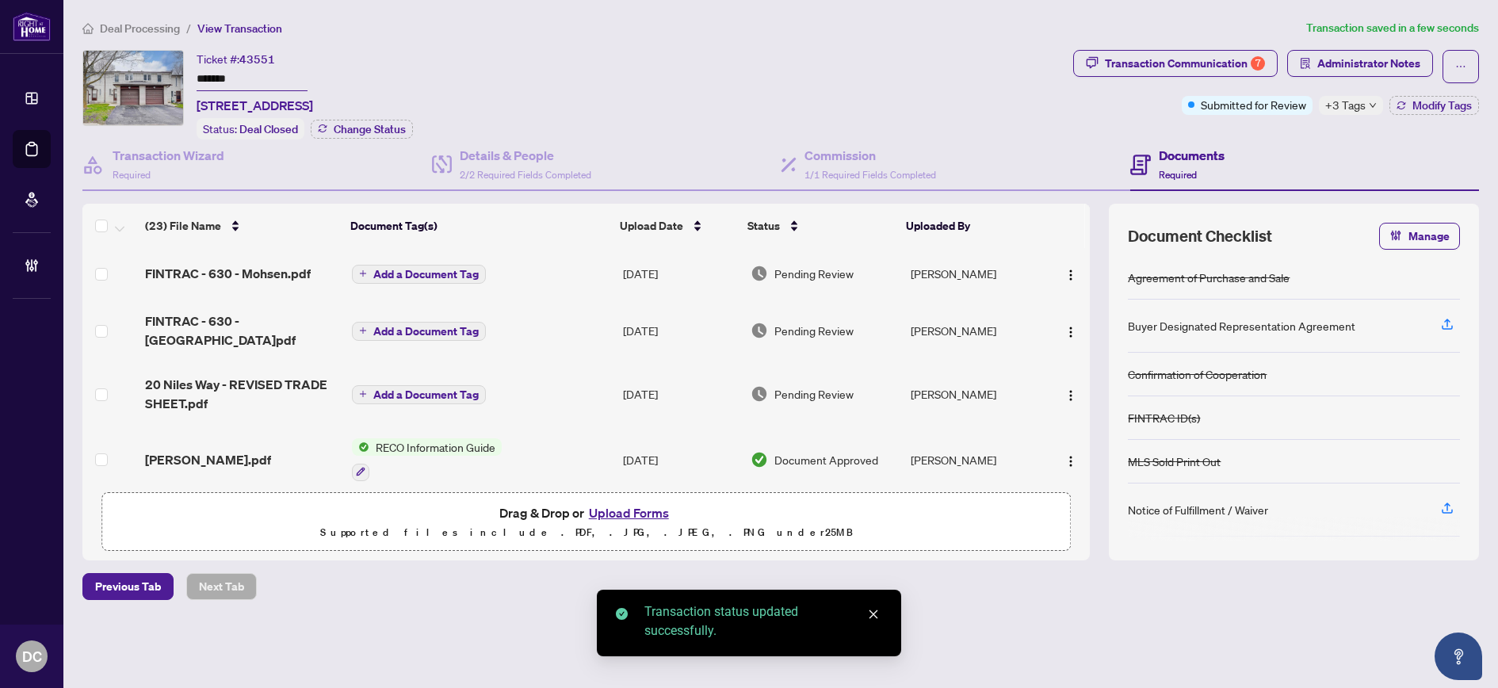
click at [147, 25] on span "Deal Processing" at bounding box center [140, 28] width 80 height 14
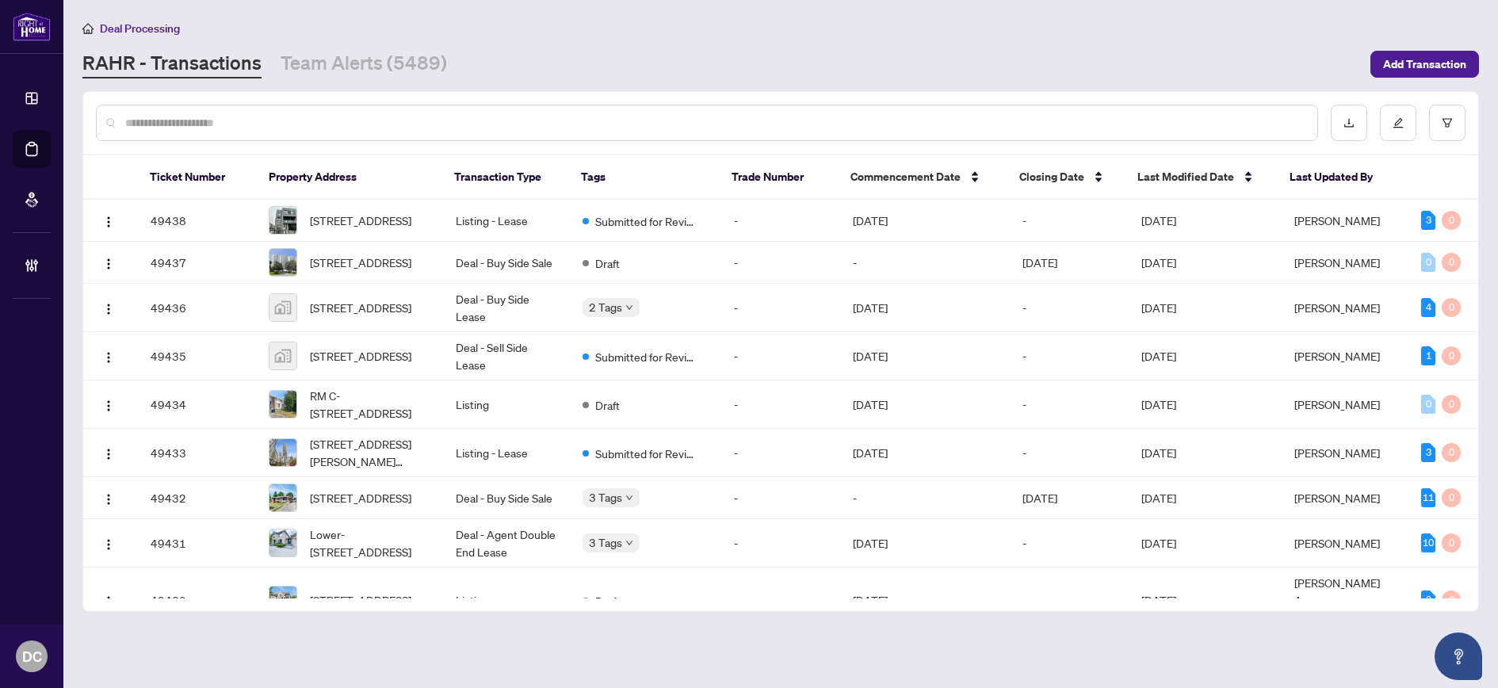
click at [429, 118] on input "text" at bounding box center [714, 122] width 1179 height 17
paste input "*******"
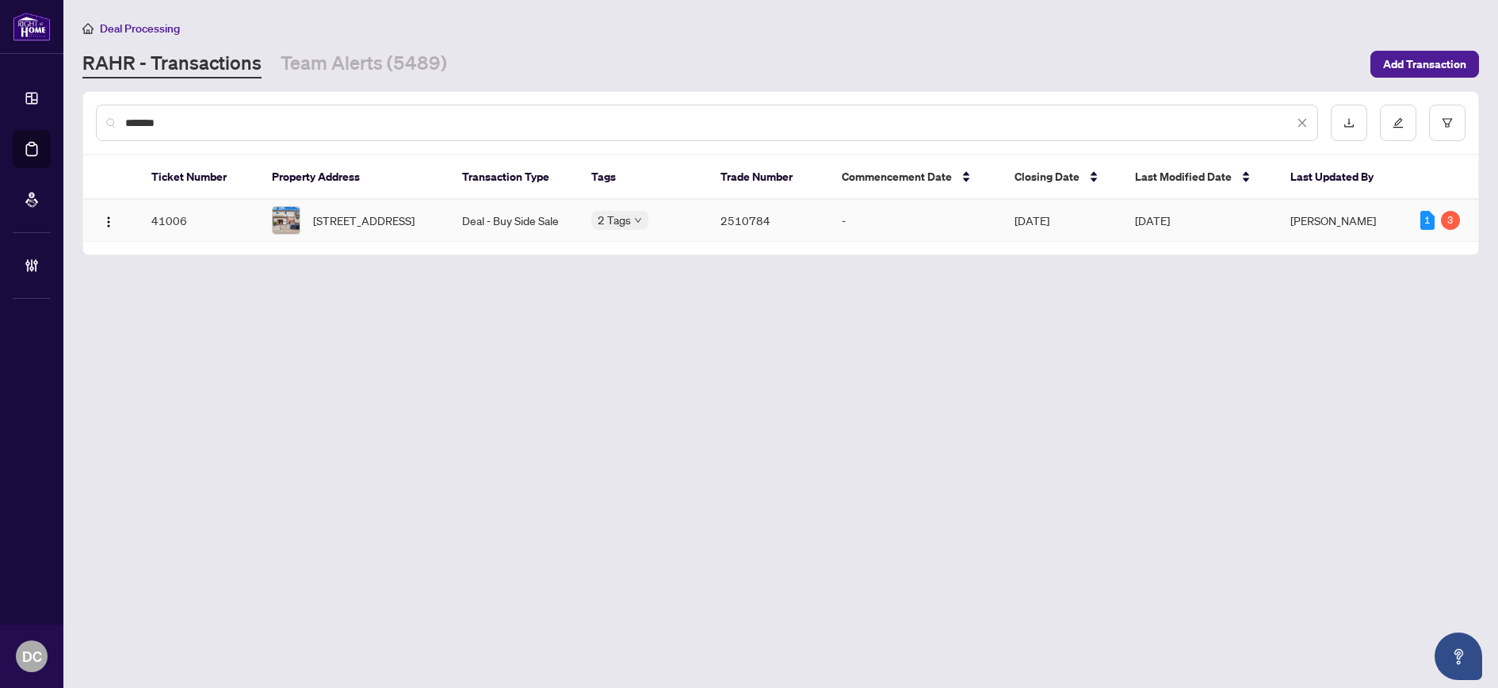
type input "*******"
click at [350, 214] on span "145-2170 Bromsgrove Rd, Mississauga, Ontario L5J 4J2, Canada" at bounding box center [363, 220] width 101 height 17
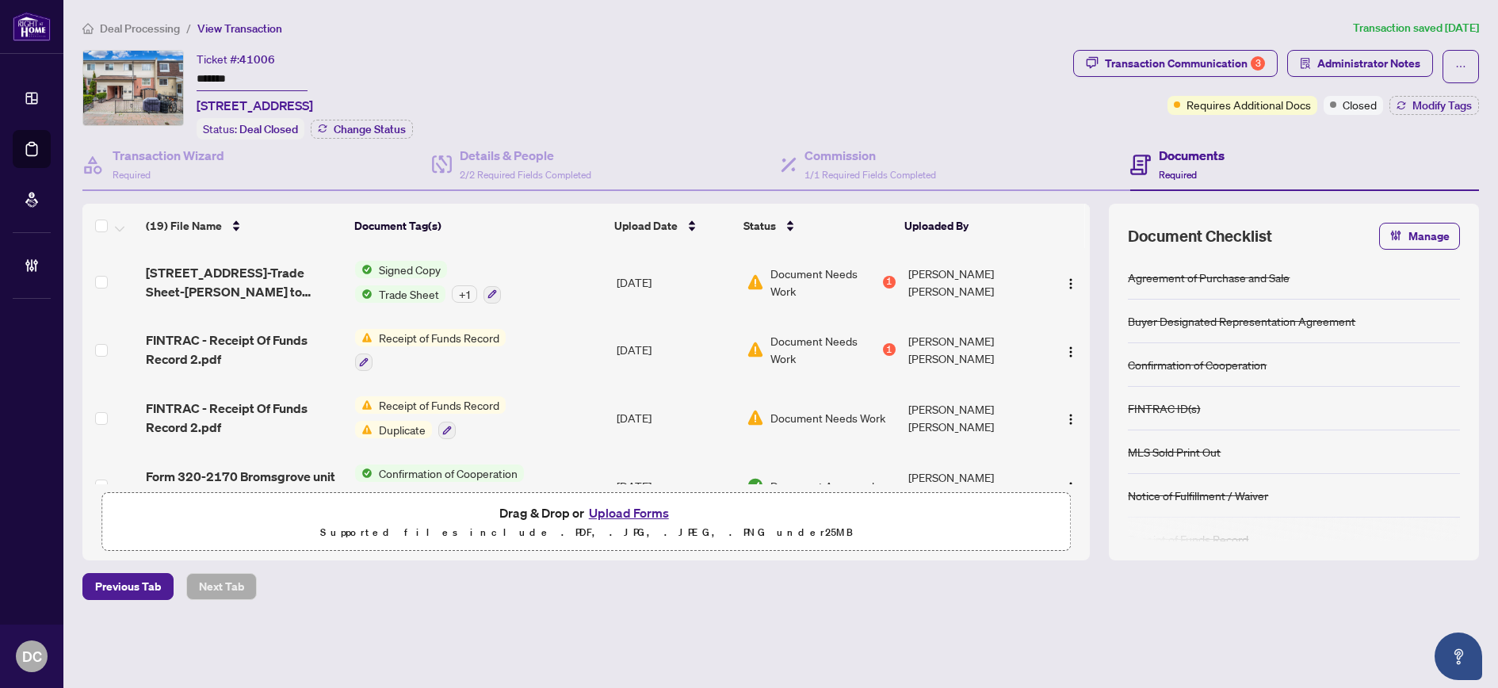
click at [140, 27] on span "Deal Processing" at bounding box center [140, 28] width 80 height 14
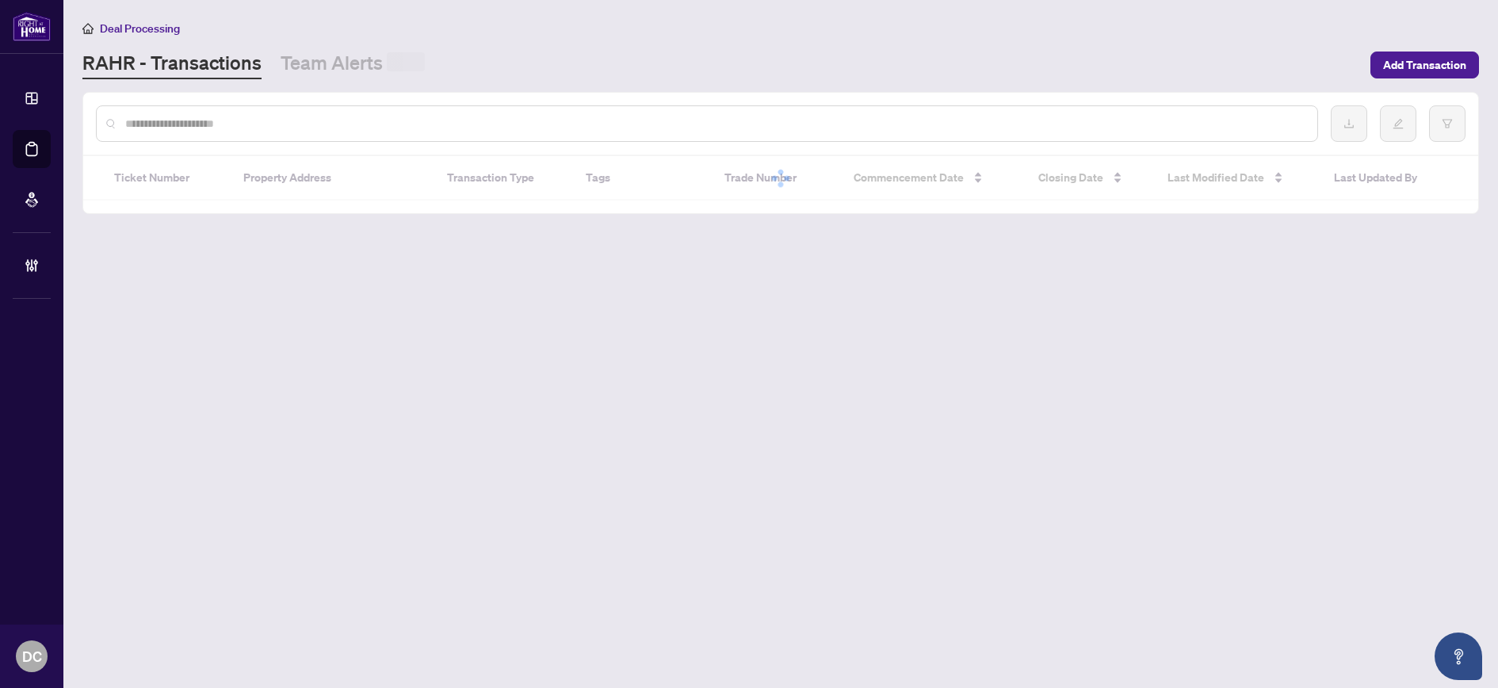
click at [181, 118] on input "text" at bounding box center [714, 123] width 1179 height 17
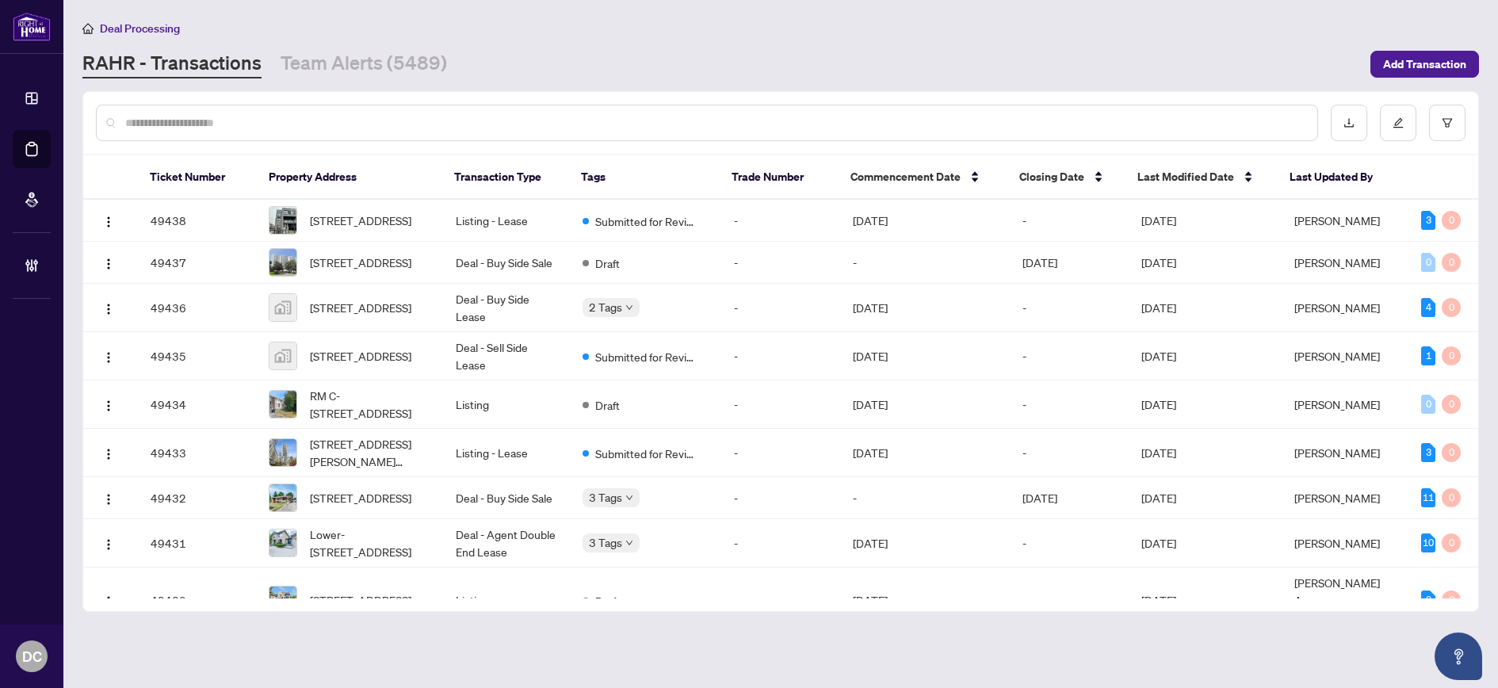
click at [361, 135] on div at bounding box center [707, 123] width 1222 height 36
click at [364, 130] on input "text" at bounding box center [714, 122] width 1179 height 17
paste input "*******"
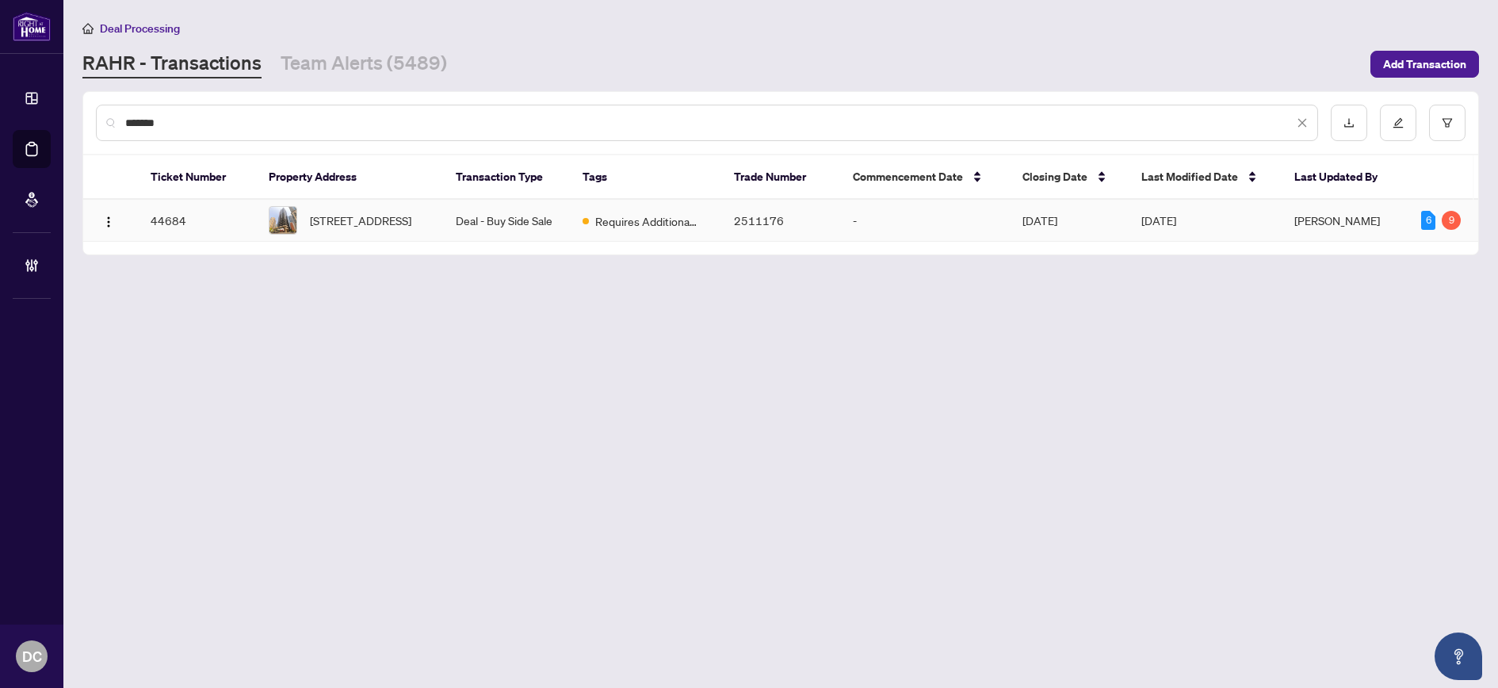
type input "*******"
click at [378, 212] on span "1304-1001 Bay St, Toronto, Ontario M5S 3A6, Canada" at bounding box center [360, 220] width 101 height 17
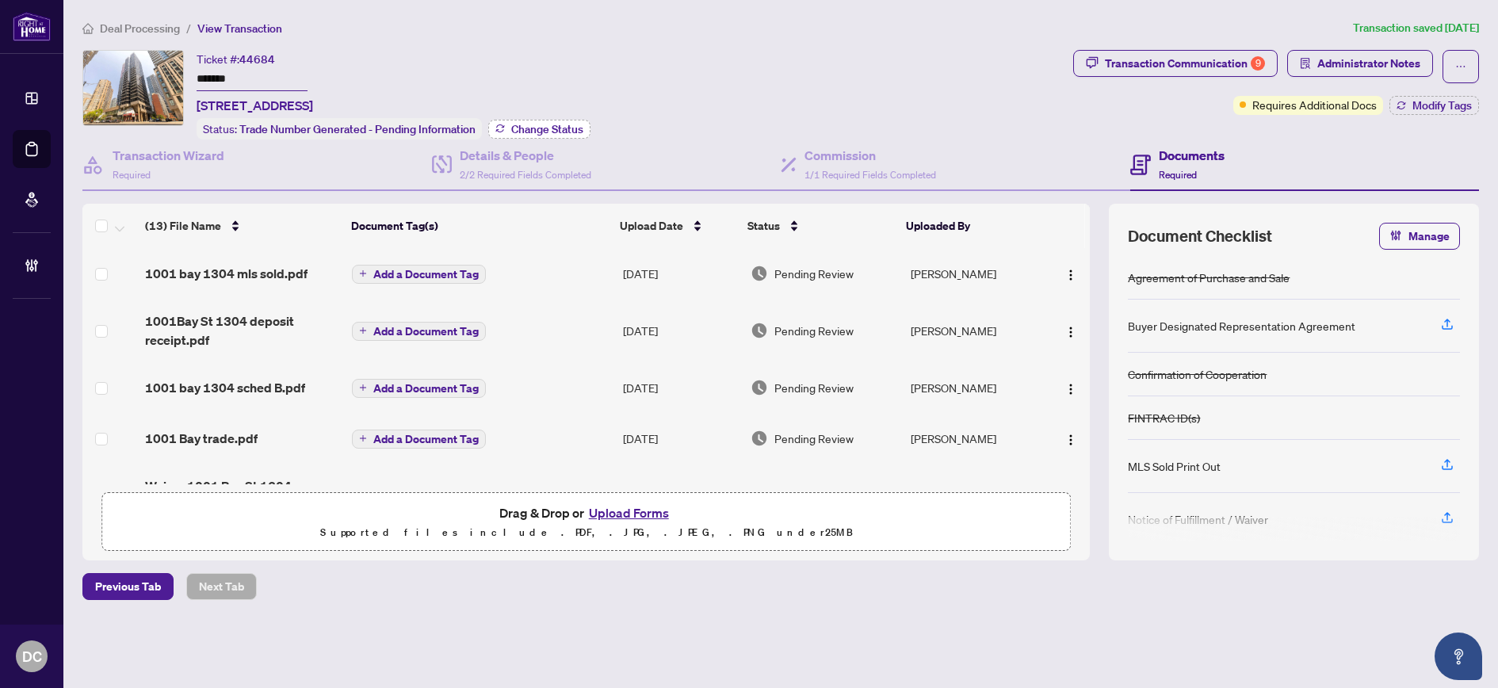
click at [554, 132] on span "Change Status" at bounding box center [547, 129] width 72 height 11
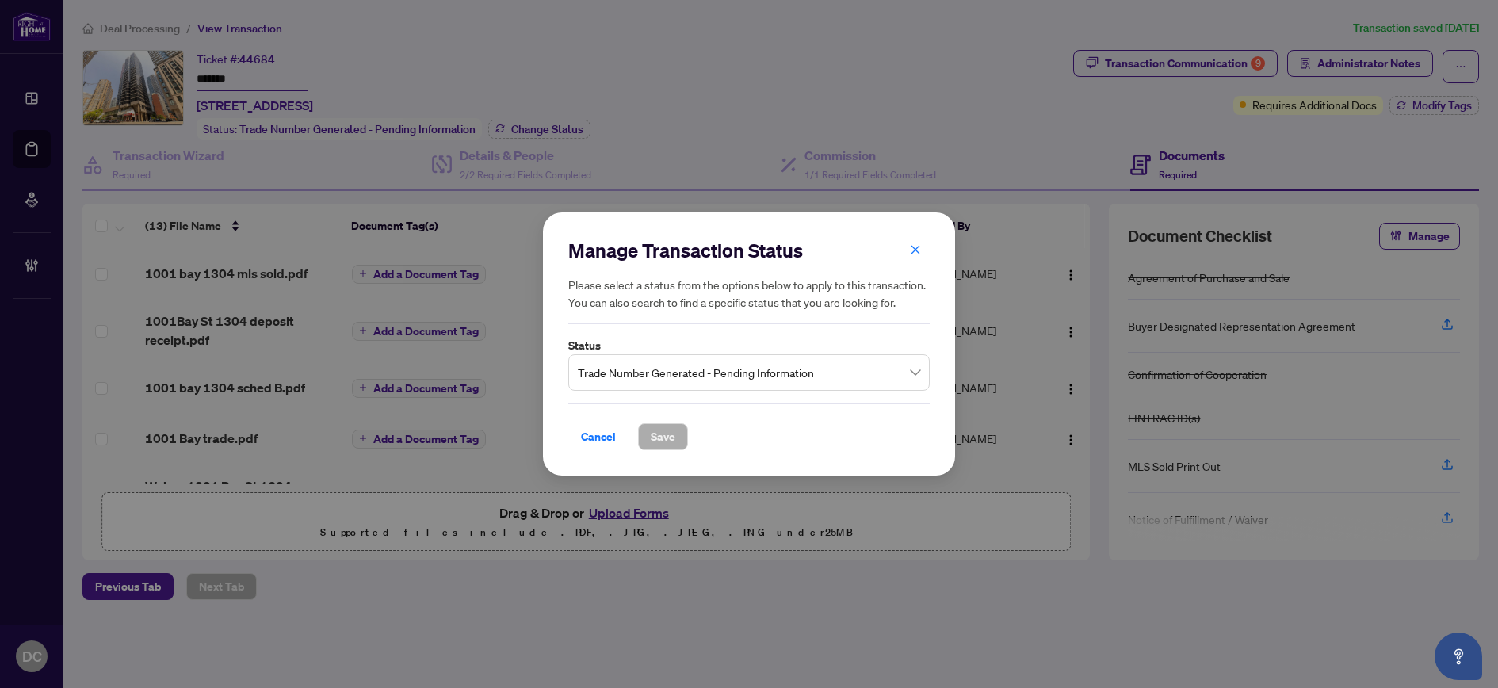
click at [623, 374] on span "Trade Number Generated - Pending Information" at bounding box center [749, 372] width 342 height 30
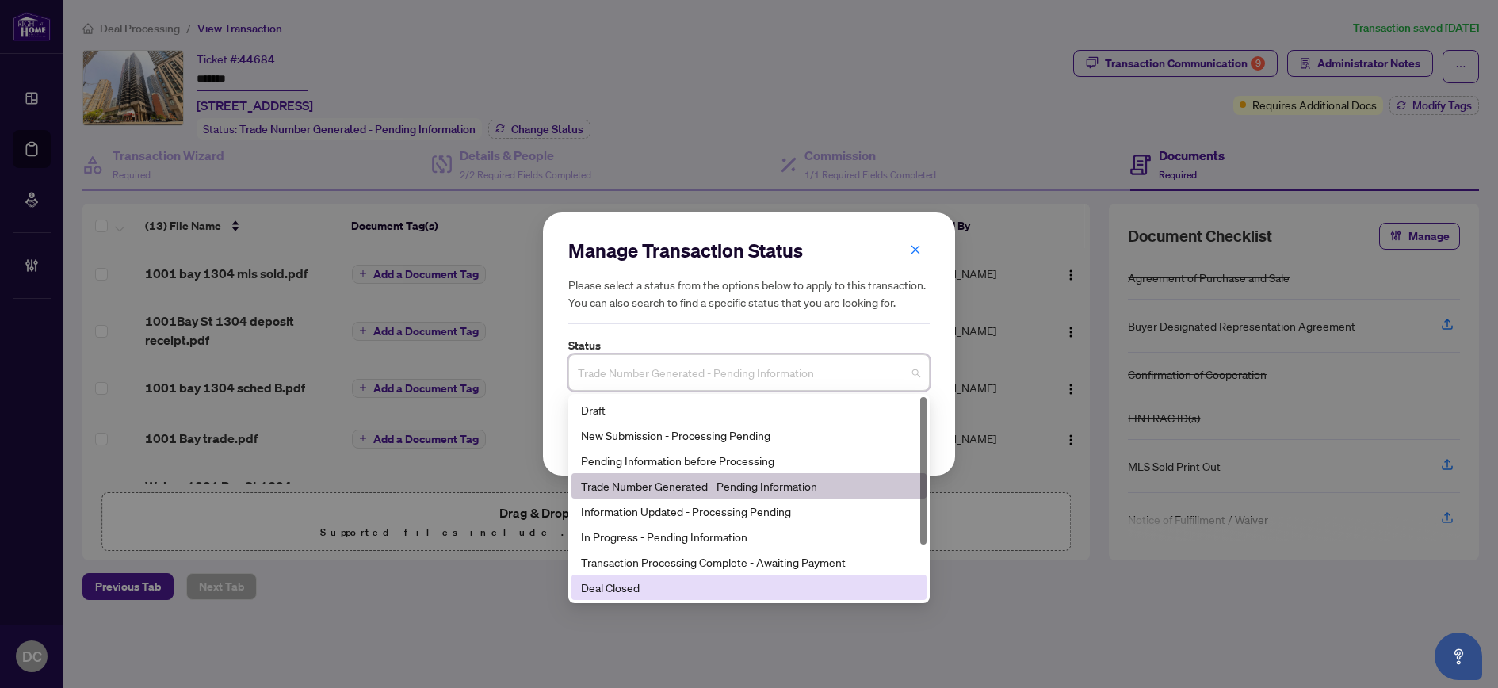
click at [635, 586] on div "Deal Closed" at bounding box center [749, 586] width 336 height 17
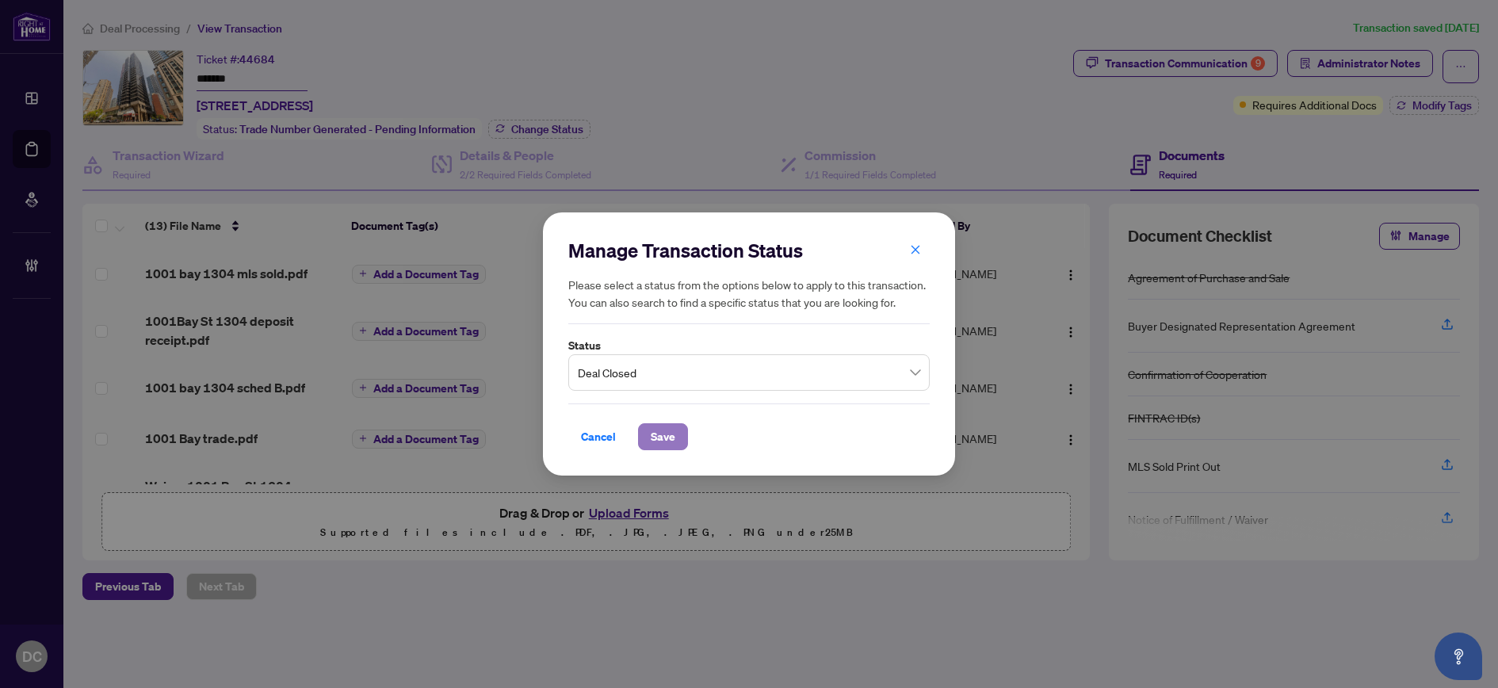
click at [668, 434] on span "Save" at bounding box center [663, 436] width 25 height 25
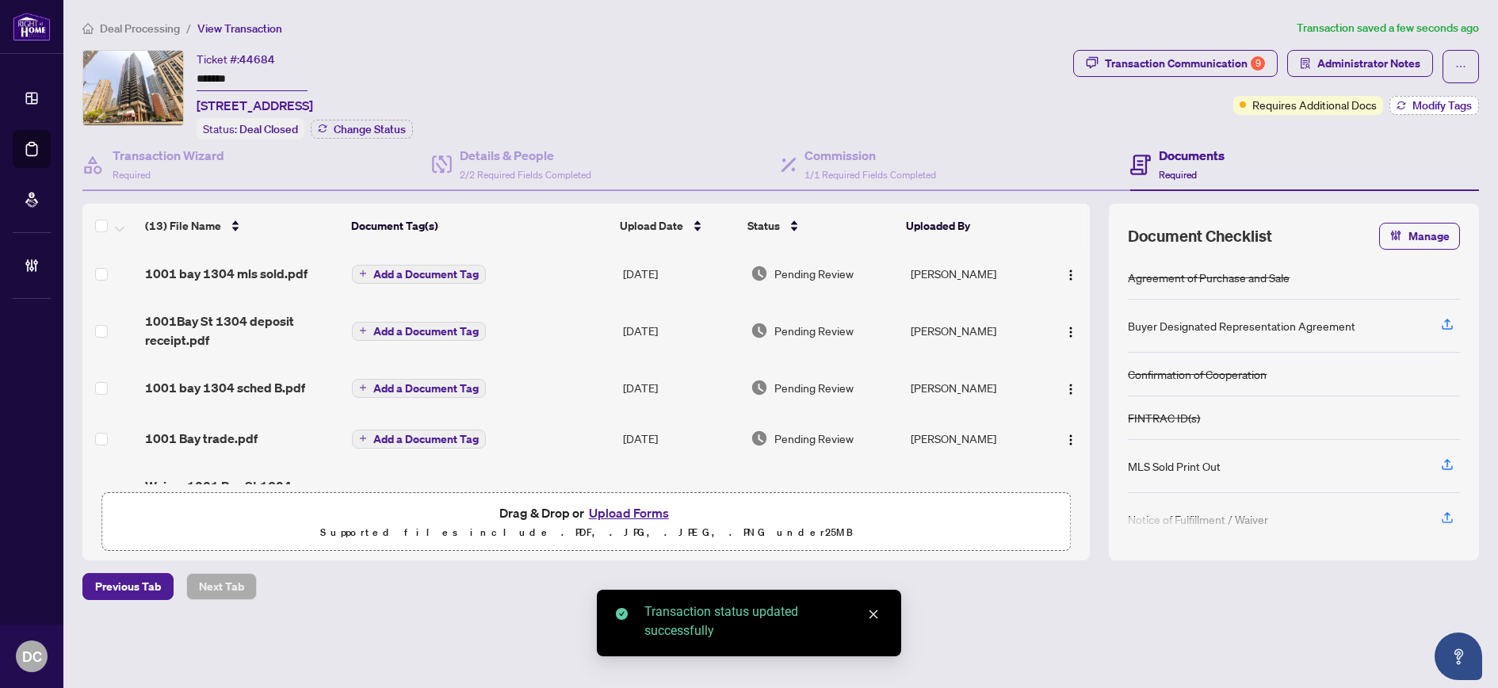
click at [1399, 99] on button "Modify Tags" at bounding box center [1434, 105] width 90 height 19
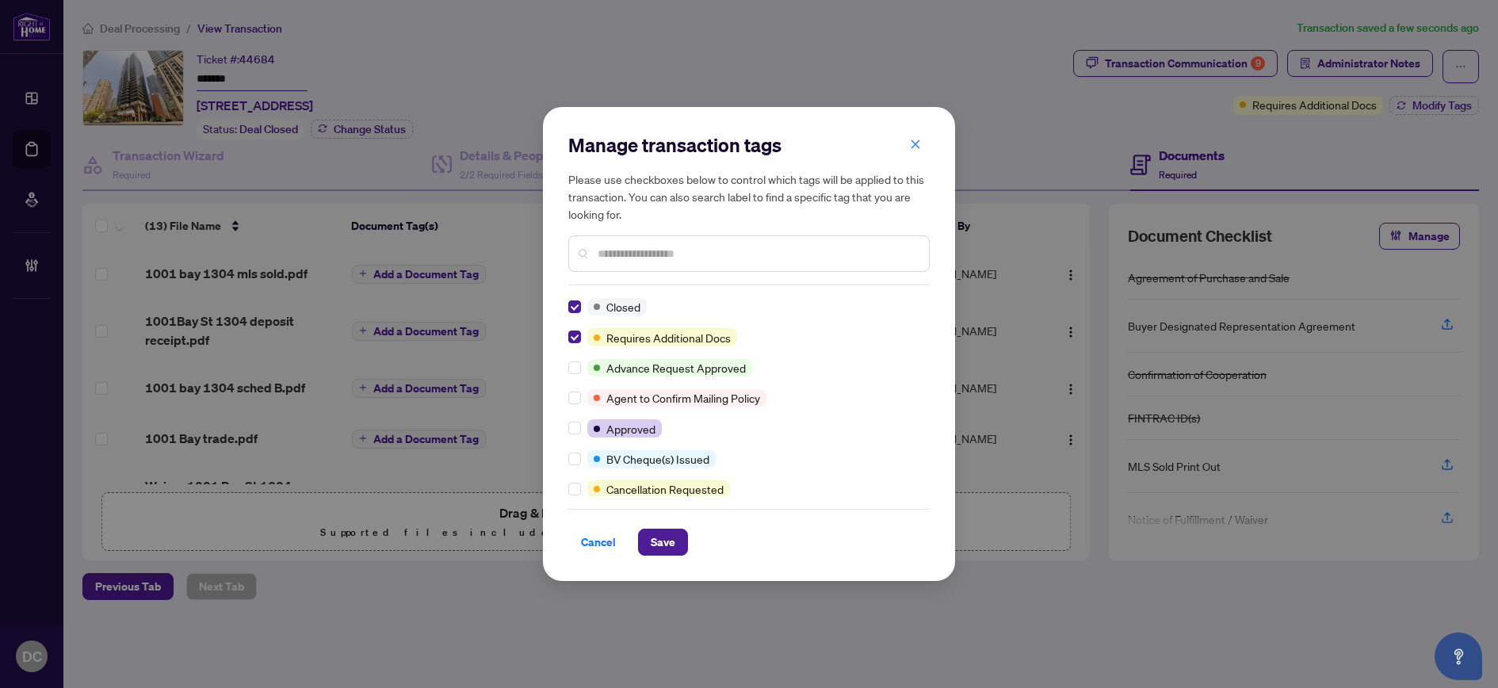
click at [630, 239] on div at bounding box center [748, 253] width 361 height 36
click at [640, 254] on input "text" at bounding box center [756, 253] width 319 height 17
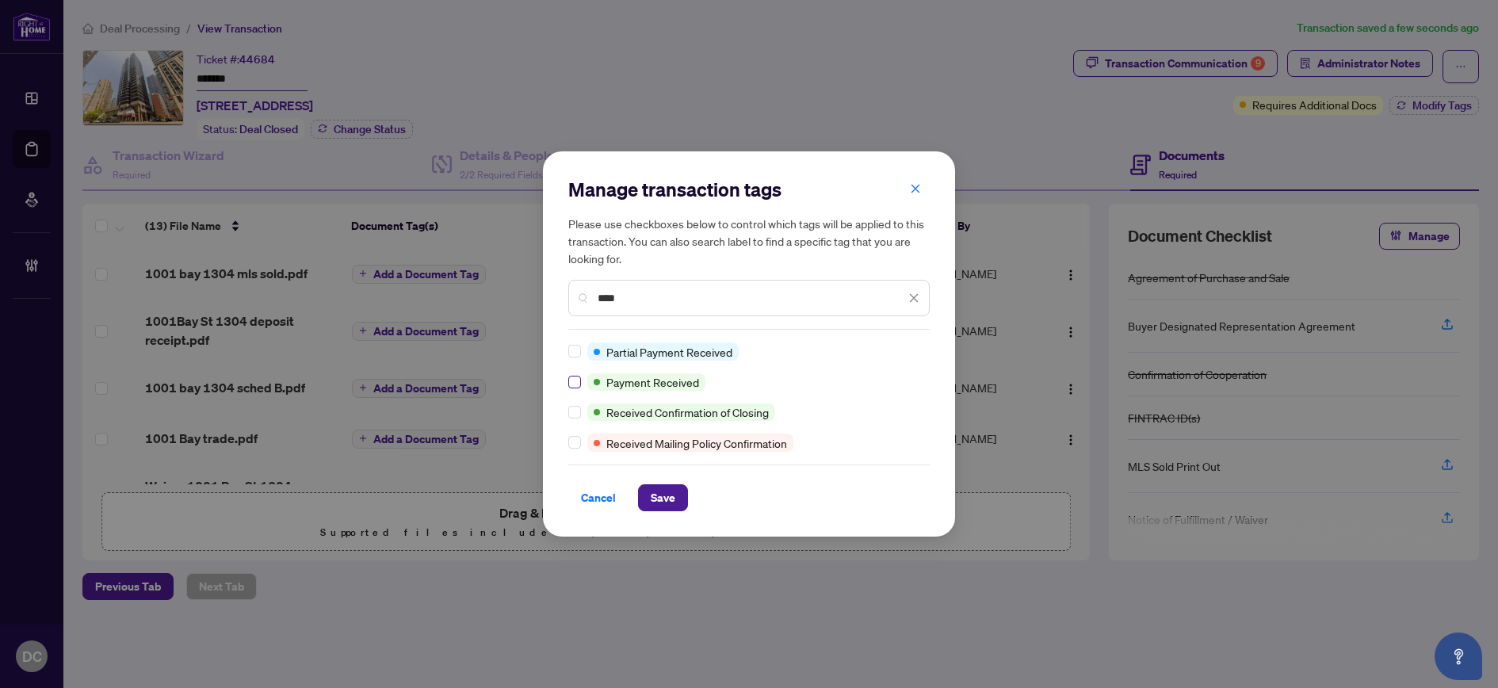
type input "****"
click at [666, 497] on span "Save" at bounding box center [663, 497] width 25 height 25
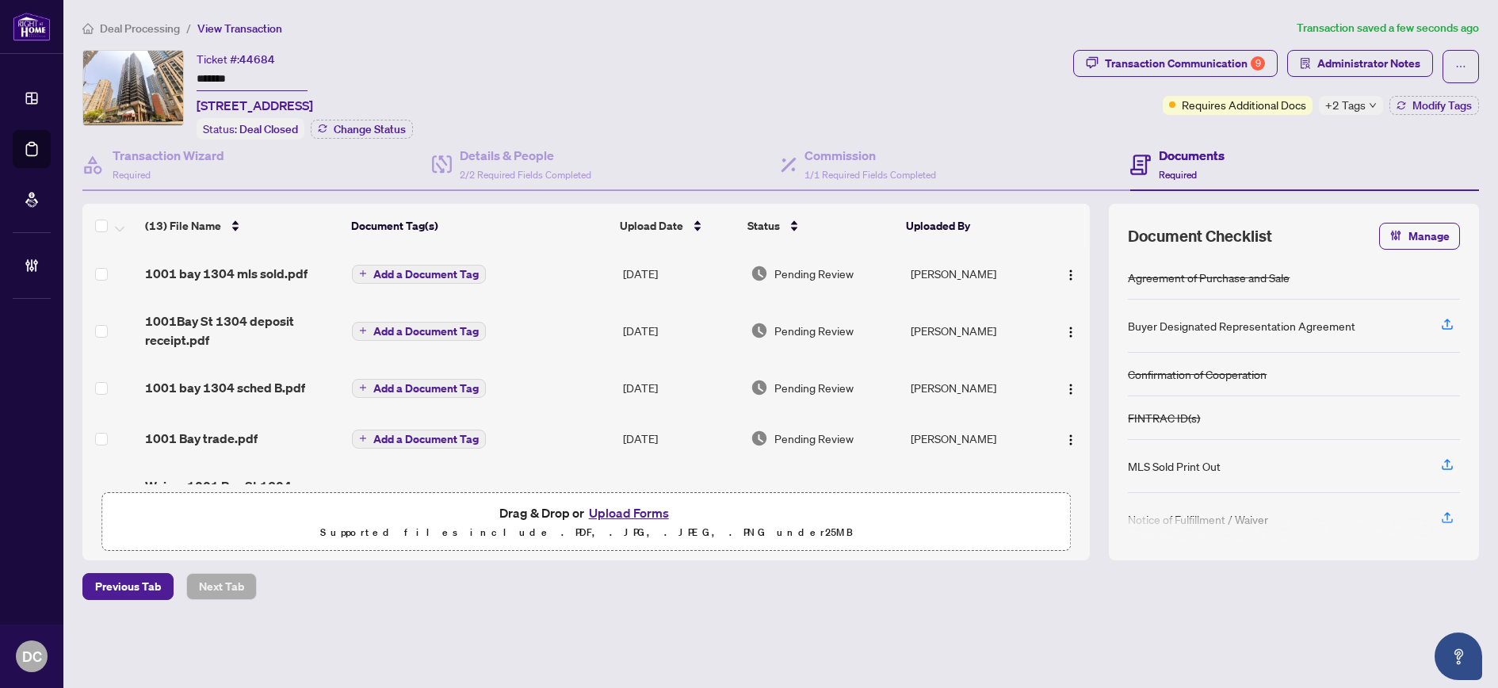
click at [1361, 102] on span "+2 Tags" at bounding box center [1345, 105] width 40 height 18
click at [1265, 128] on div "Transaction Communication 9 Administrator Notes Requires Additional Docs +2 Tag…" at bounding box center [1276, 95] width 412 height 90
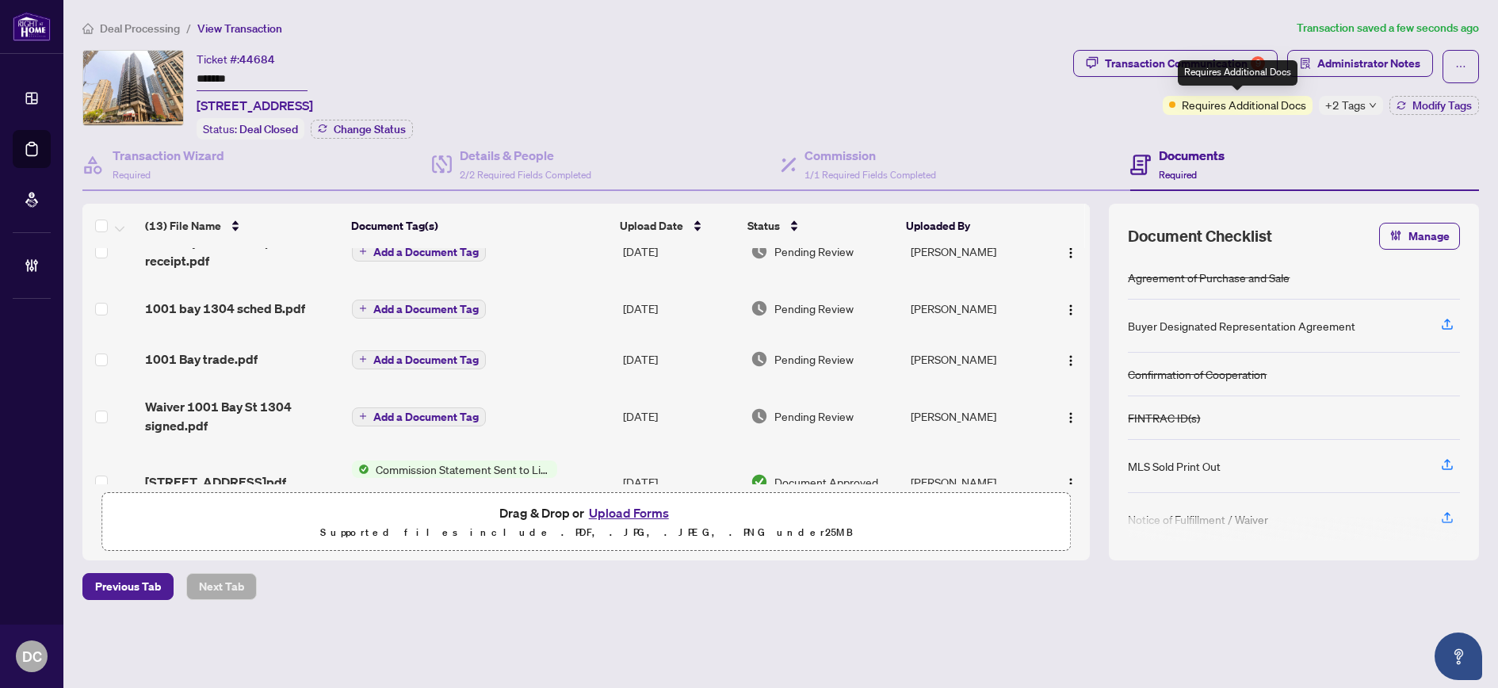
click at [1261, 66] on div "Requires Additional Docs" at bounding box center [1237, 72] width 120 height 25
click at [1231, 63] on div "Transaction Communication 9" at bounding box center [1185, 63] width 160 height 25
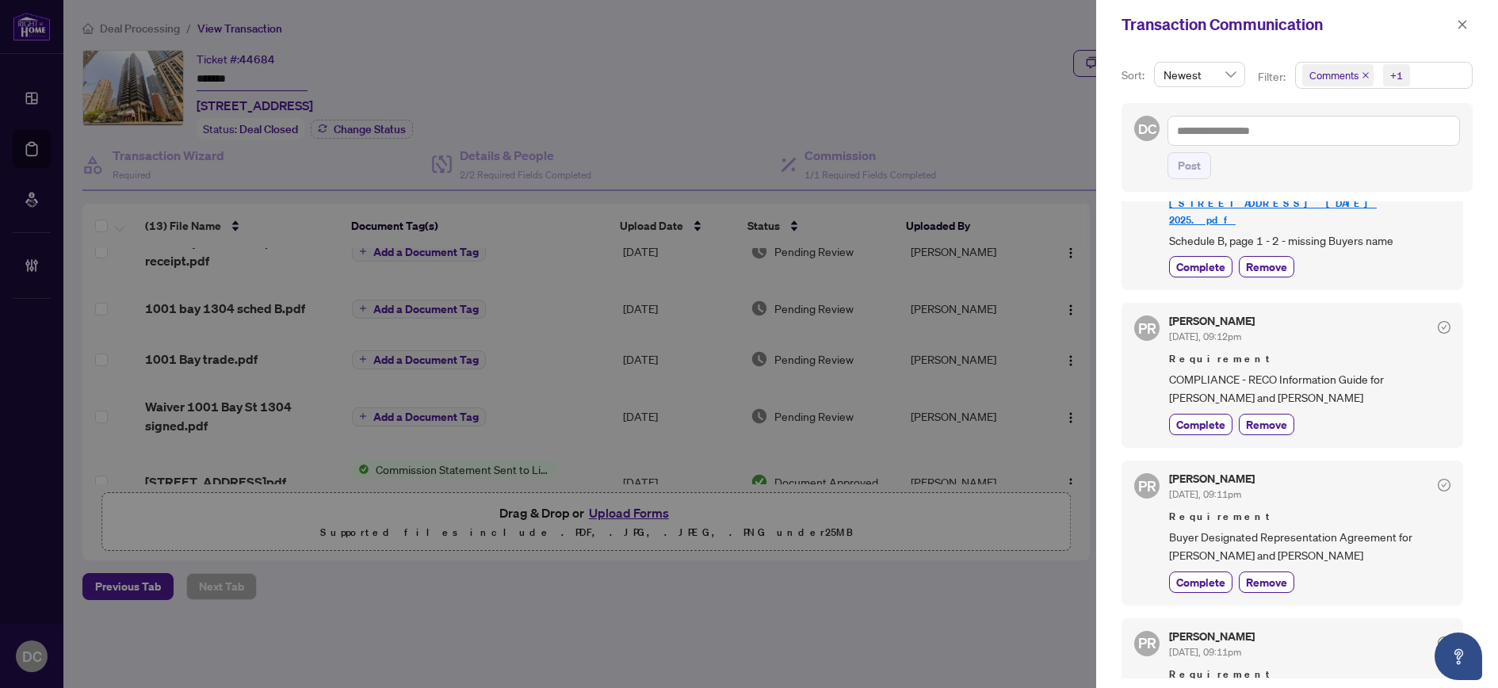
scroll to position [158, 0]
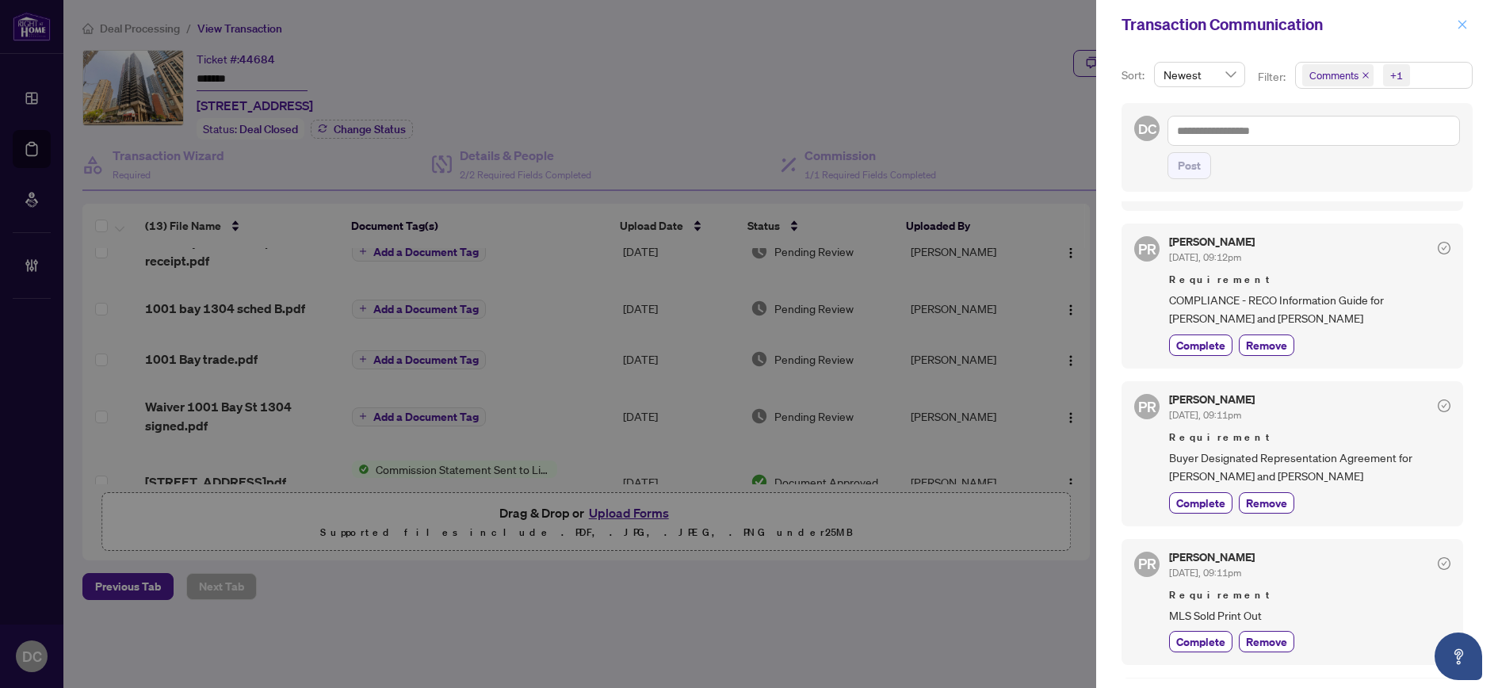
click at [1463, 28] on icon "close" at bounding box center [1461, 24] width 11 height 11
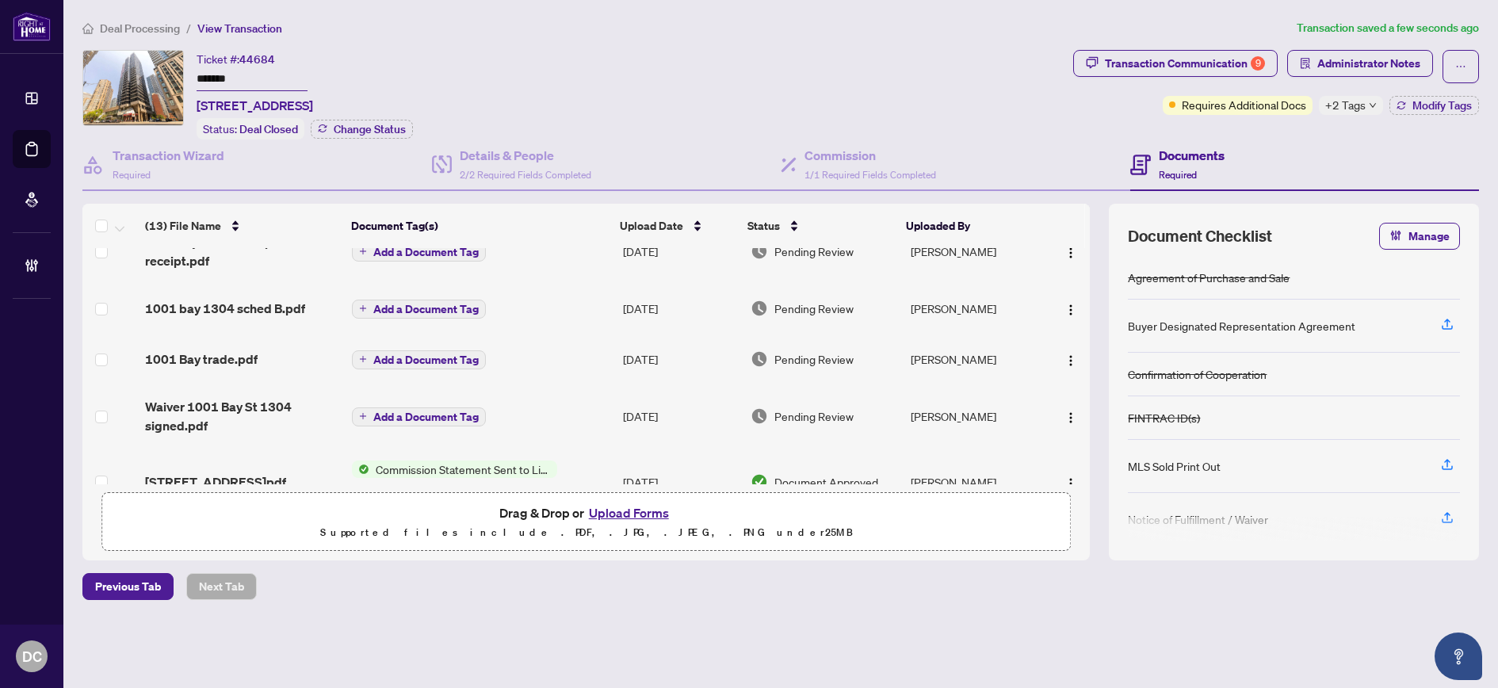
click at [1373, 106] on icon "down" at bounding box center [1372, 105] width 8 height 8
click at [1196, 135] on div "Transaction Communication 9 Administrator Notes Requires Additional Docs +2 Tag…" at bounding box center [1276, 95] width 412 height 90
click at [125, 28] on span "Deal Processing" at bounding box center [140, 28] width 80 height 14
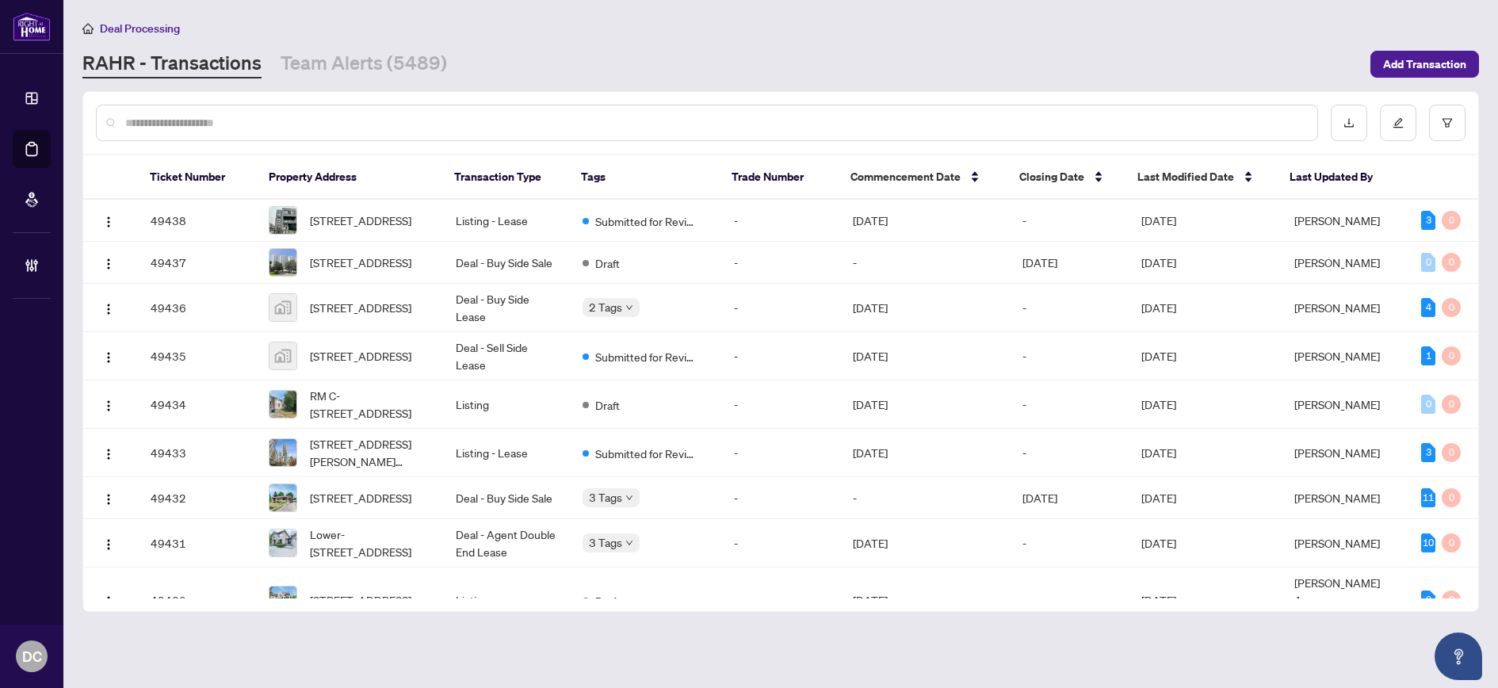
click at [375, 118] on input "text" at bounding box center [714, 122] width 1179 height 17
paste input "*******"
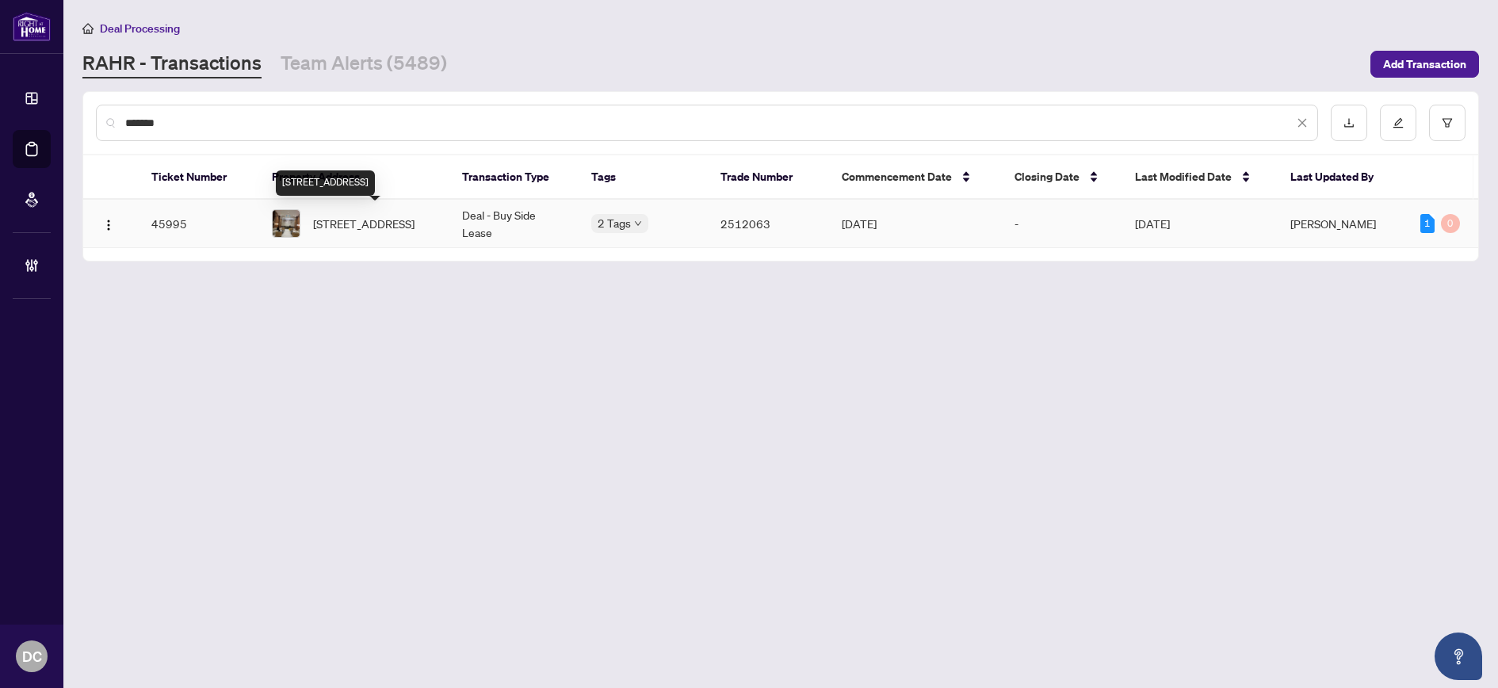
type input "*******"
click at [414, 229] on span "2306-8 Eglinton Ave, Toronto, Ontario M4P 0C1, Canada" at bounding box center [363, 223] width 101 height 17
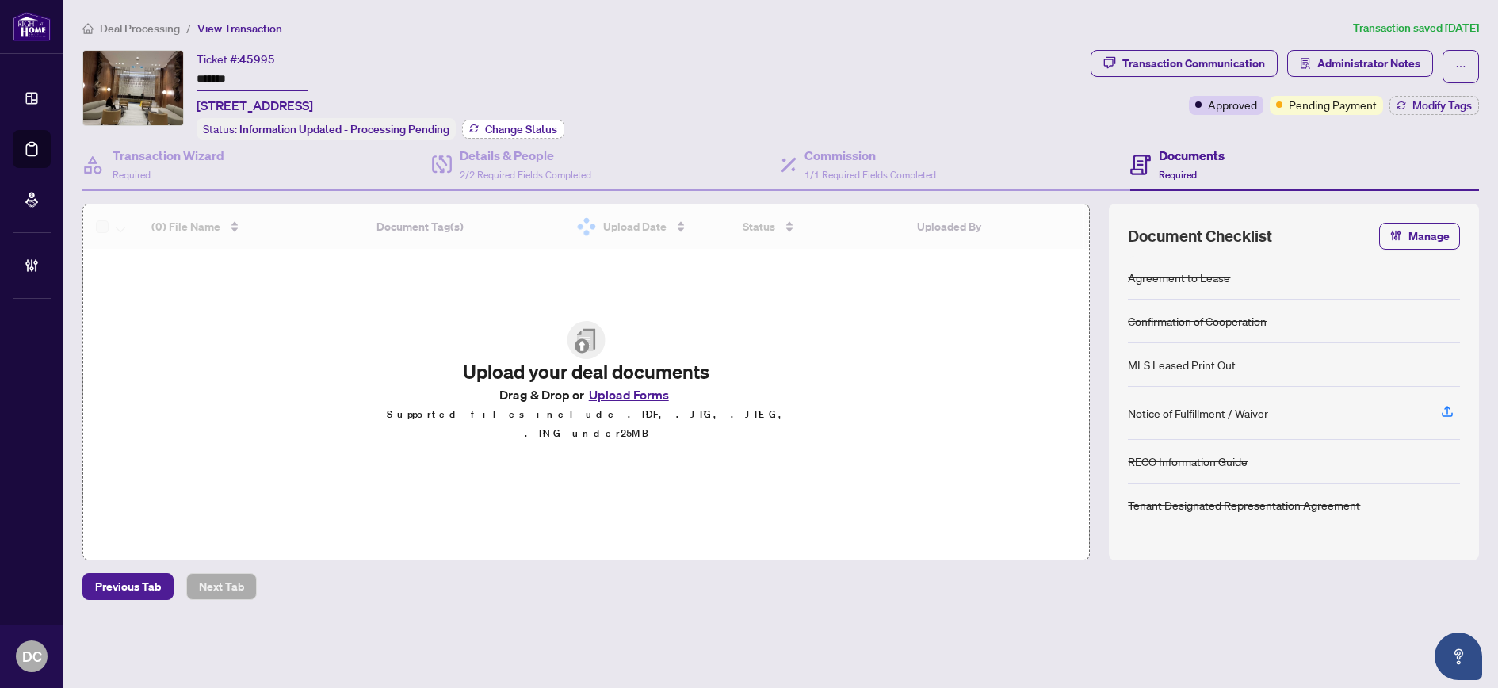
click at [522, 120] on button "Change Status" at bounding box center [513, 129] width 102 height 19
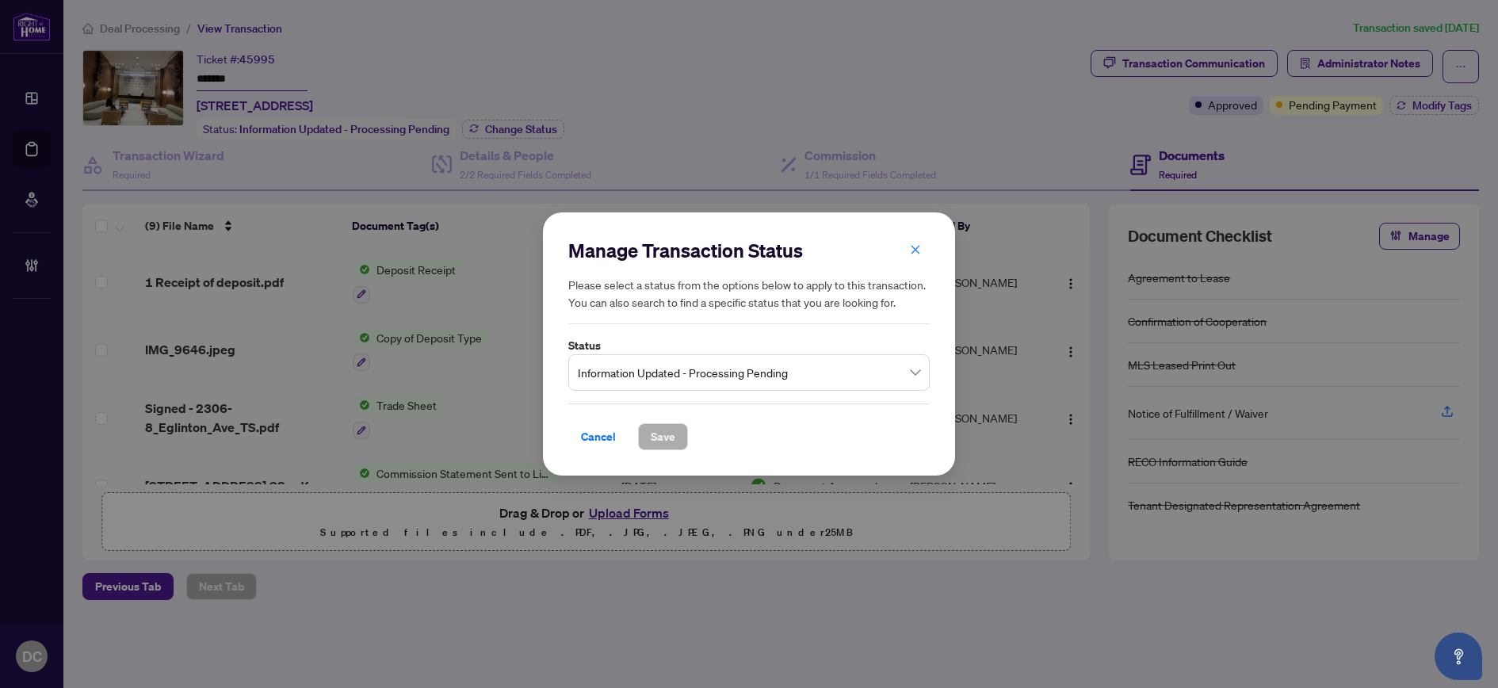
click at [666, 378] on span "Information Updated - Processing Pending" at bounding box center [749, 372] width 342 height 30
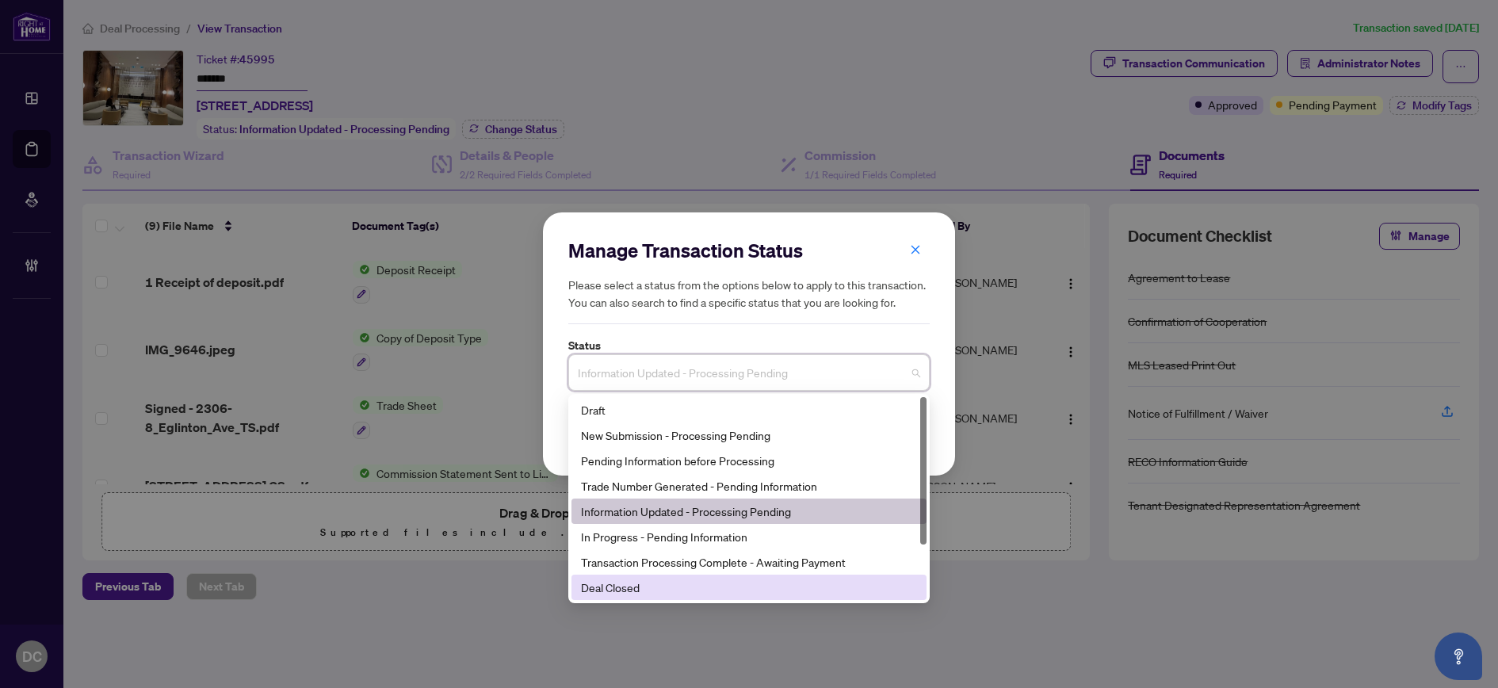
click at [644, 589] on div "Deal Closed" at bounding box center [749, 586] width 336 height 17
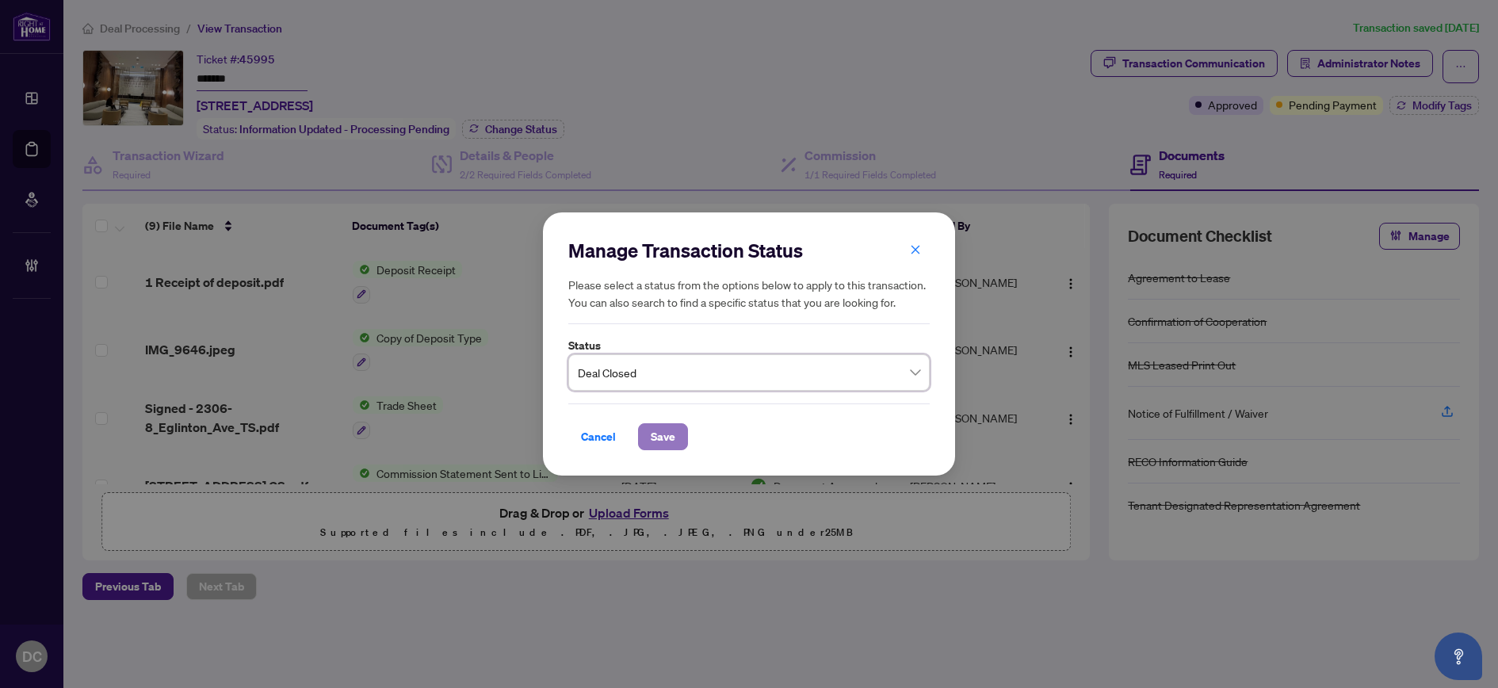
click at [660, 431] on span "Save" at bounding box center [663, 436] width 25 height 25
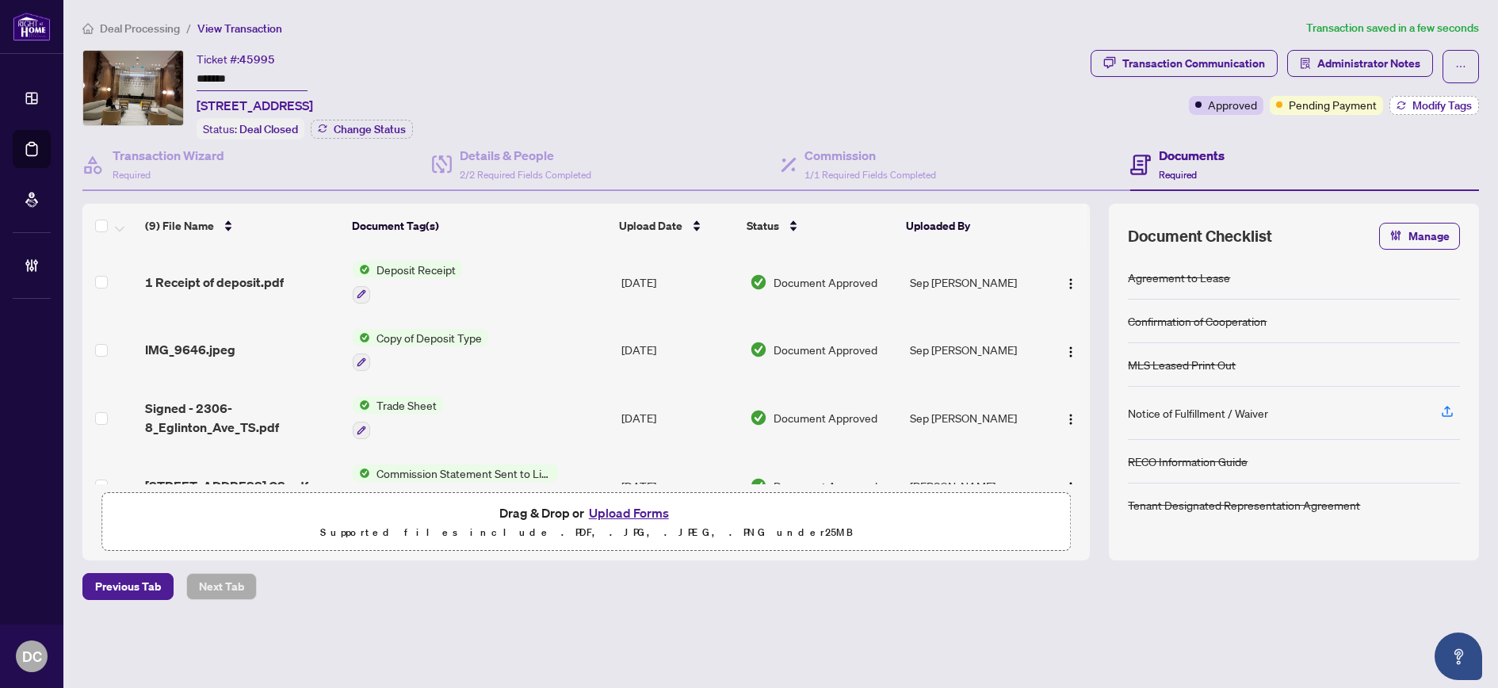
click at [1433, 110] on span "Modify Tags" at bounding box center [1441, 105] width 59 height 11
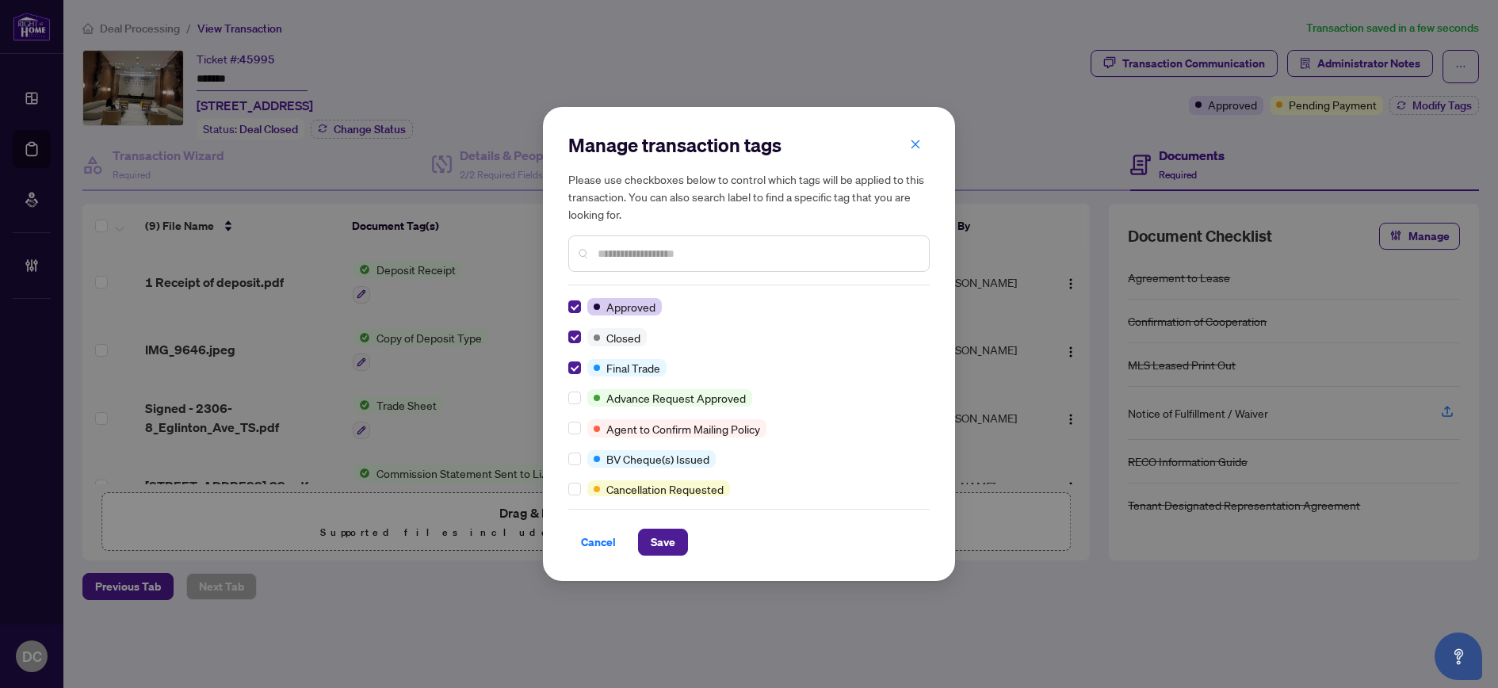
drag, startPoint x: 667, startPoint y: 547, endPoint x: 437, endPoint y: 487, distance: 238.1
click at [664, 544] on span "Save" at bounding box center [663, 541] width 25 height 25
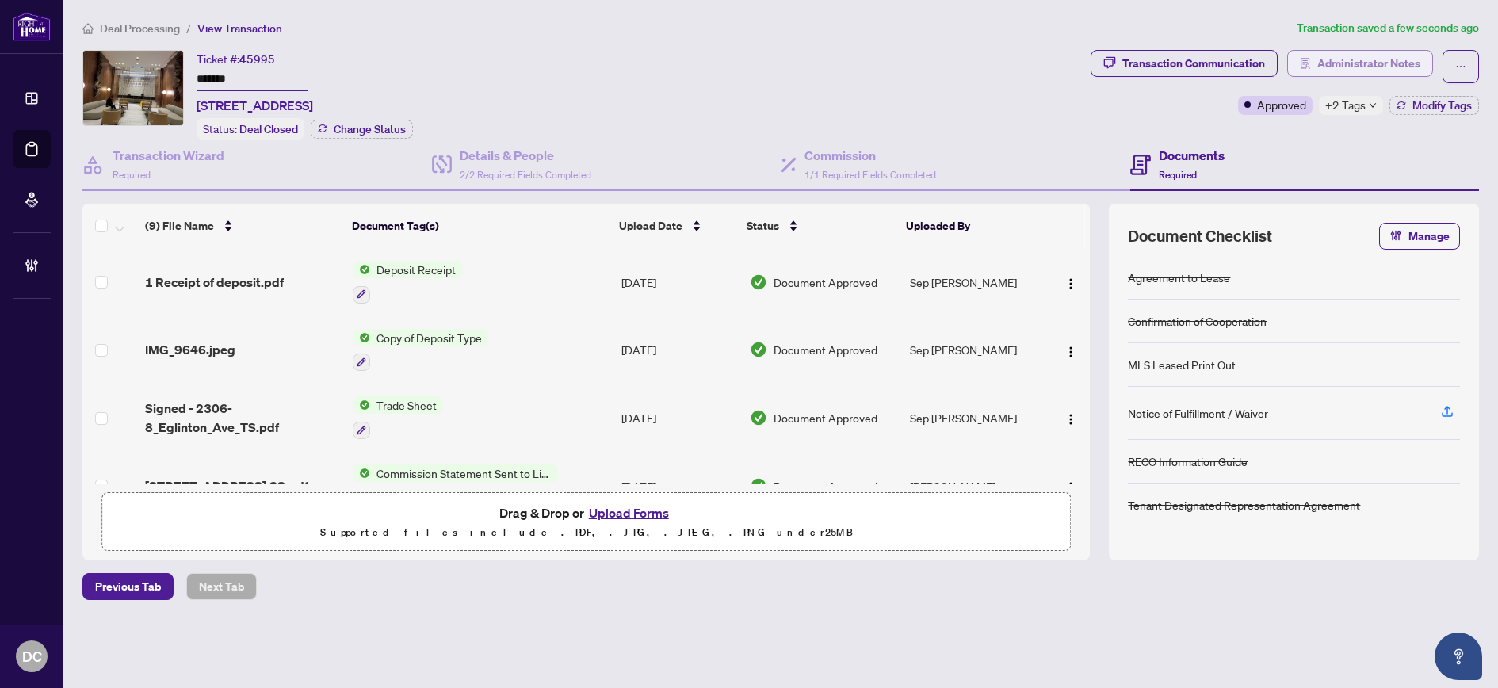
click at [1371, 67] on span "Administrator Notes" at bounding box center [1368, 63] width 103 height 25
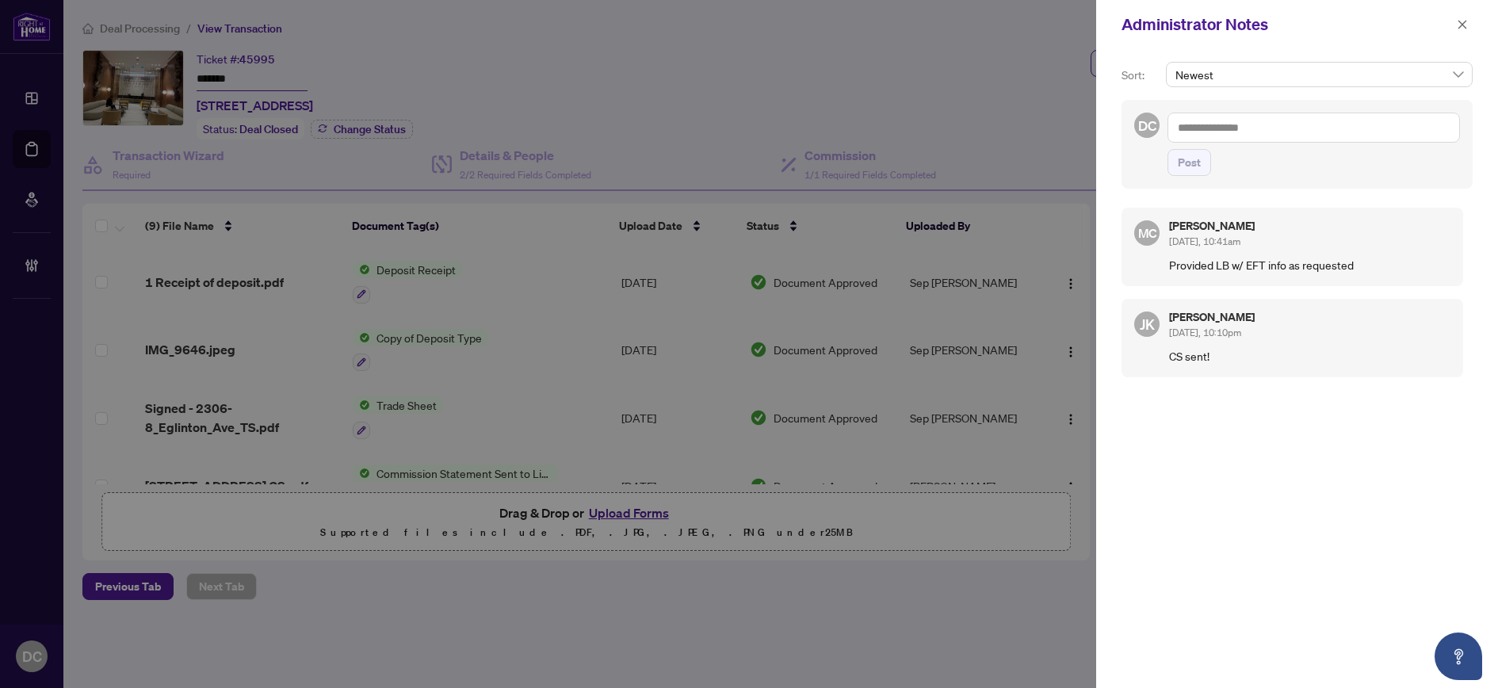
click at [1330, 135] on textarea at bounding box center [1313, 128] width 292 height 30
paste textarea "**********"
type textarea "**********"
click at [1200, 175] on button "Post" at bounding box center [1189, 162] width 44 height 27
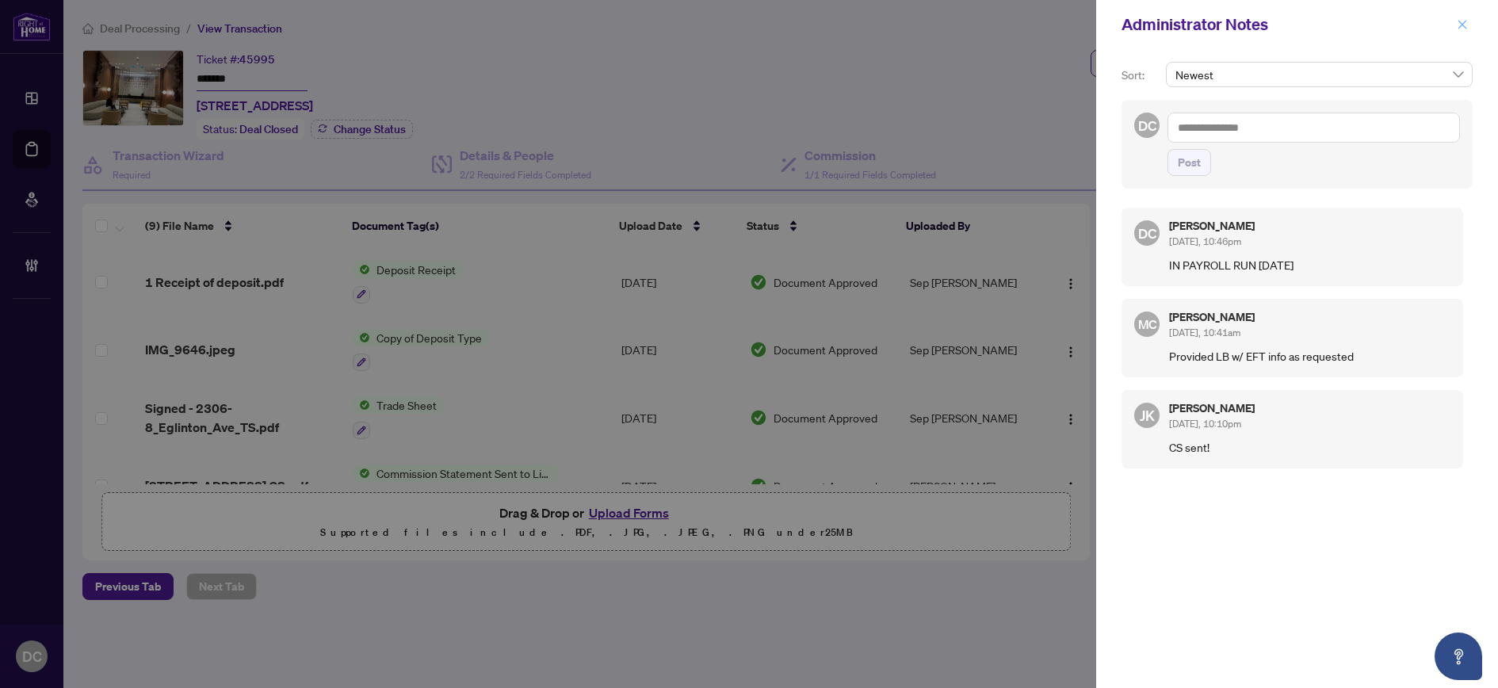
click at [1464, 25] on icon "close" at bounding box center [1461, 24] width 11 height 11
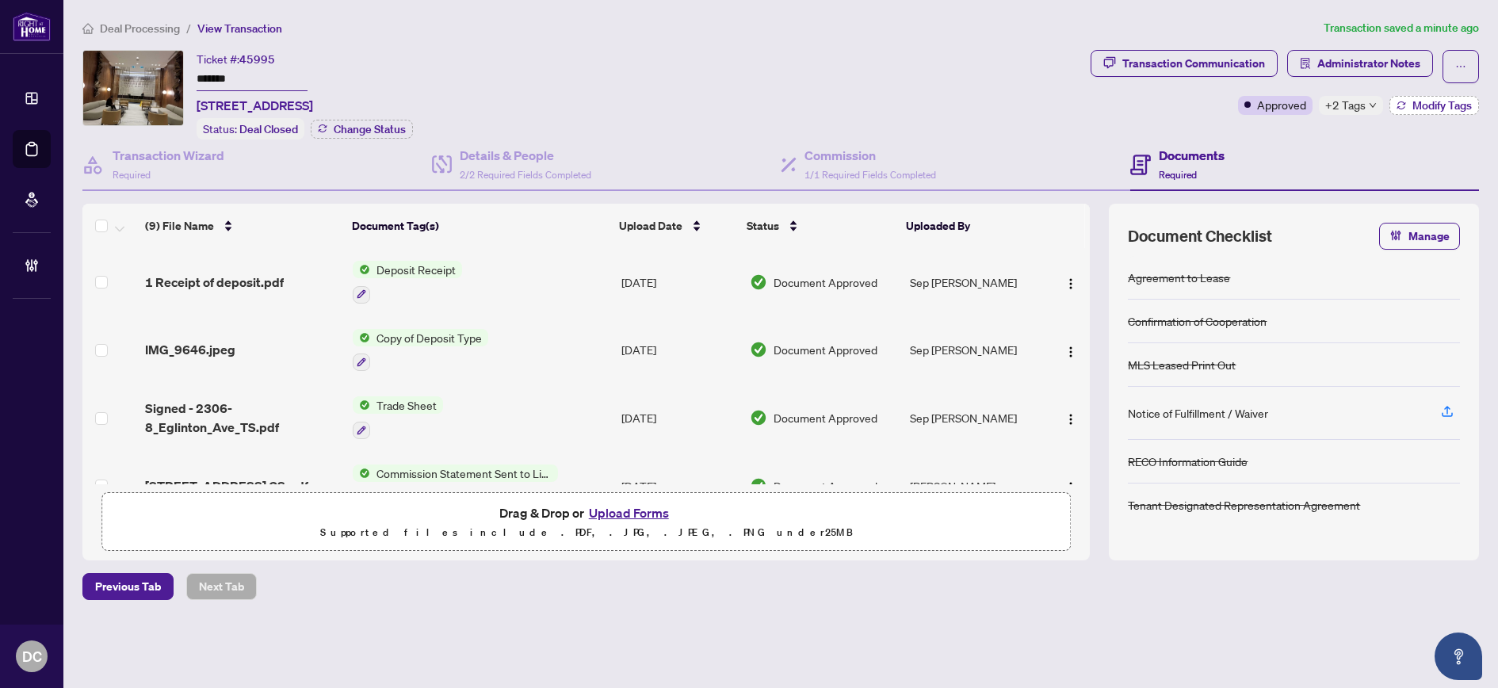
click at [1446, 109] on span "Modify Tags" at bounding box center [1441, 105] width 59 height 11
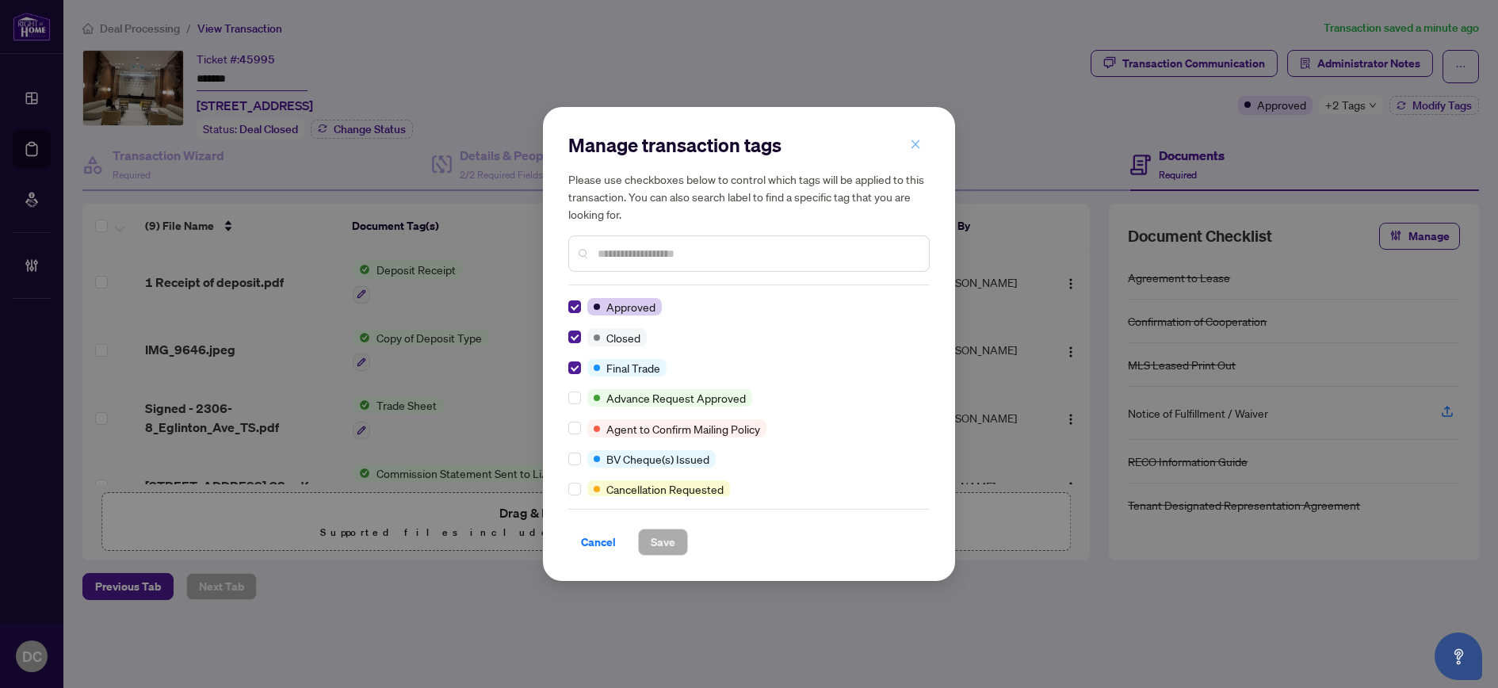
click at [924, 142] on button "button" at bounding box center [915, 144] width 32 height 27
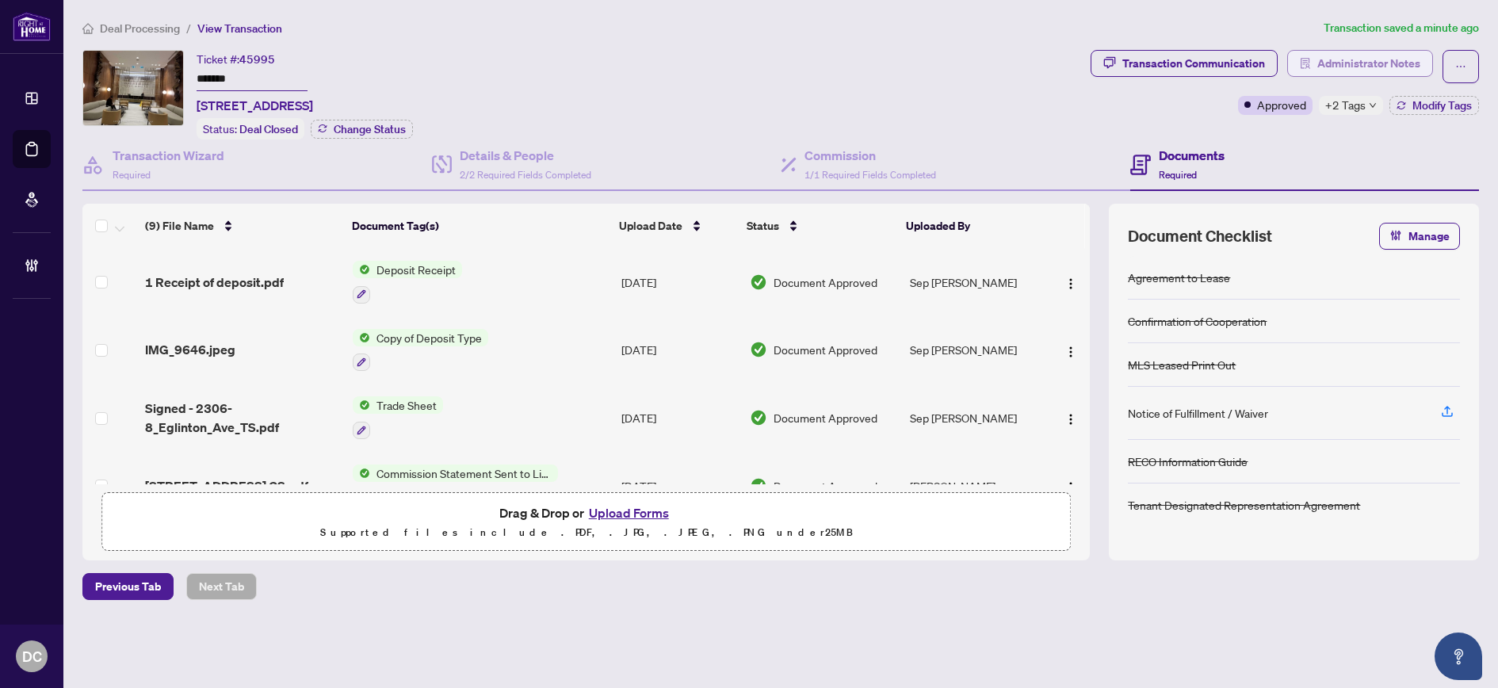
click at [1406, 56] on span "Administrator Notes" at bounding box center [1368, 63] width 103 height 25
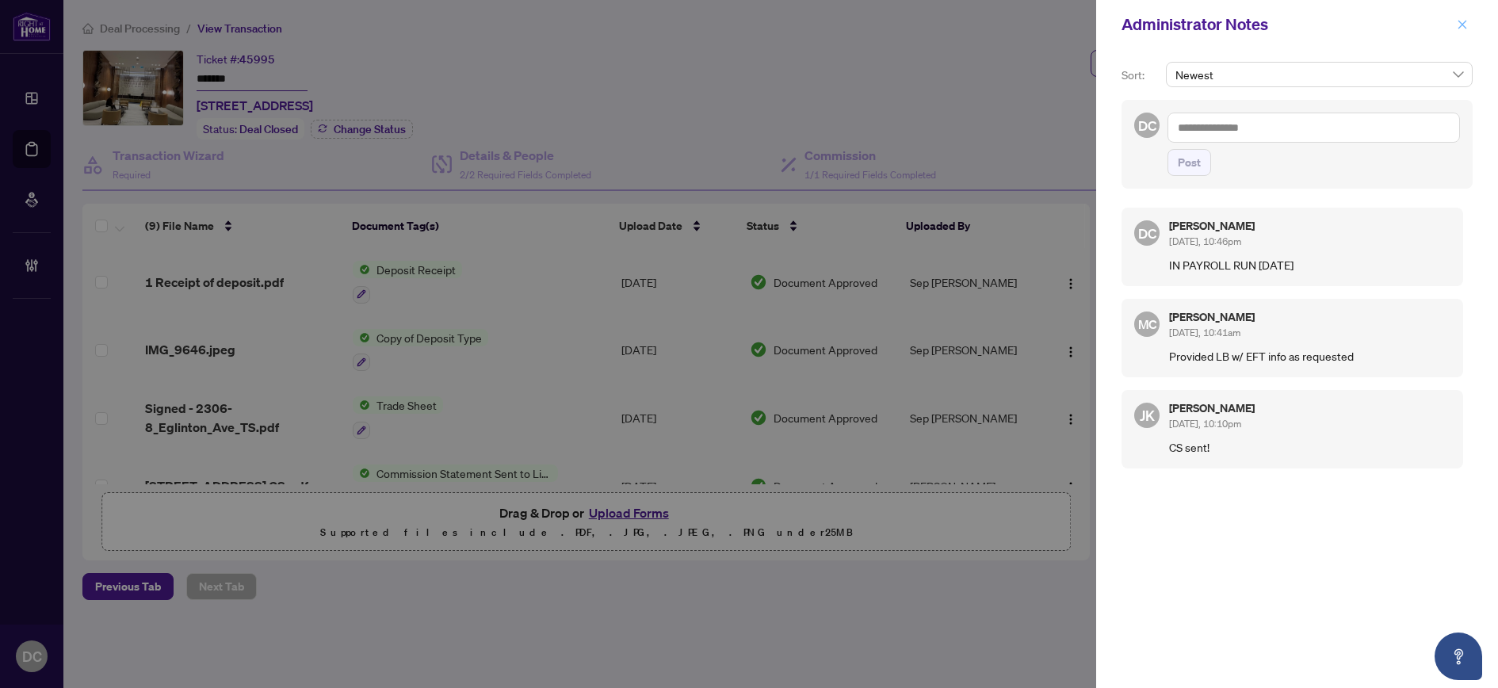
click at [1463, 19] on icon "close" at bounding box center [1461, 24] width 11 height 11
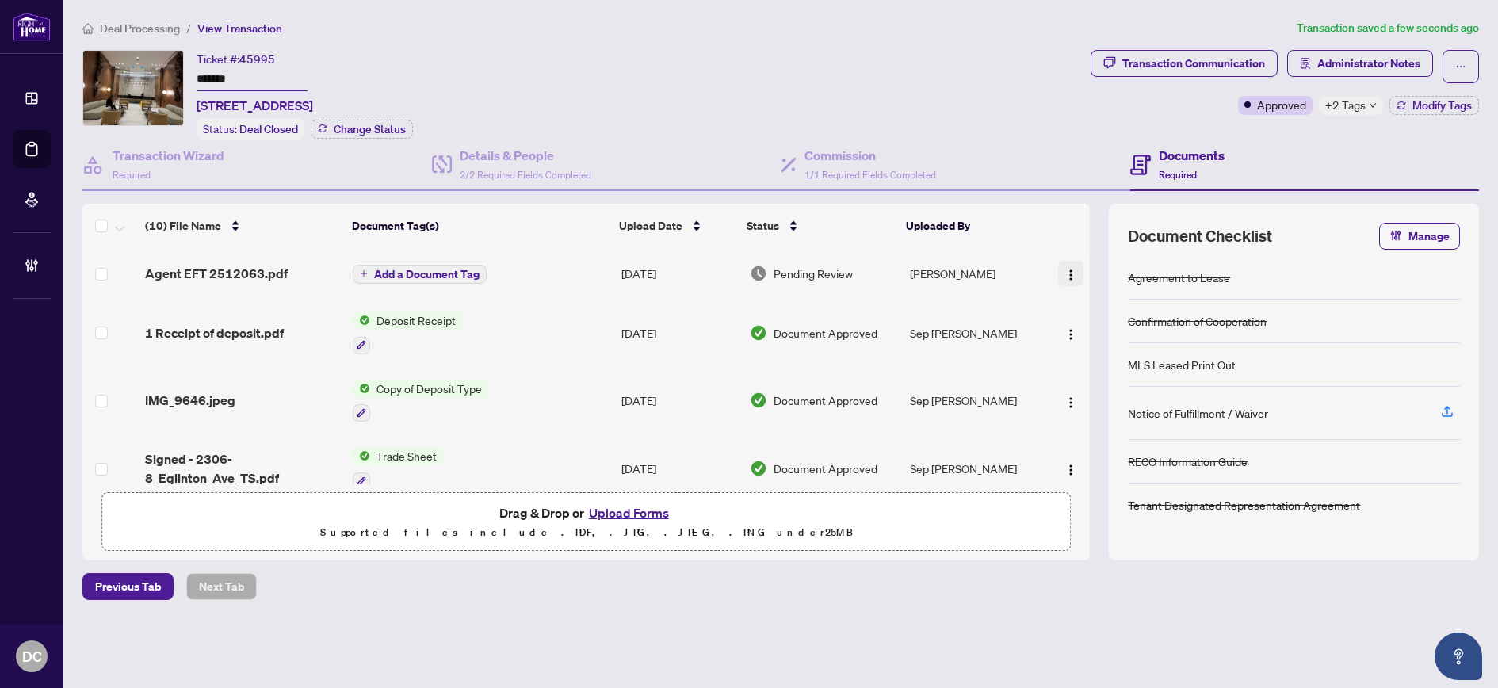
click at [1064, 265] on span "button" at bounding box center [1070, 273] width 13 height 17
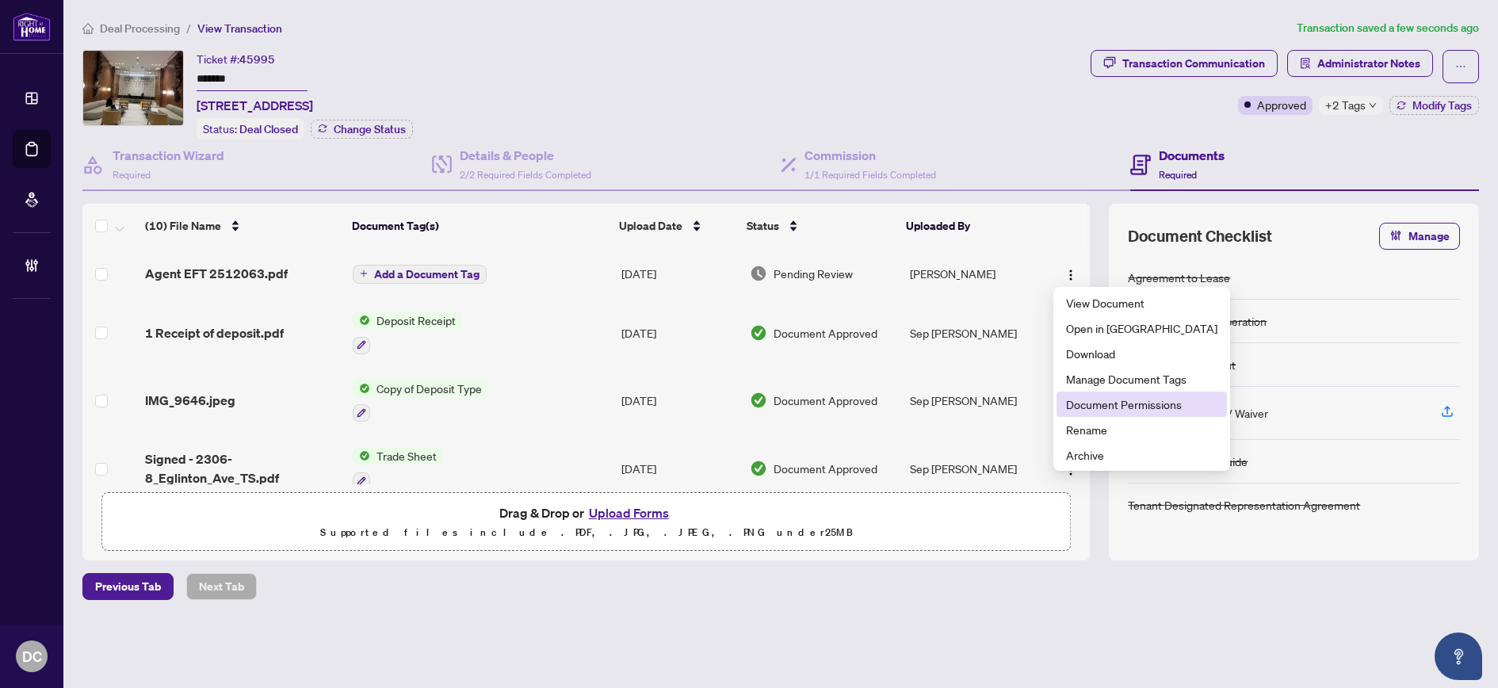
click at [1101, 406] on span "Document Permissions" at bounding box center [1141, 403] width 151 height 17
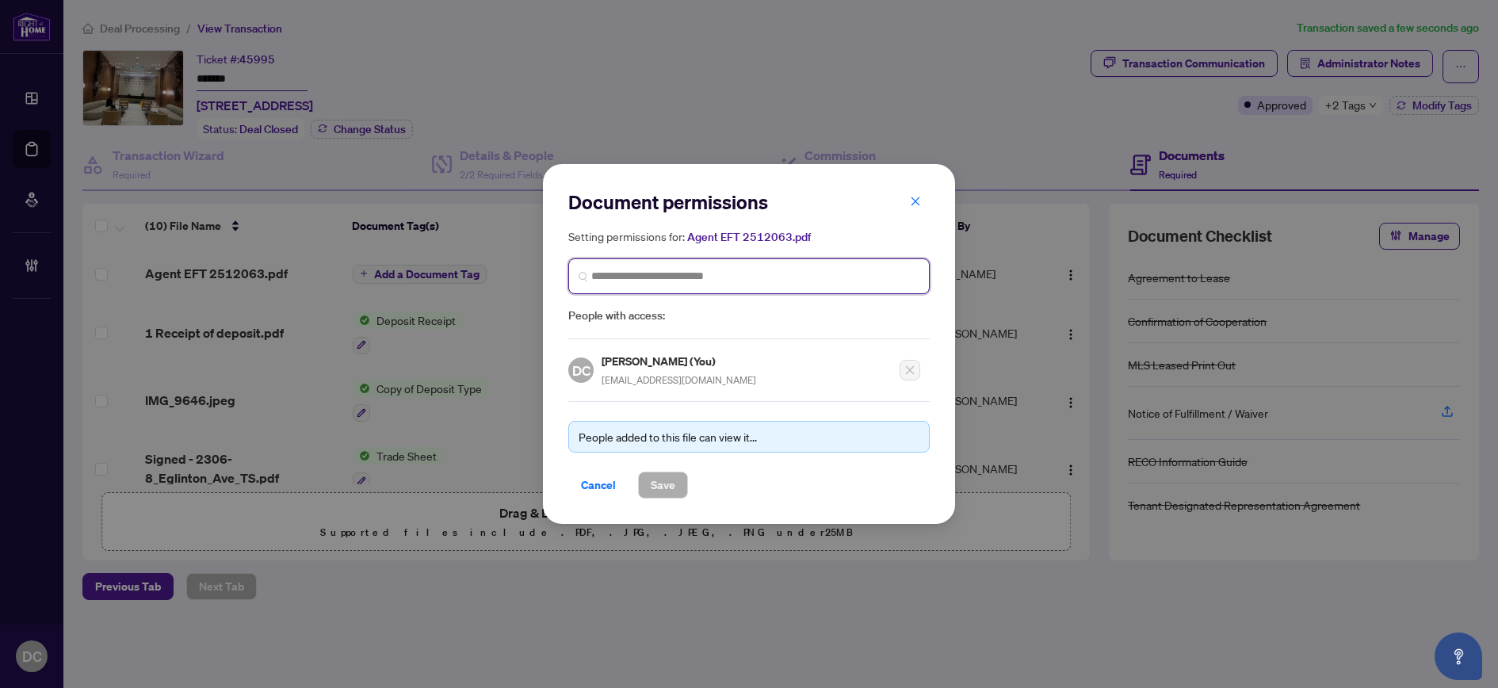
click at [780, 281] on input "search" at bounding box center [755, 276] width 328 height 17
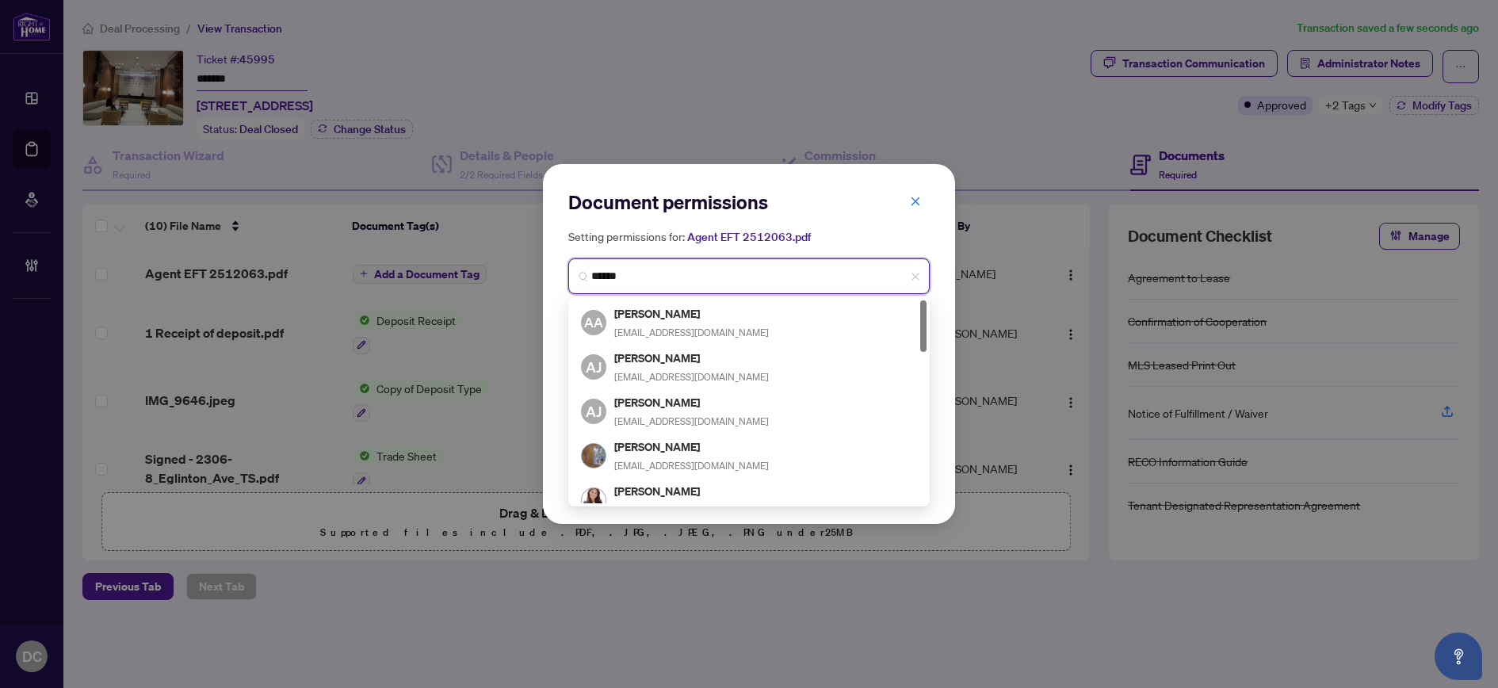
type input "*******"
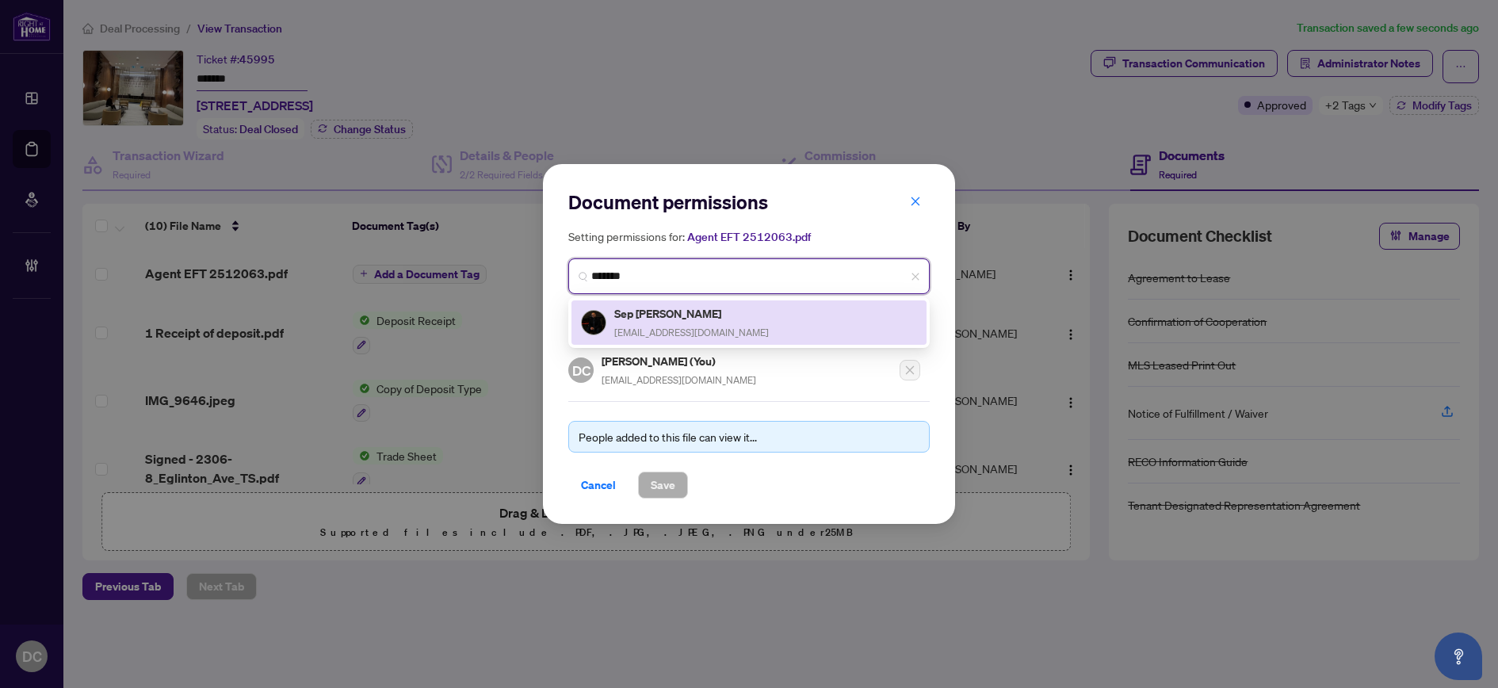
click at [759, 326] on div "Sep Vakili realestate@sepvakili.com" at bounding box center [749, 322] width 336 height 36
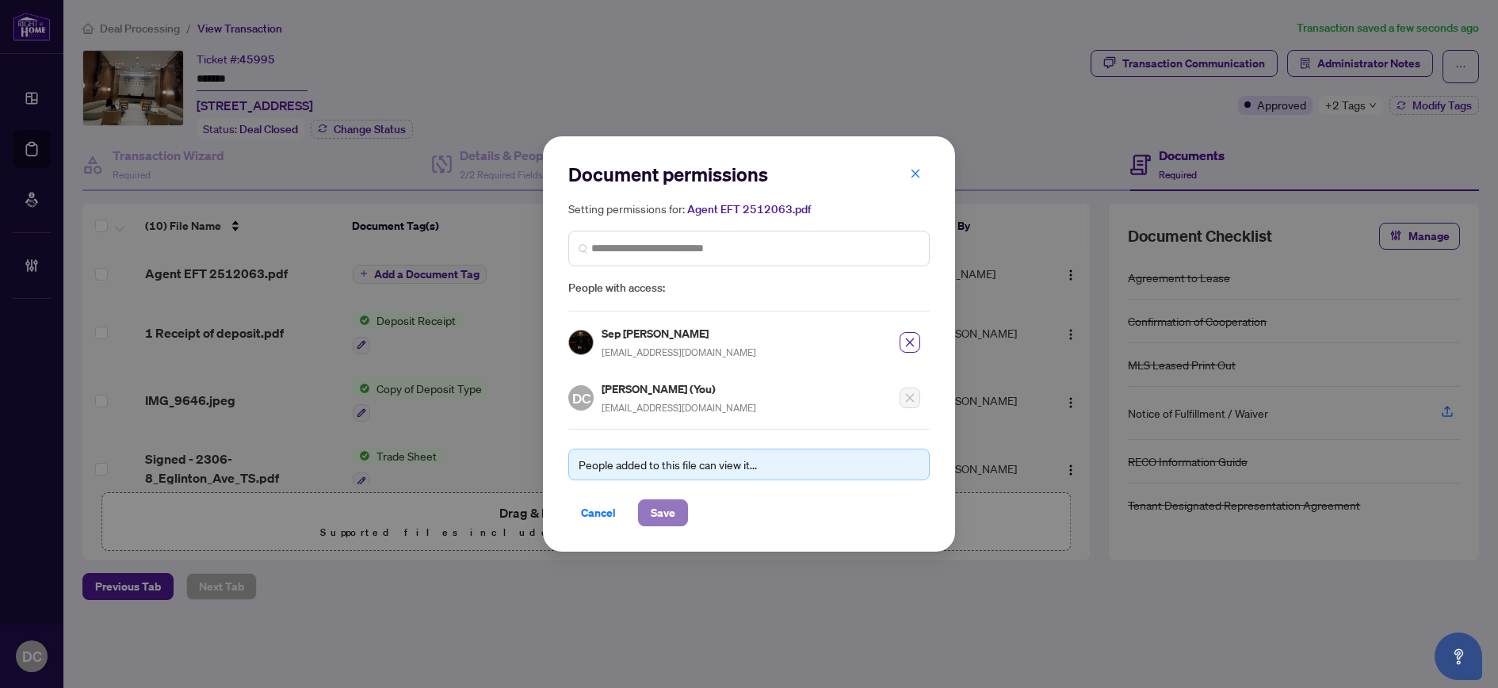
click at [670, 510] on span "Save" at bounding box center [663, 512] width 25 height 25
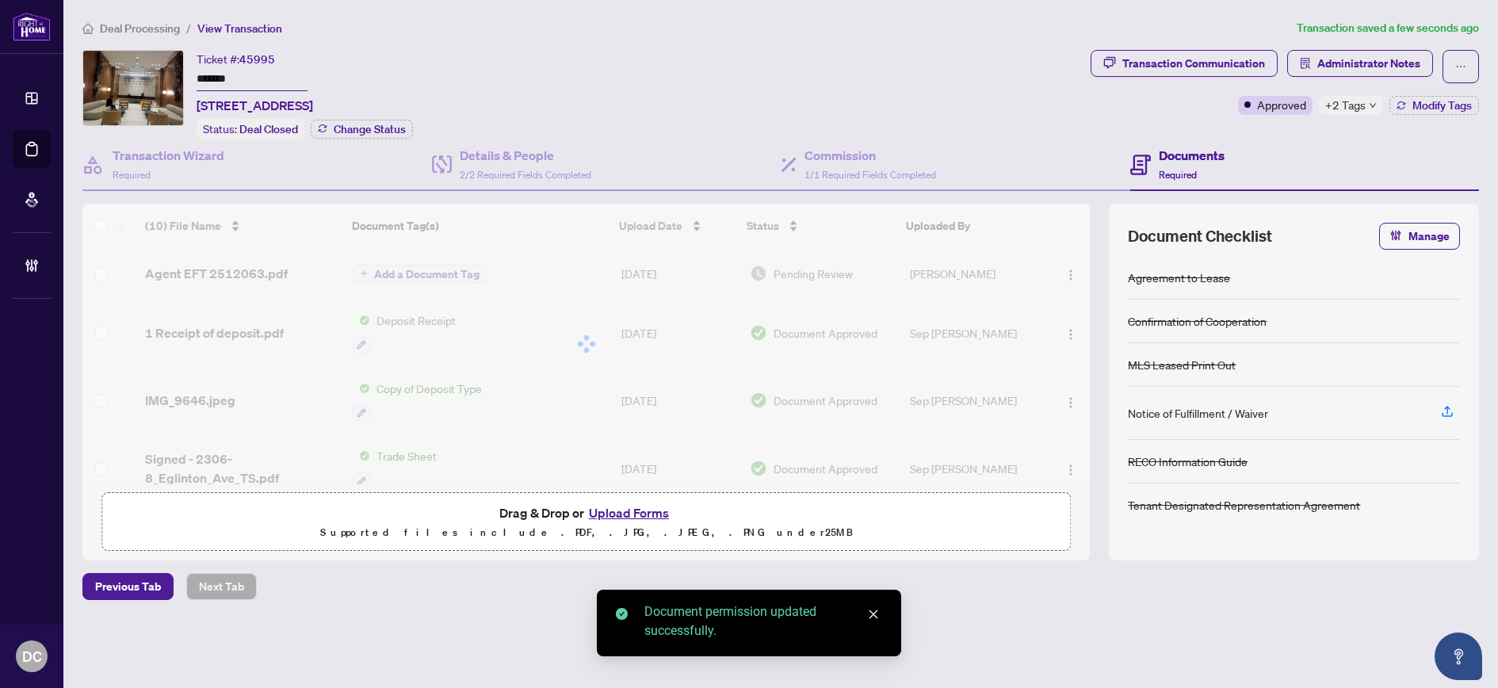
click at [422, 265] on div "Document permissions Setting permissions for: Agent EFT 2512063.pdf 6312 Sep Va…" at bounding box center [749, 344] width 1498 height 688
click at [425, 271] on span "Add a Document Tag" at bounding box center [426, 274] width 105 height 11
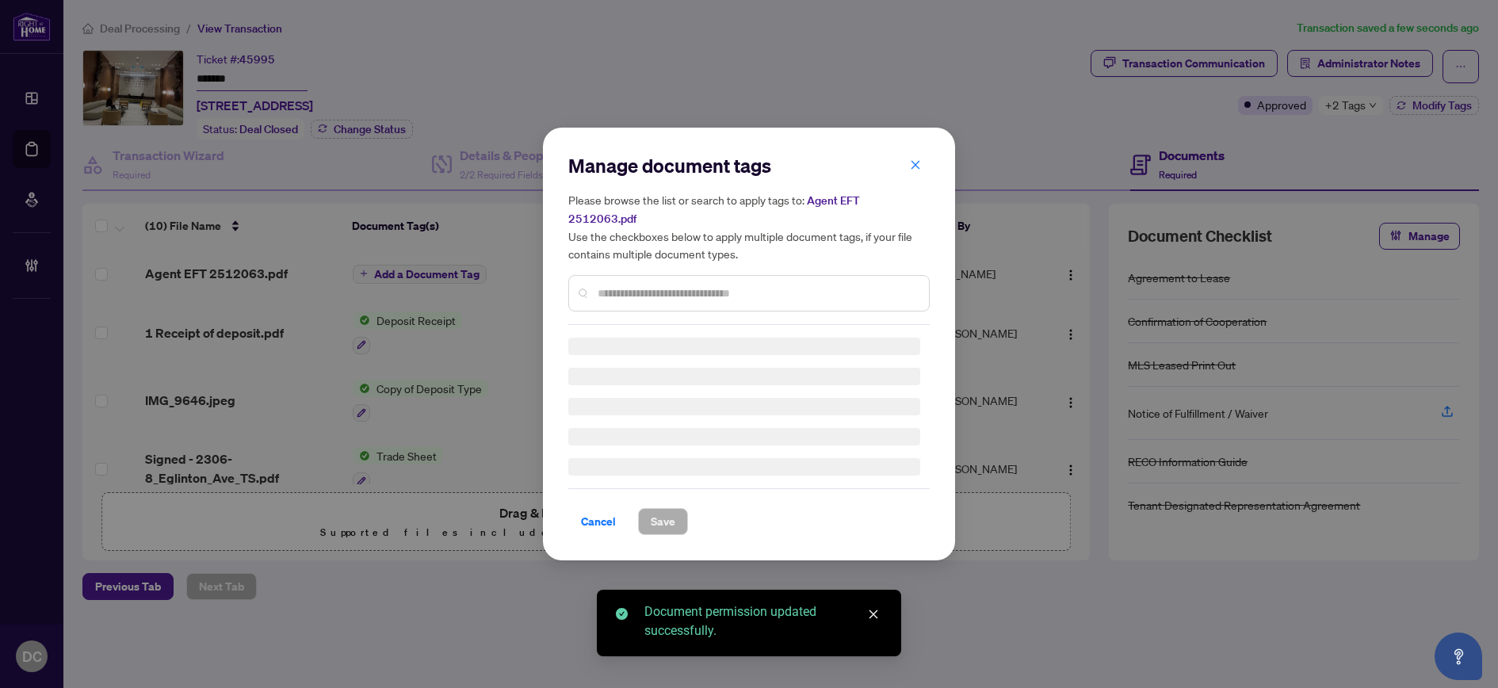
drag, startPoint x: 723, startPoint y: 284, endPoint x: 735, endPoint y: 275, distance: 14.1
click at [723, 282] on div "Manage document tags Please browse the list or search to apply tags to: Agent E…" at bounding box center [748, 239] width 361 height 172
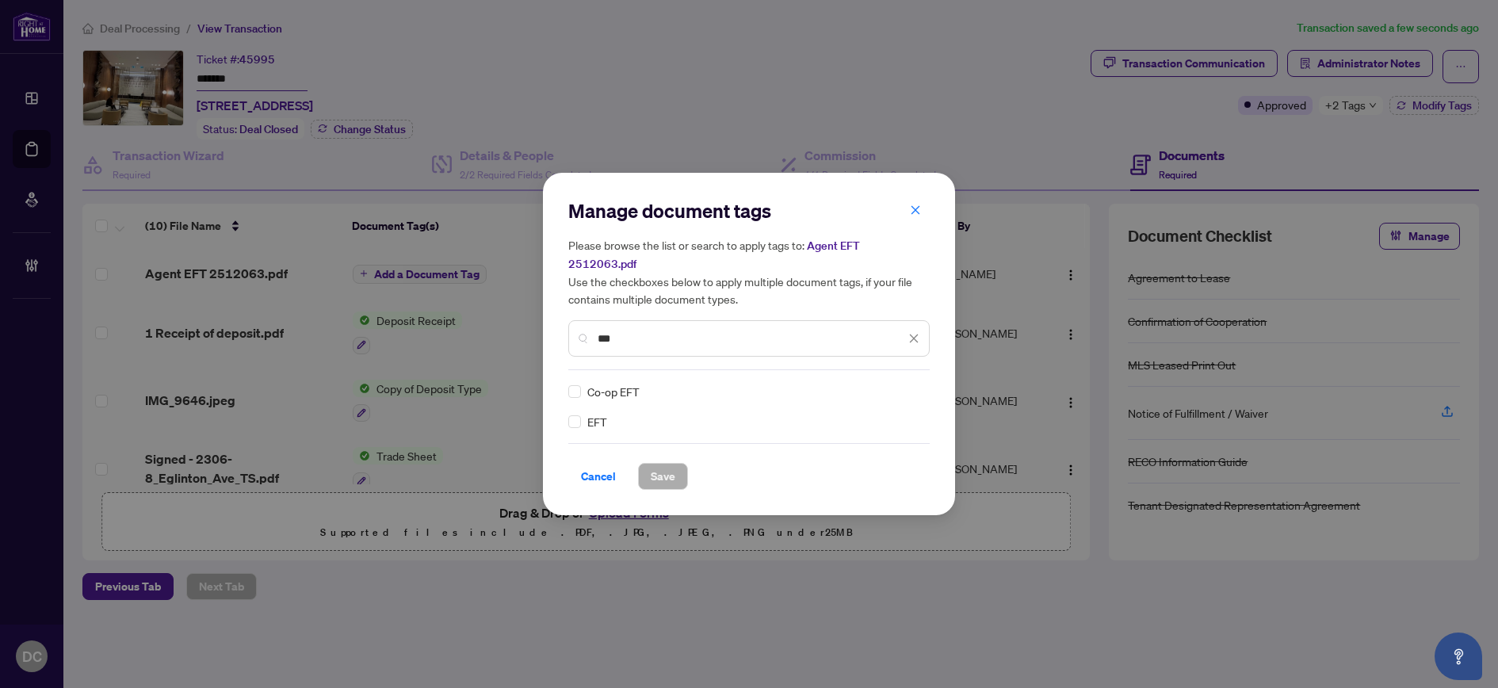
type input "***"
click at [895, 384] on img at bounding box center [897, 392] width 16 height 16
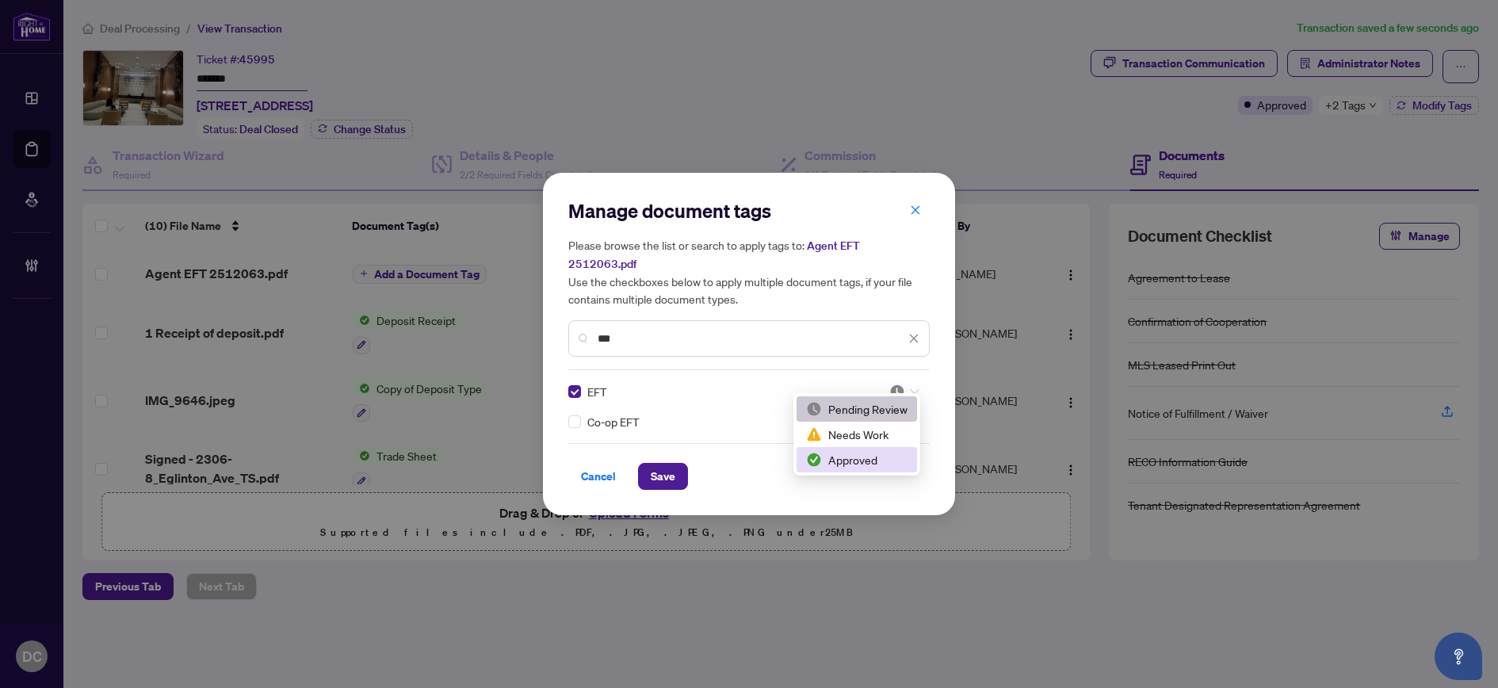
click at [866, 459] on div "Approved" at bounding box center [856, 459] width 101 height 17
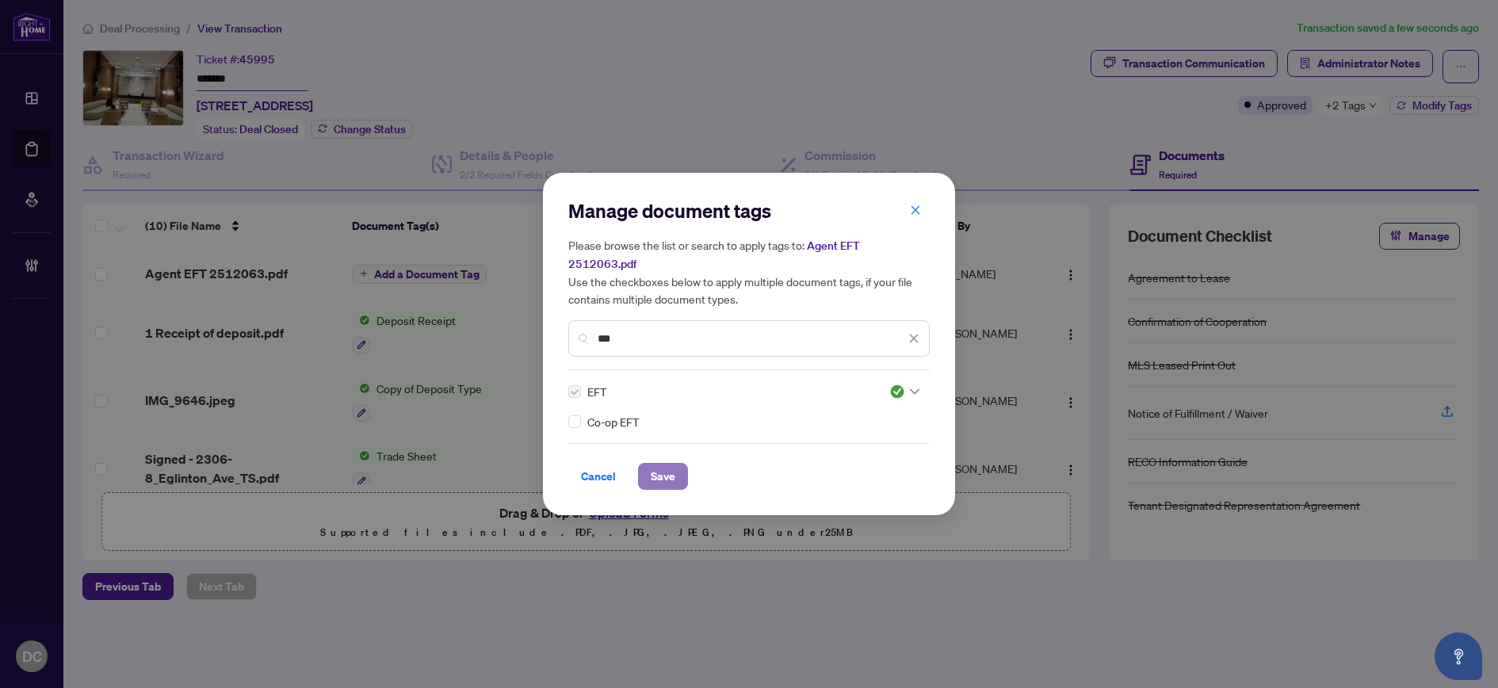
click at [651, 471] on span "Save" at bounding box center [663, 476] width 25 height 25
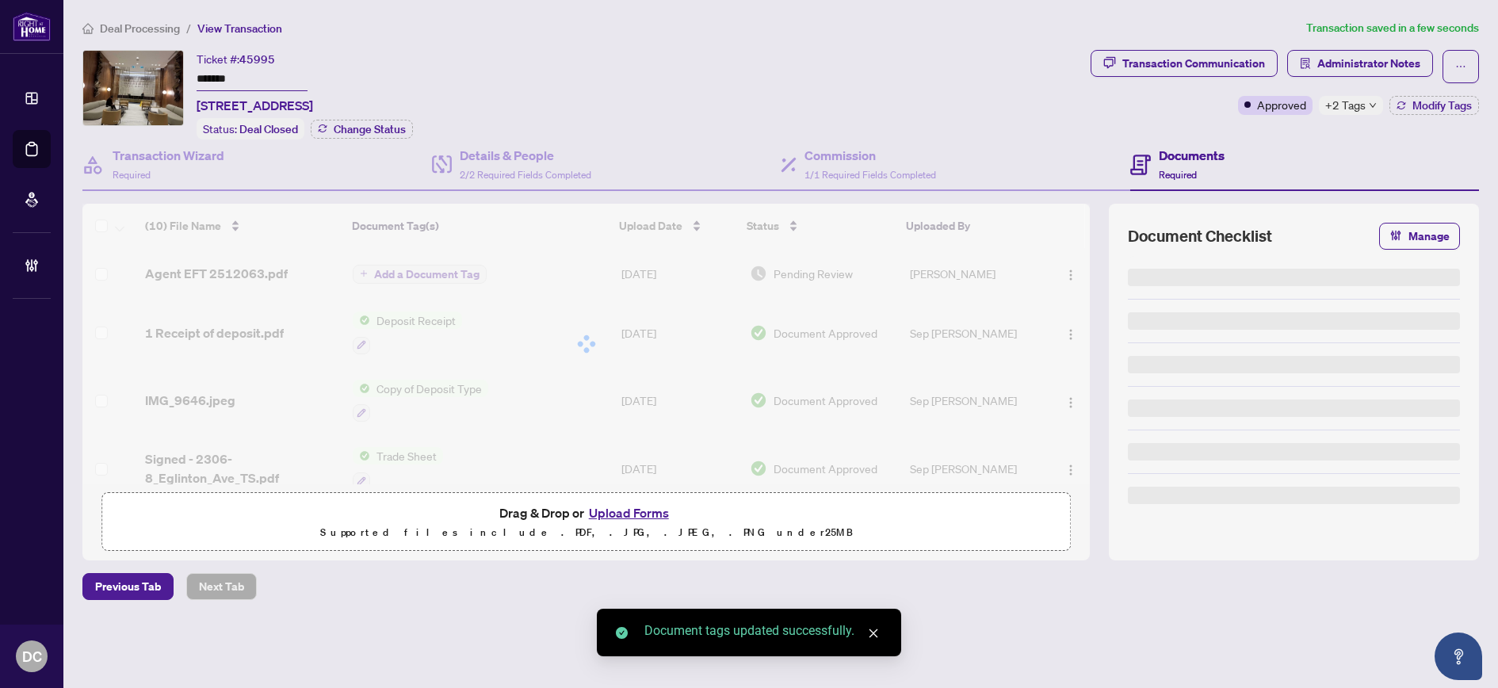
click at [1366, 104] on div "+2 Tags" at bounding box center [1351, 105] width 64 height 19
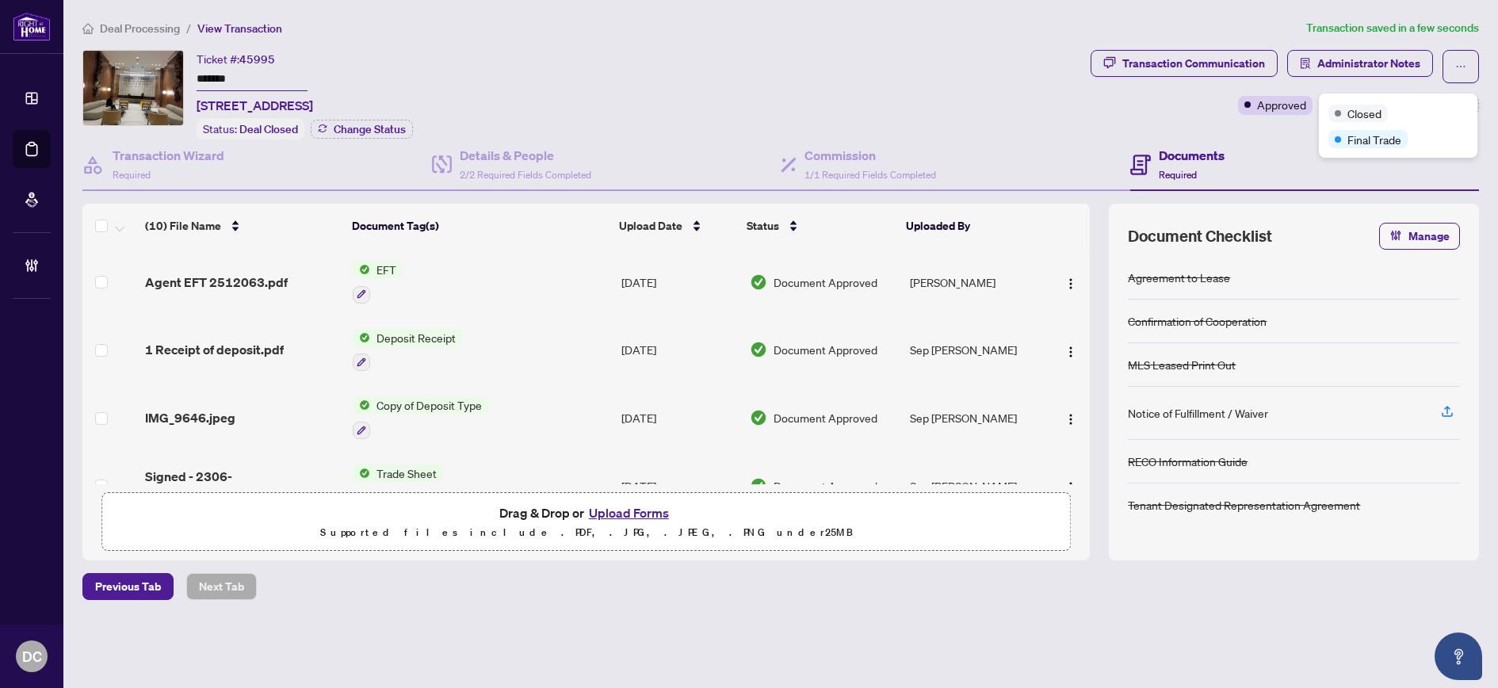
click at [149, 30] on span "Deal Processing" at bounding box center [140, 28] width 80 height 14
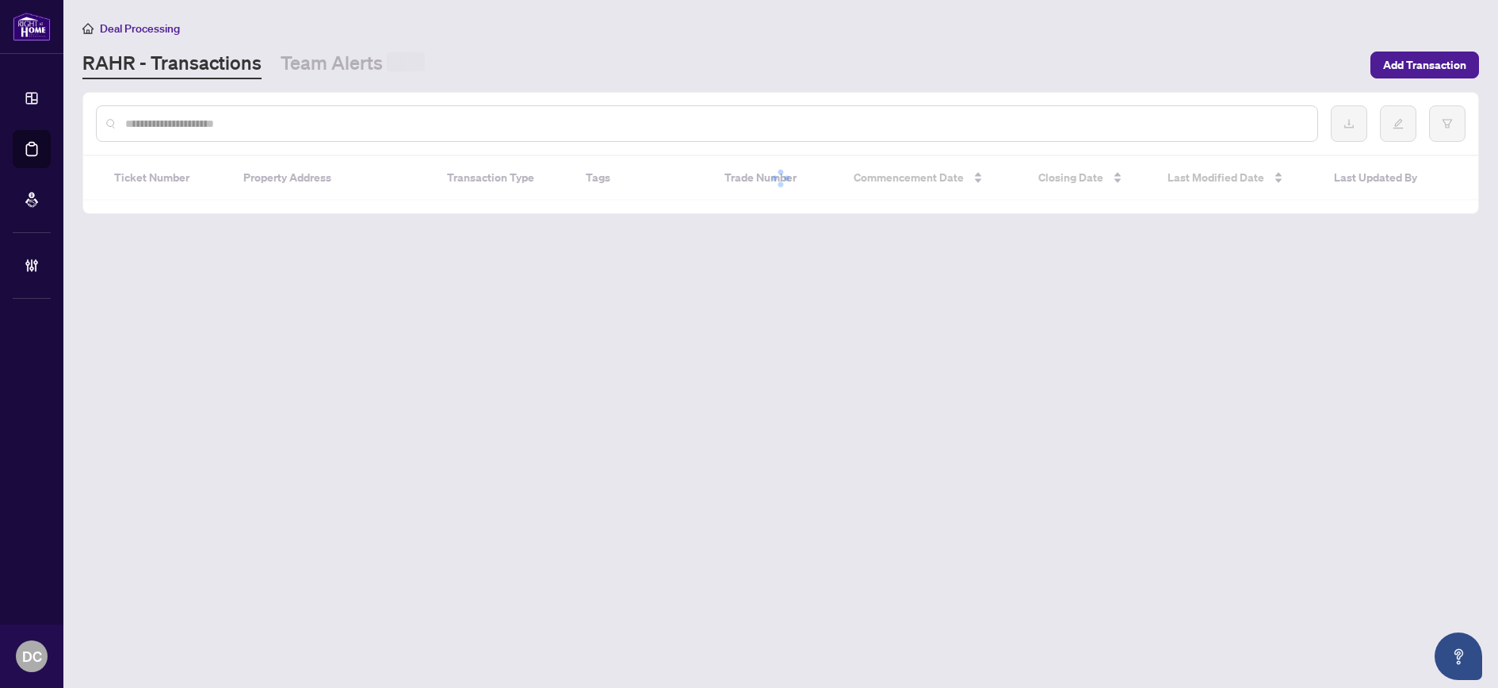
click at [315, 128] on input "text" at bounding box center [714, 123] width 1179 height 17
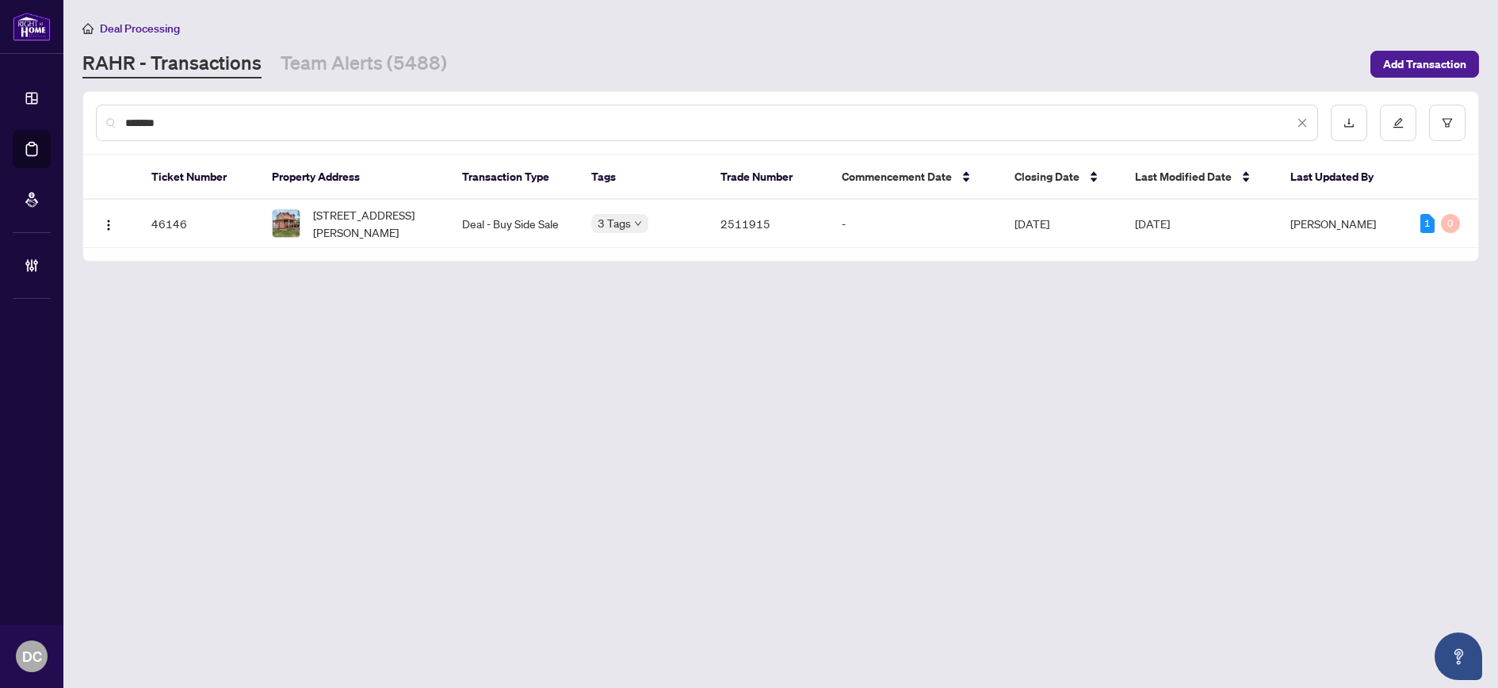
type input "*******"
click at [353, 226] on span "118 Outlet Rd, Prince Edward County, Ontario K0K 1P0, Canada" at bounding box center [375, 223] width 124 height 35
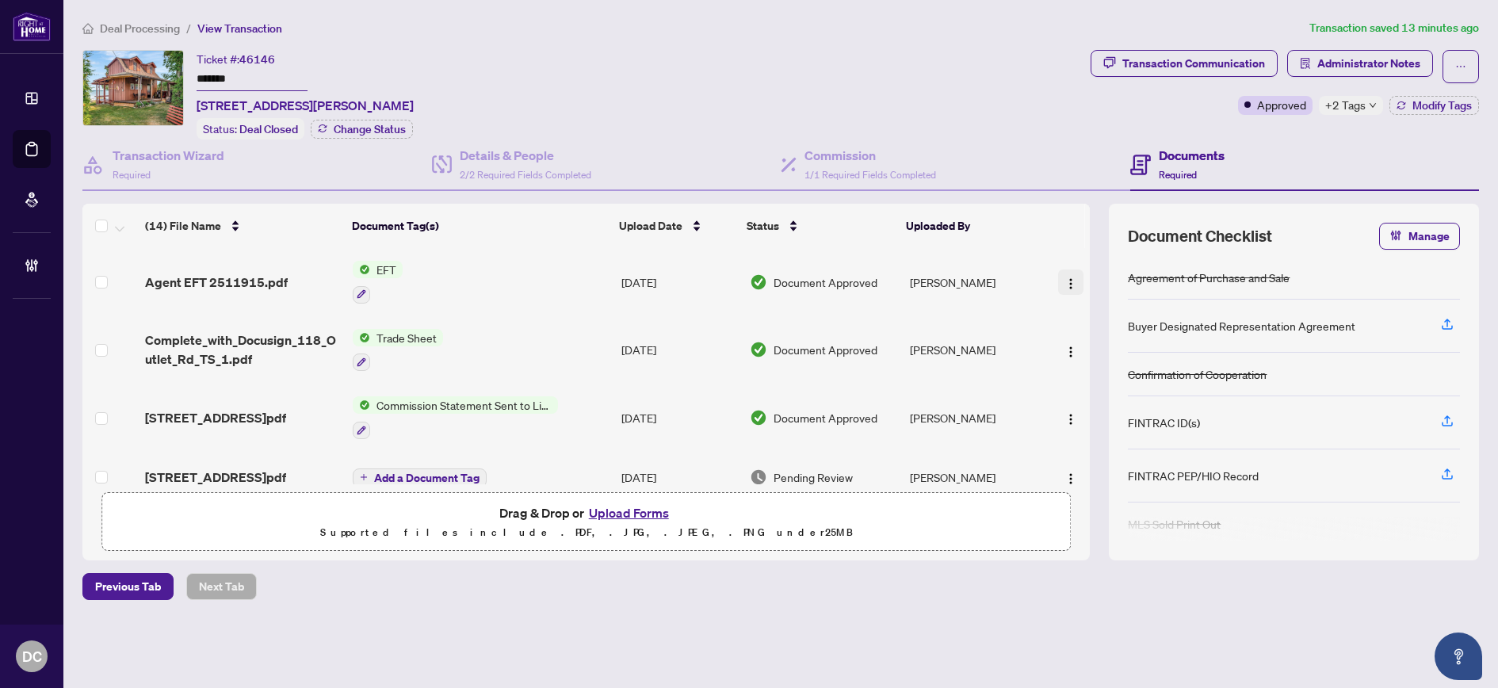
click at [1064, 279] on img "button" at bounding box center [1070, 283] width 13 height 13
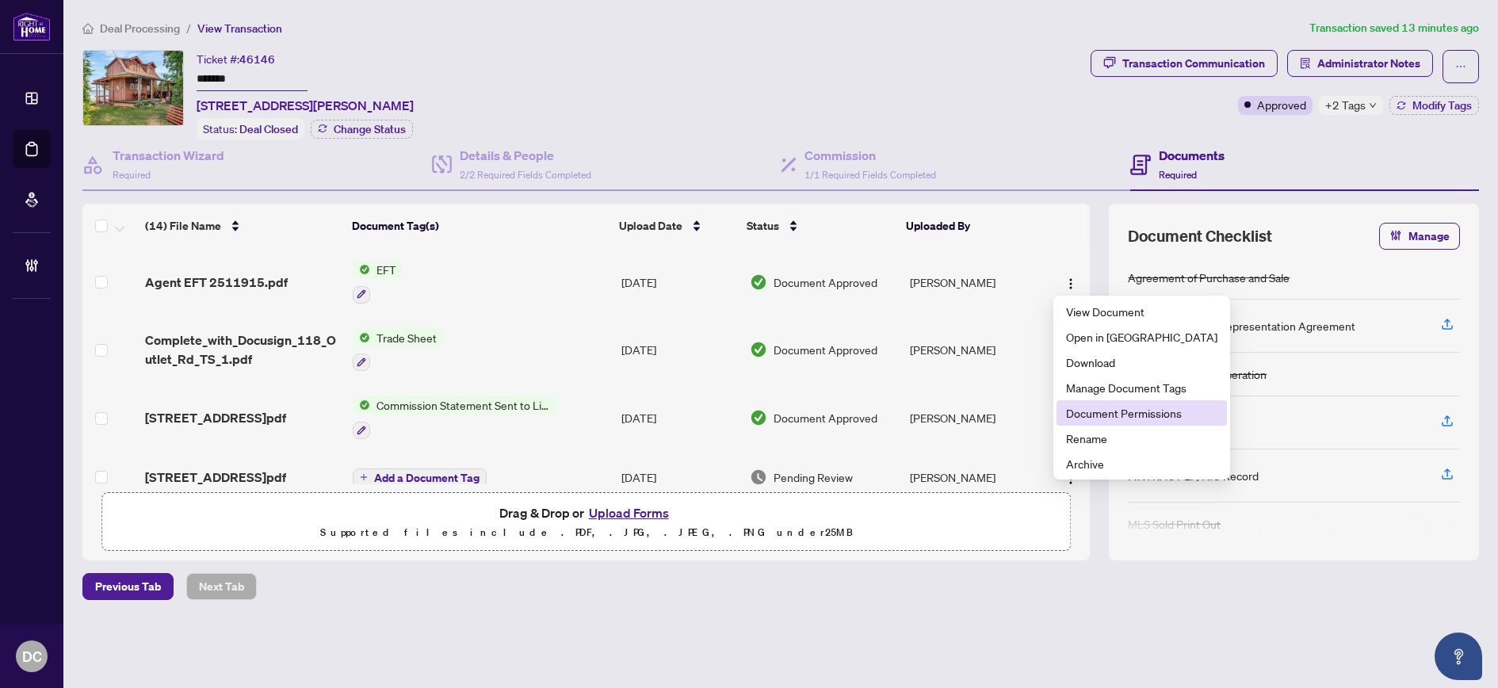
click at [1101, 411] on span "Document Permissions" at bounding box center [1141, 412] width 151 height 17
